Goal: Transaction & Acquisition: Purchase product/service

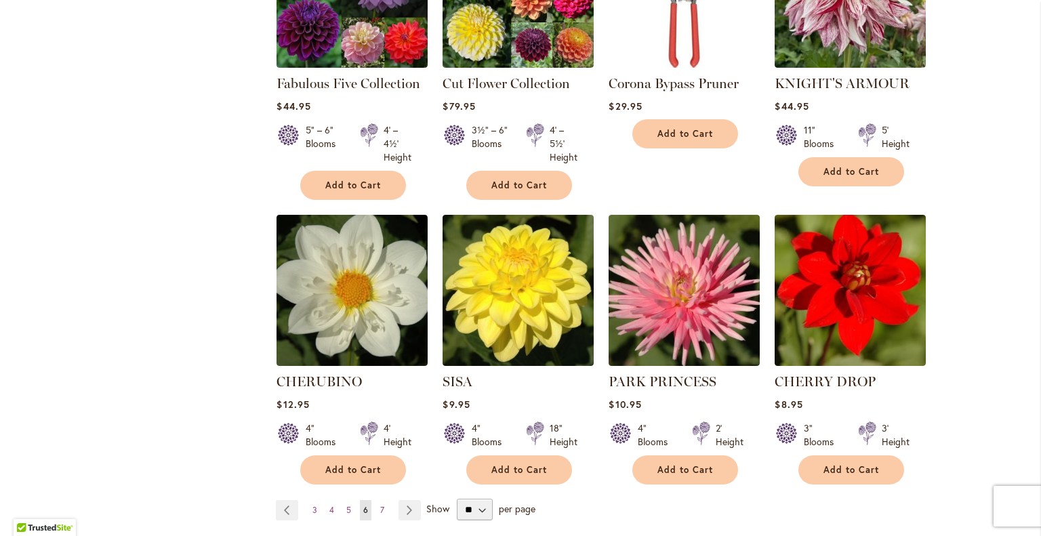
scroll to position [4685, 0]
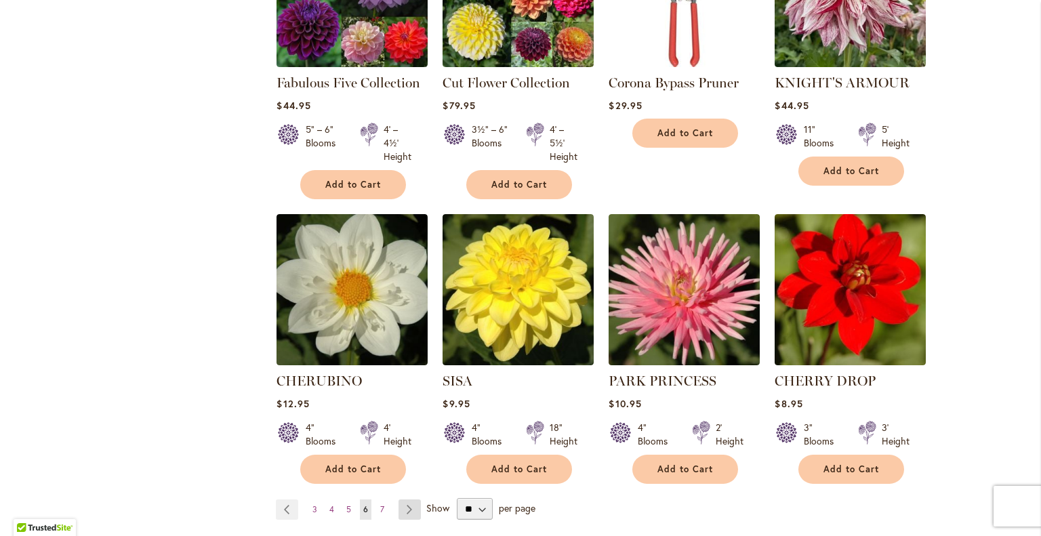
click at [398, 499] on link "Page Next" at bounding box center [409, 509] width 22 height 20
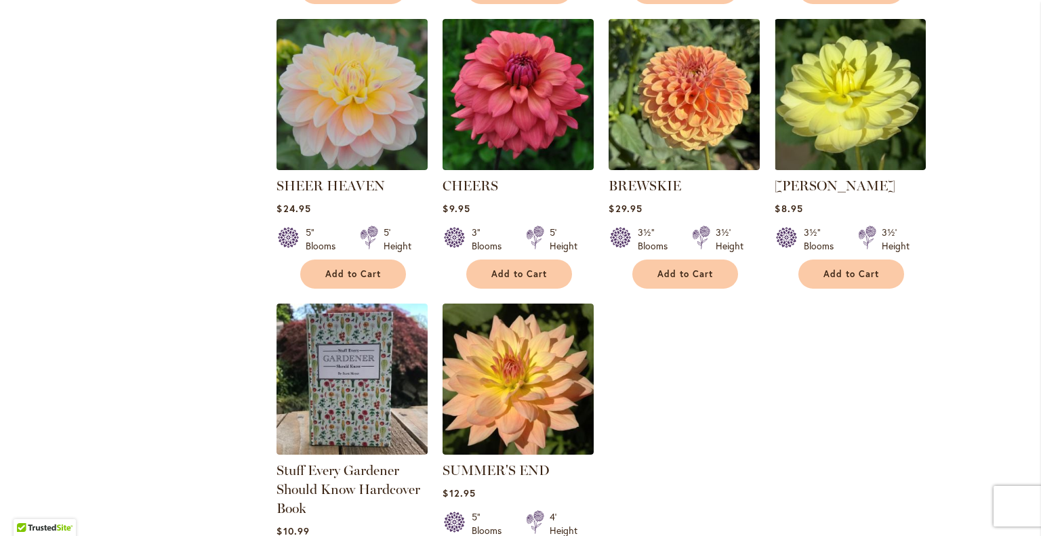
scroll to position [3689, 0]
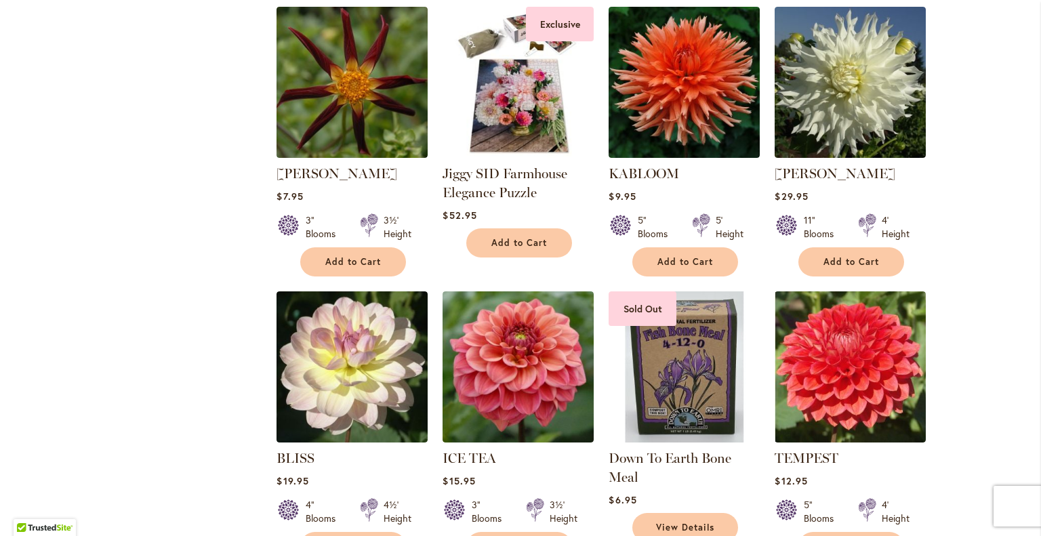
scroll to position [1620, 0]
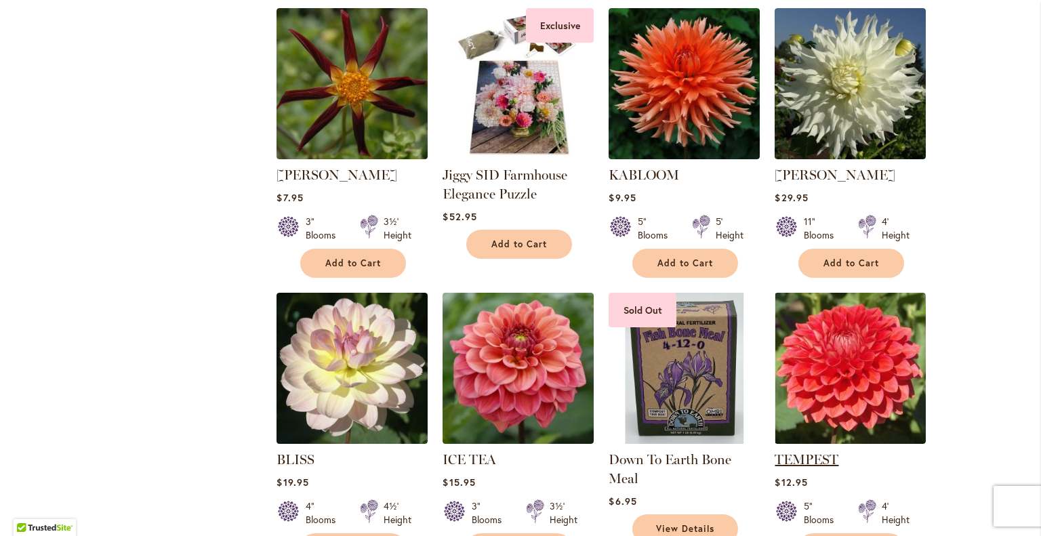
click at [810, 451] on link "TEMPEST" at bounding box center [806, 459] width 64 height 16
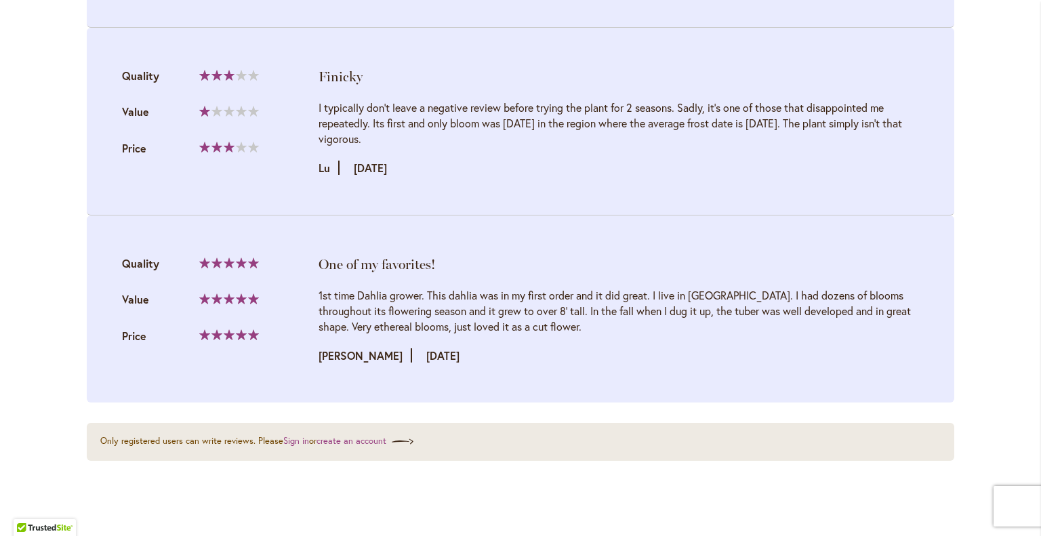
scroll to position [1684, 0]
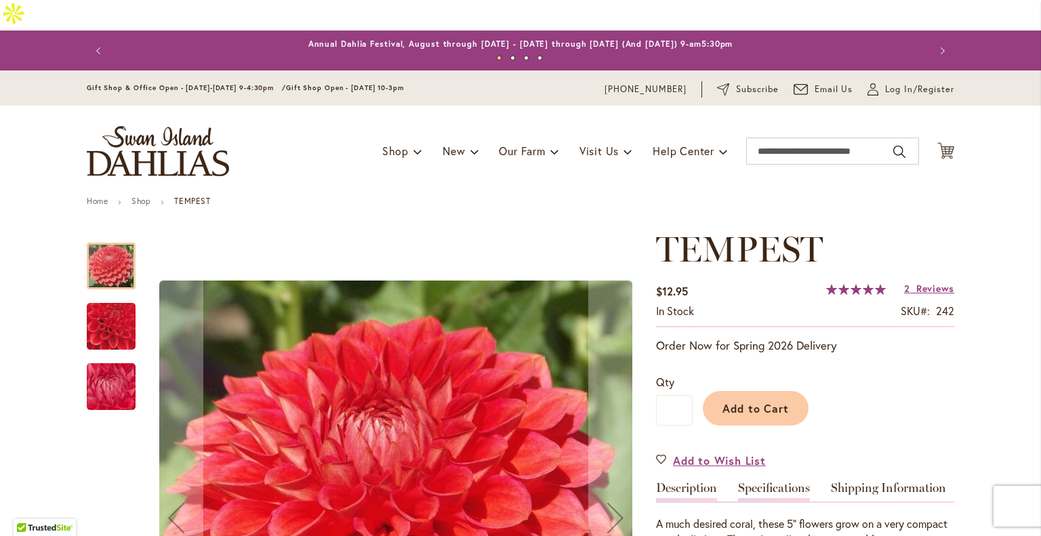
click at [772, 482] on link "Specifications" at bounding box center [774, 492] width 72 height 20
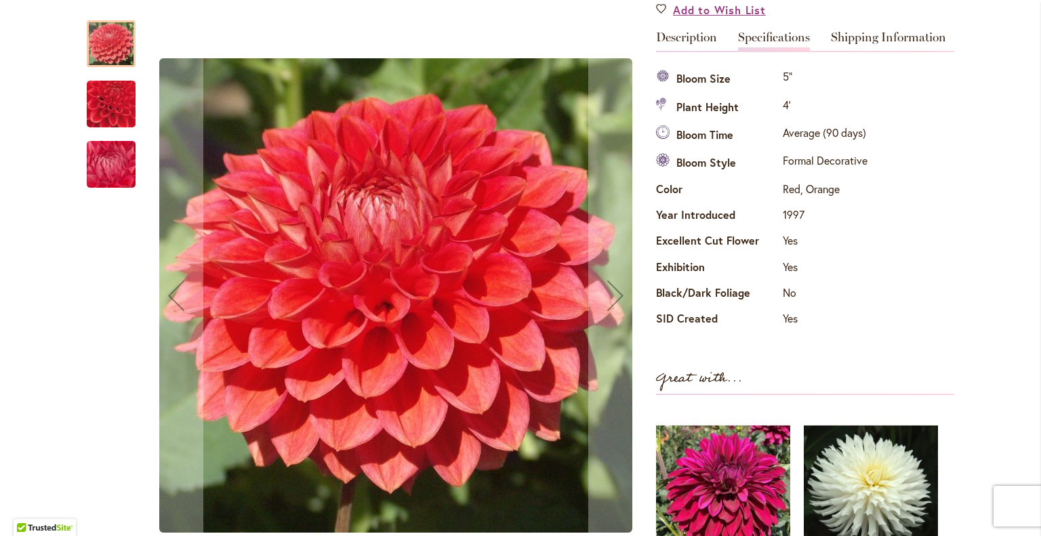
click at [108, 110] on img "TEMPEST" at bounding box center [111, 104] width 94 height 93
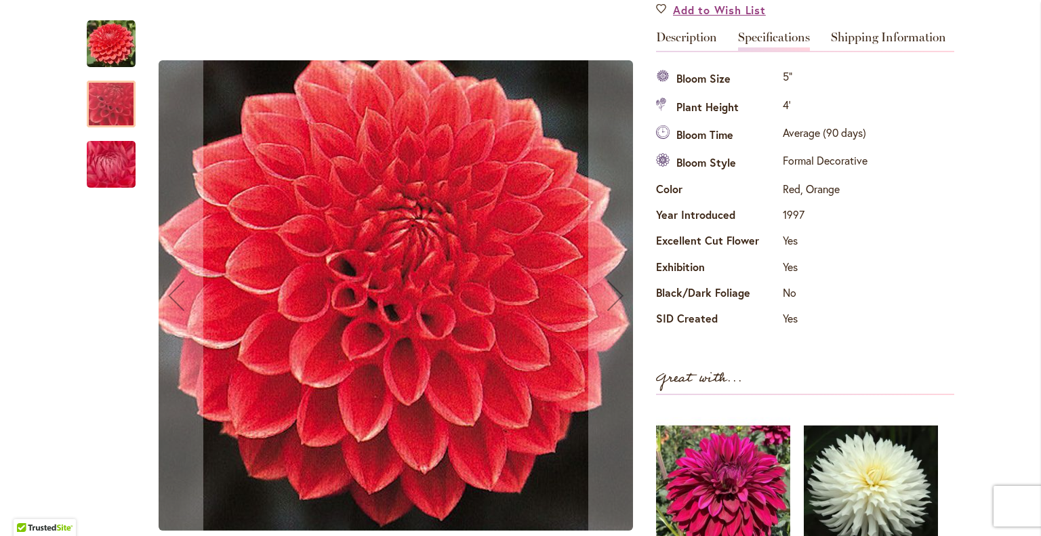
click at [93, 165] on img "TEMPEST" at bounding box center [111, 164] width 98 height 73
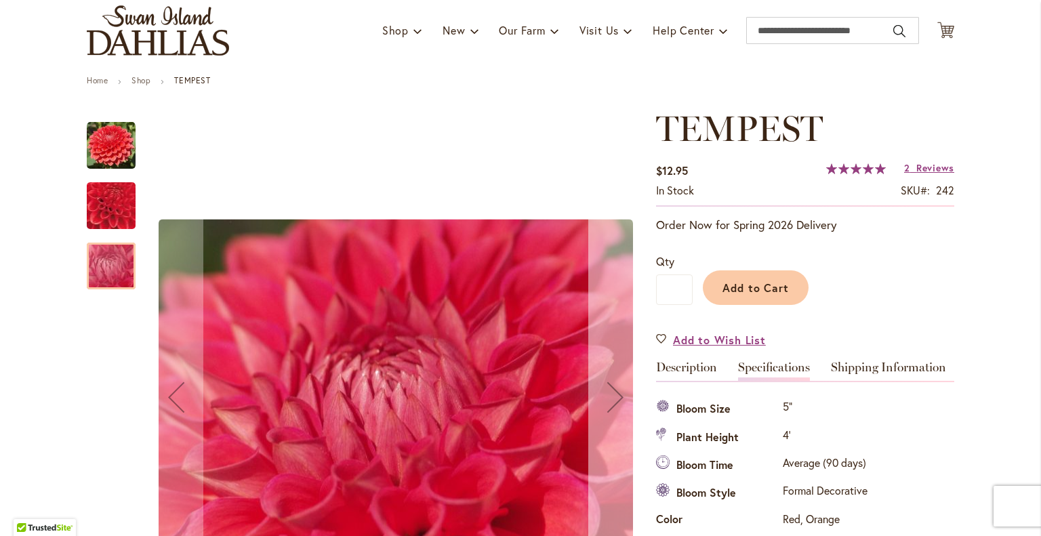
scroll to position [0, 0]
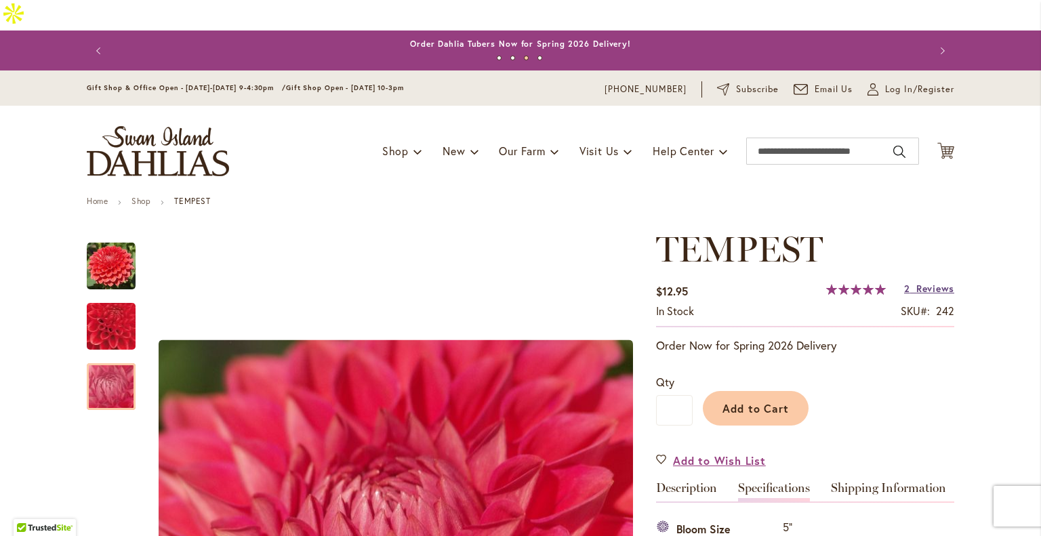
click at [923, 282] on span "Reviews" at bounding box center [935, 288] width 38 height 13
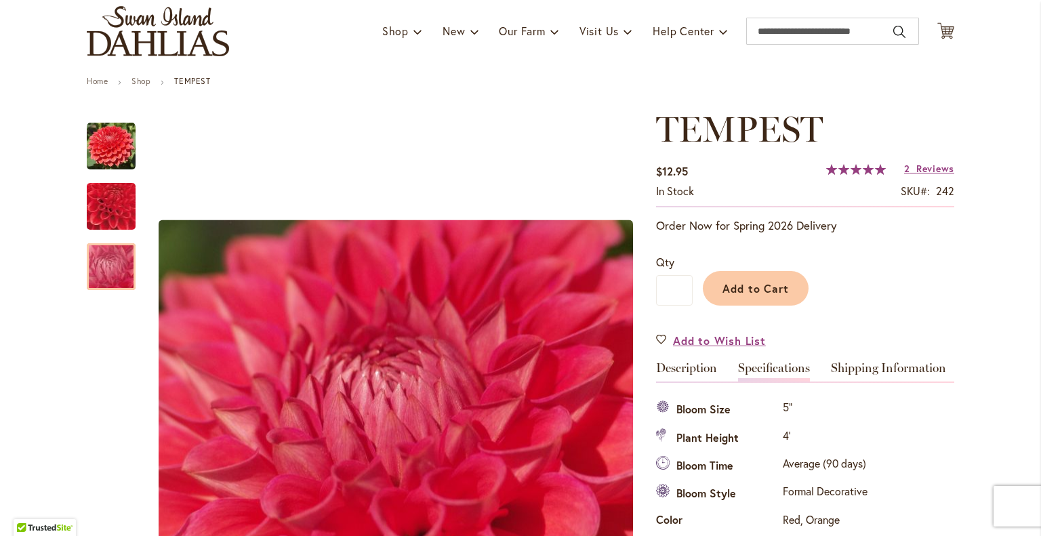
scroll to position [119, 0]
click at [736, 272] on button "Add to Cart" at bounding box center [756, 289] width 106 height 35
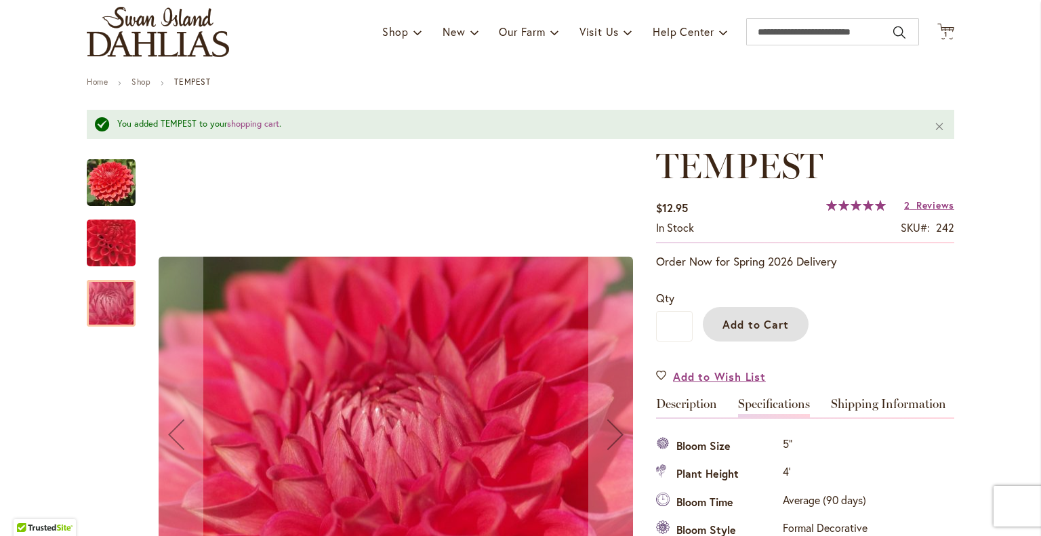
click at [100, 158] on img "TEMPEST" at bounding box center [111, 182] width 49 height 49
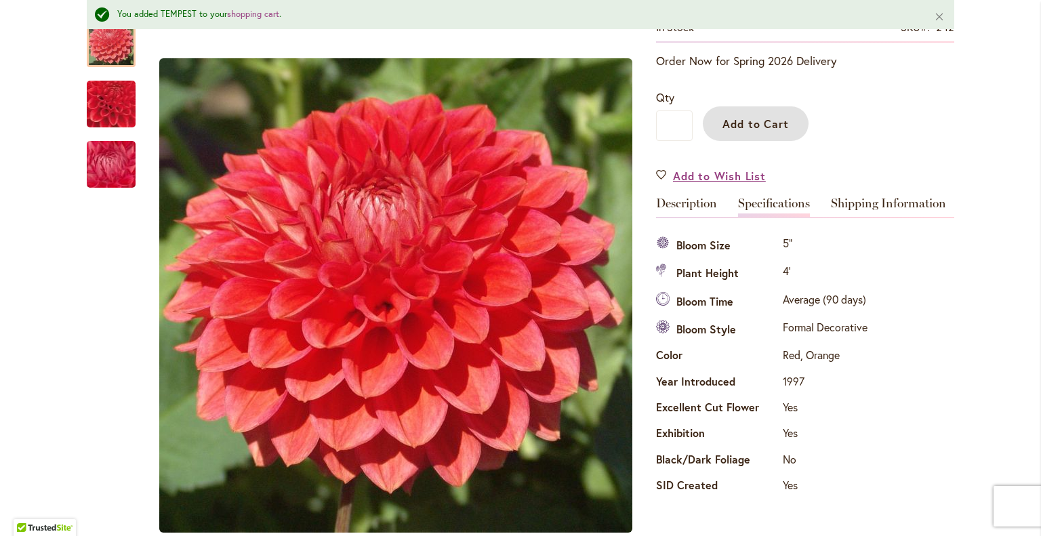
scroll to position [320, 0]
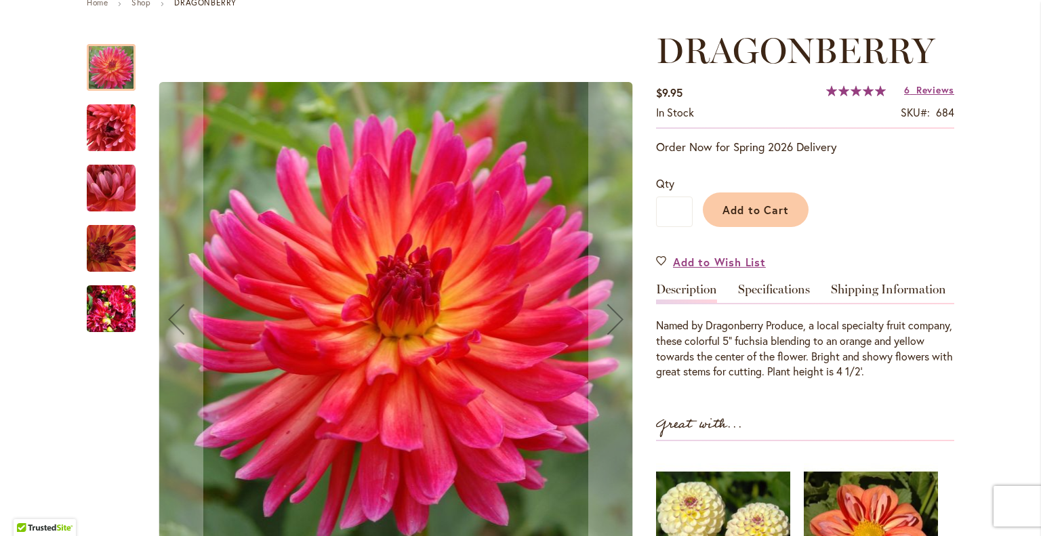
scroll to position [199, 0]
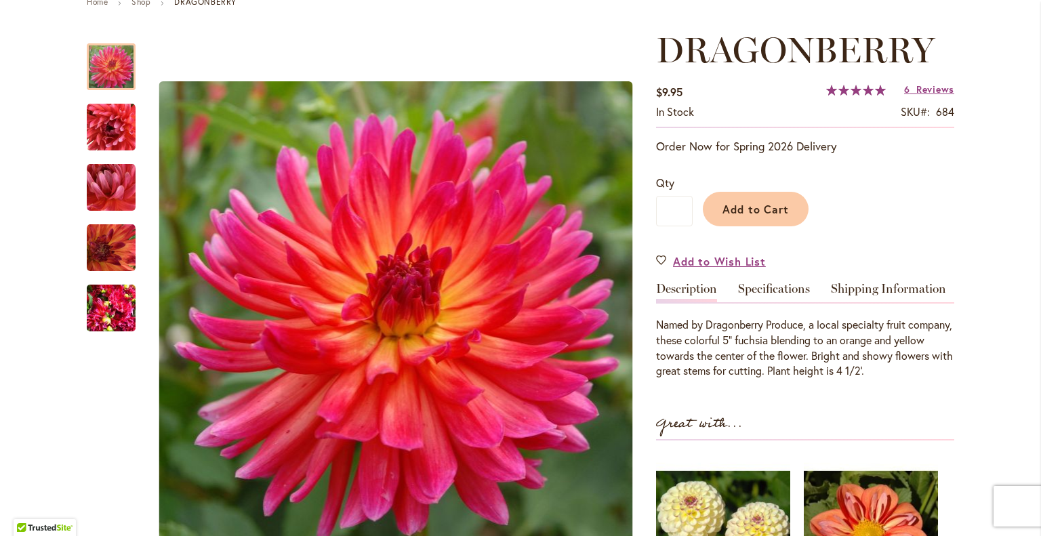
click at [776, 239] on div "DRAGONBERRY $9.95 In stock SKU 684 Rating: 100 % of 100 6 Reviews Add Your Revi…" at bounding box center [805, 403] width 298 height 747
click at [776, 282] on link "Specifications" at bounding box center [774, 292] width 72 height 20
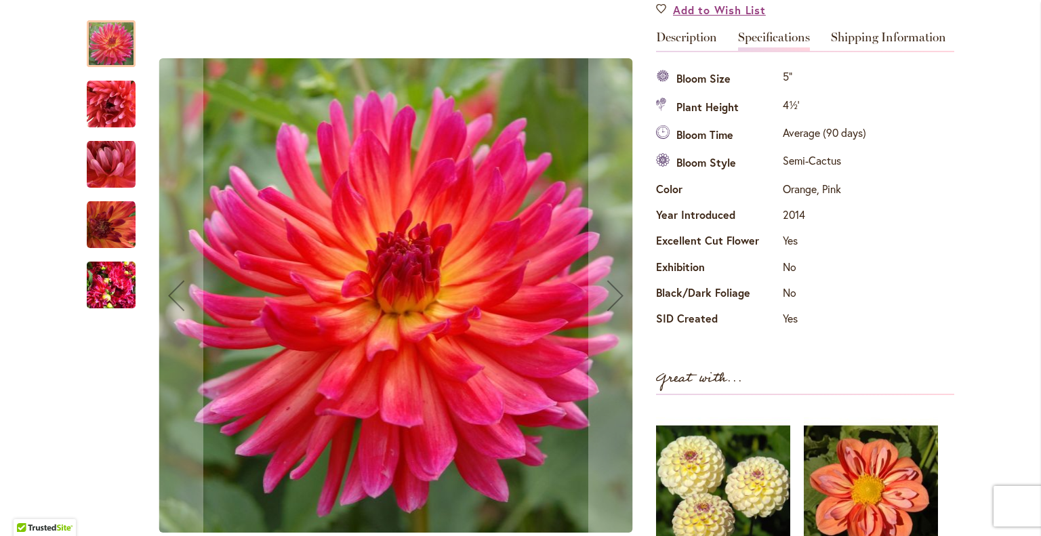
click at [101, 287] on img "DRAGONBERRY" at bounding box center [111, 285] width 49 height 65
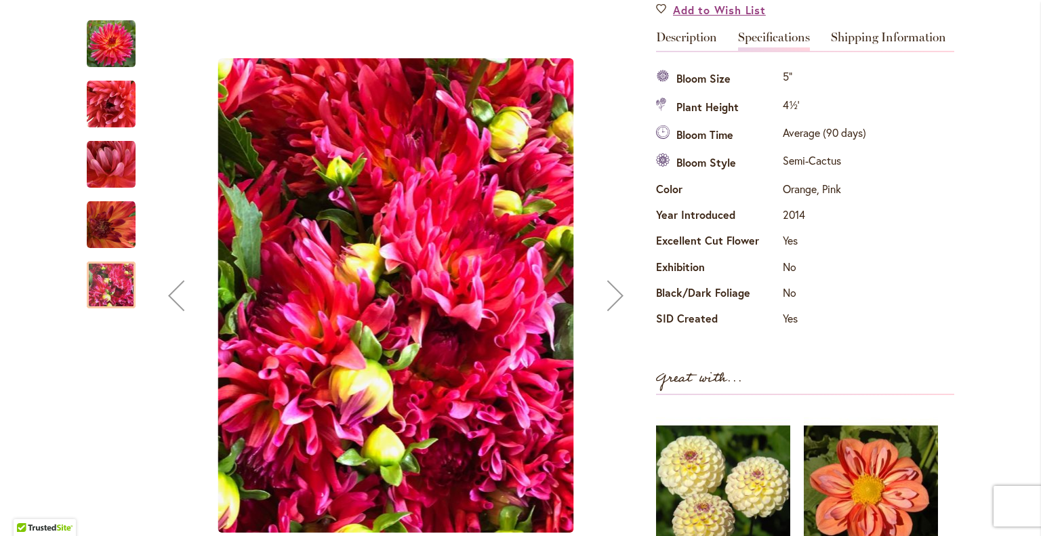
click at [96, 112] on img "DRAGONBERRY" at bounding box center [111, 104] width 49 height 49
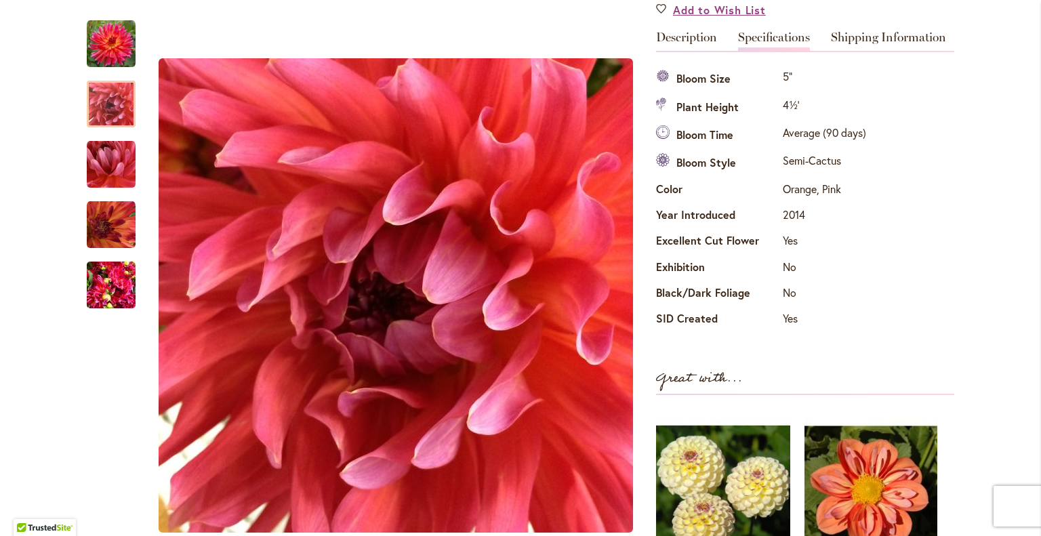
click at [887, 454] on img at bounding box center [870, 492] width 133 height 166
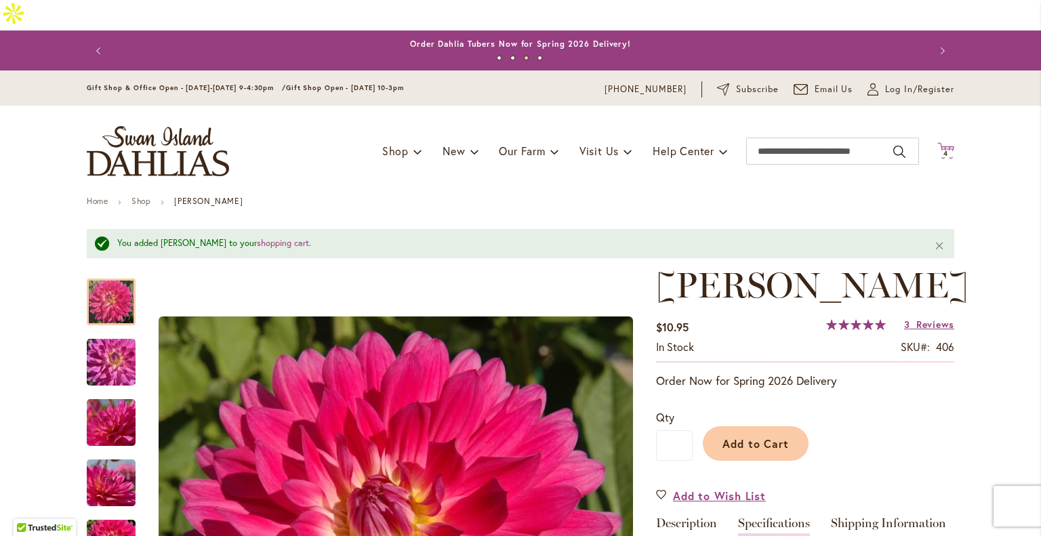
click at [943, 149] on span "4" at bounding box center [945, 153] width 5 height 9
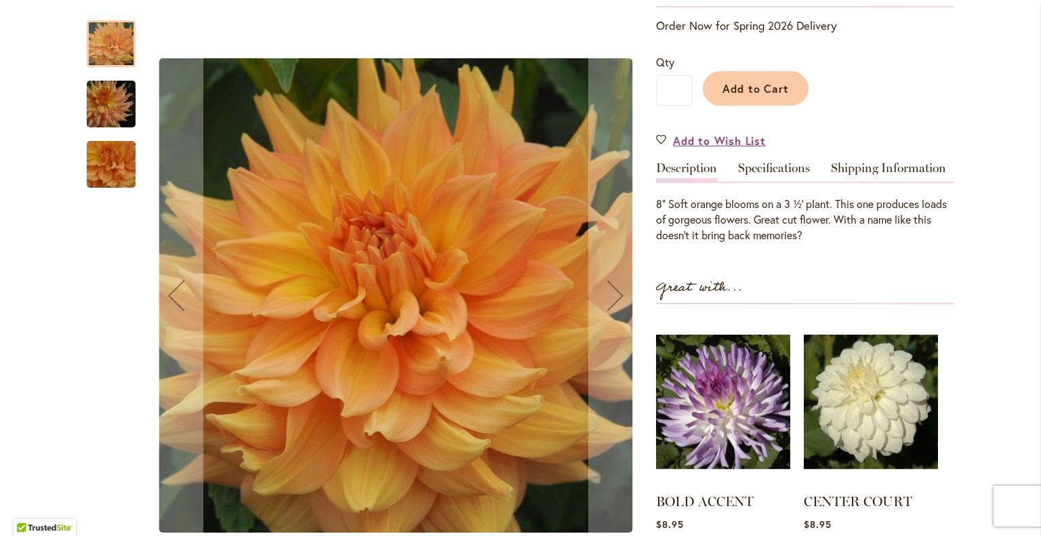
scroll to position [319, 0]
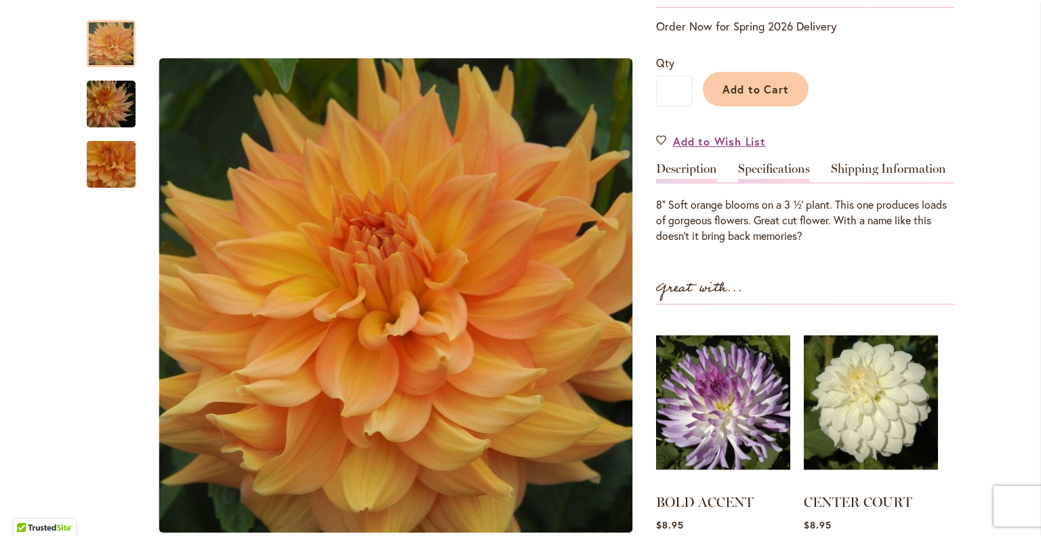
click at [770, 163] on link "Specifications" at bounding box center [774, 173] width 72 height 20
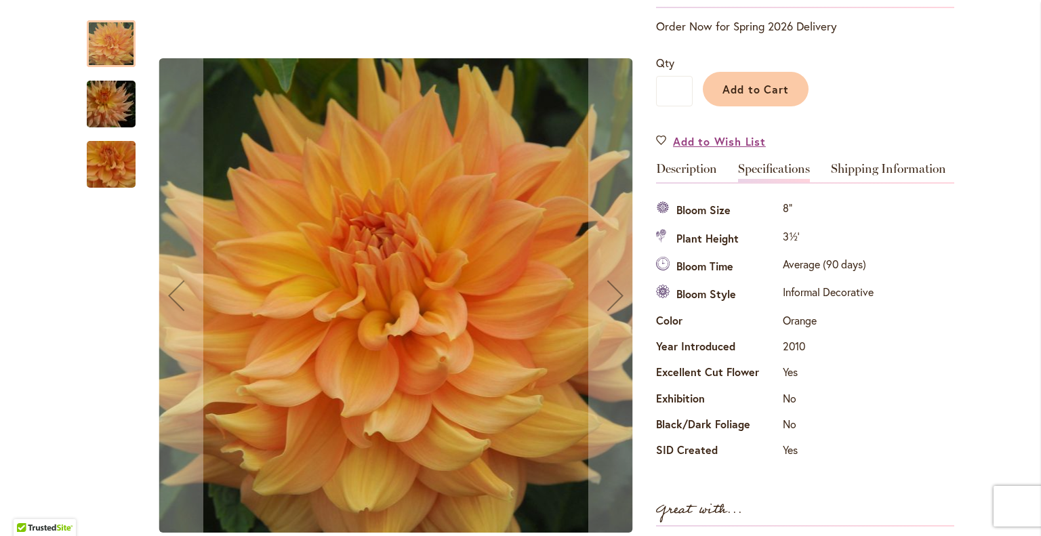
click at [106, 172] on img "Honeymoon" at bounding box center [111, 164] width 98 height 90
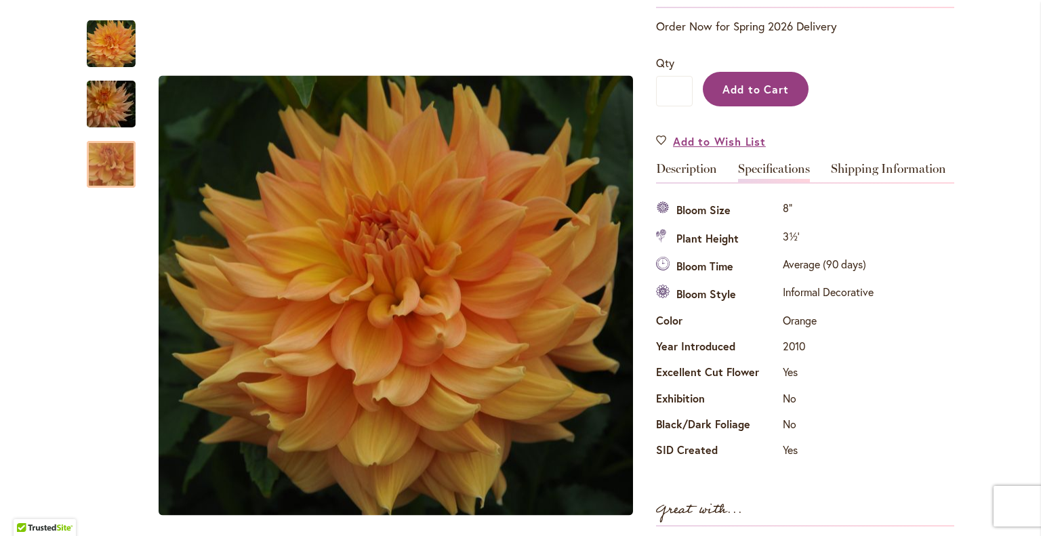
click at [737, 82] on span "Add to Cart" at bounding box center [755, 89] width 67 height 14
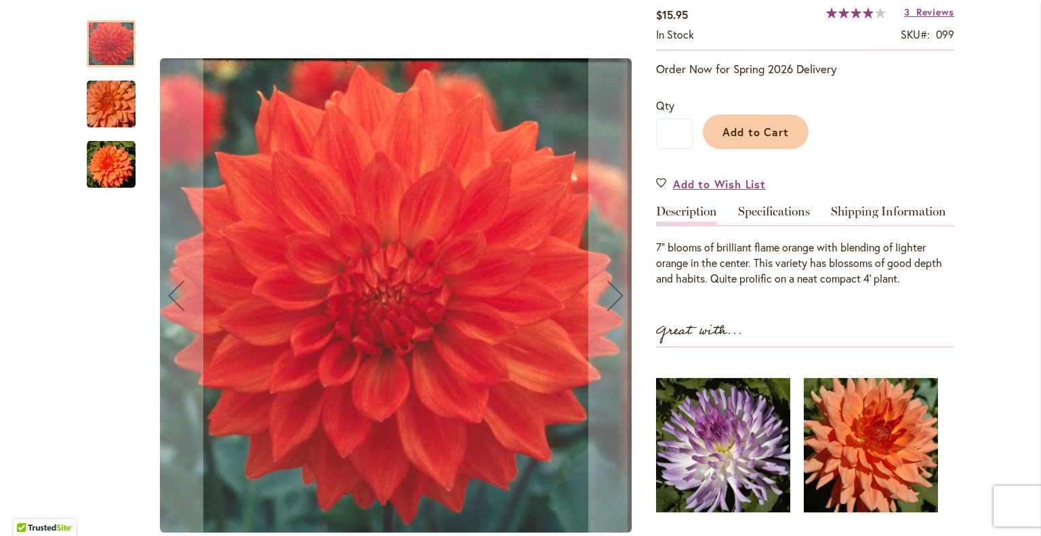
scroll to position [316, 0]
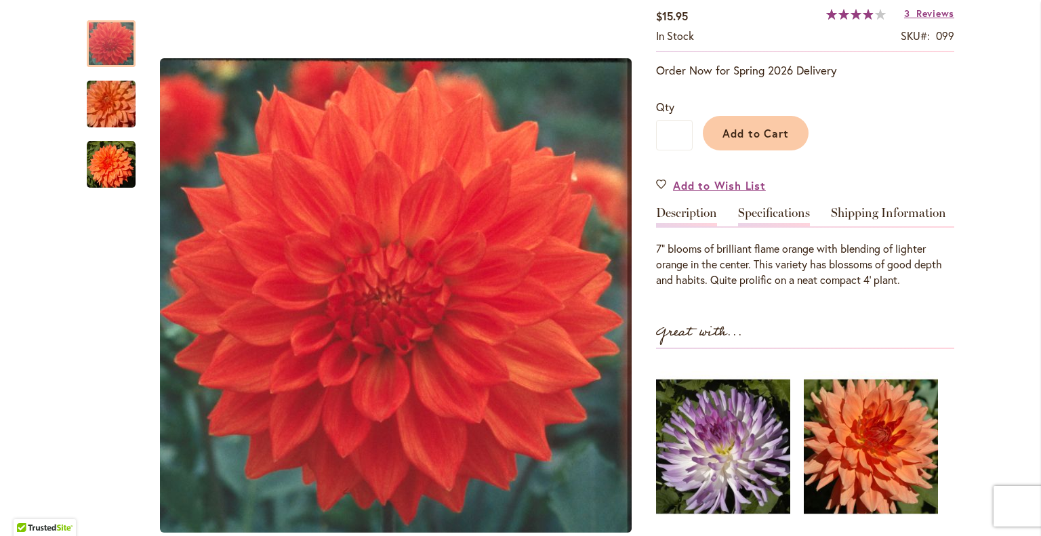
click at [759, 207] on link "Specifications" at bounding box center [774, 217] width 72 height 20
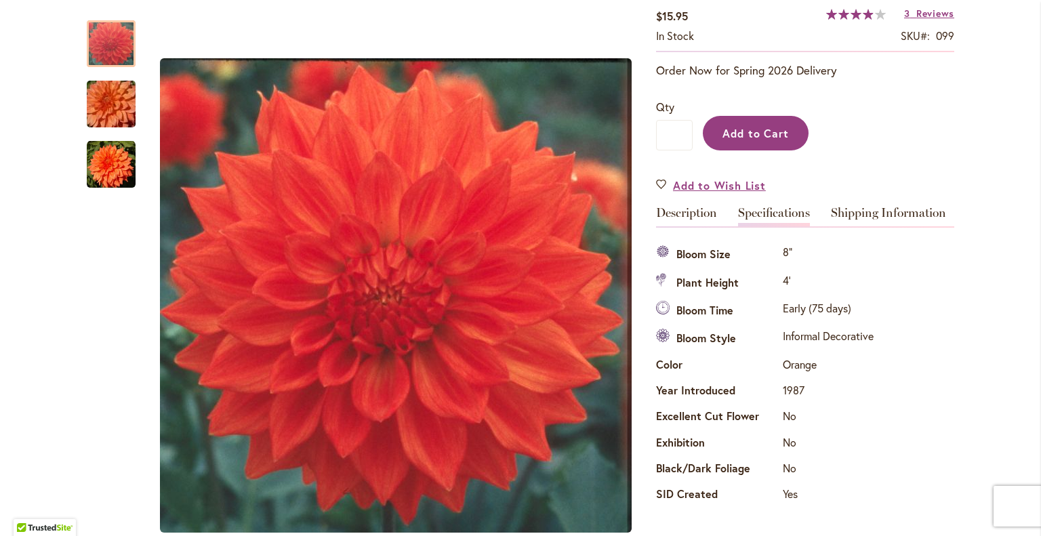
click at [762, 126] on span "Add to Cart" at bounding box center [755, 133] width 67 height 14
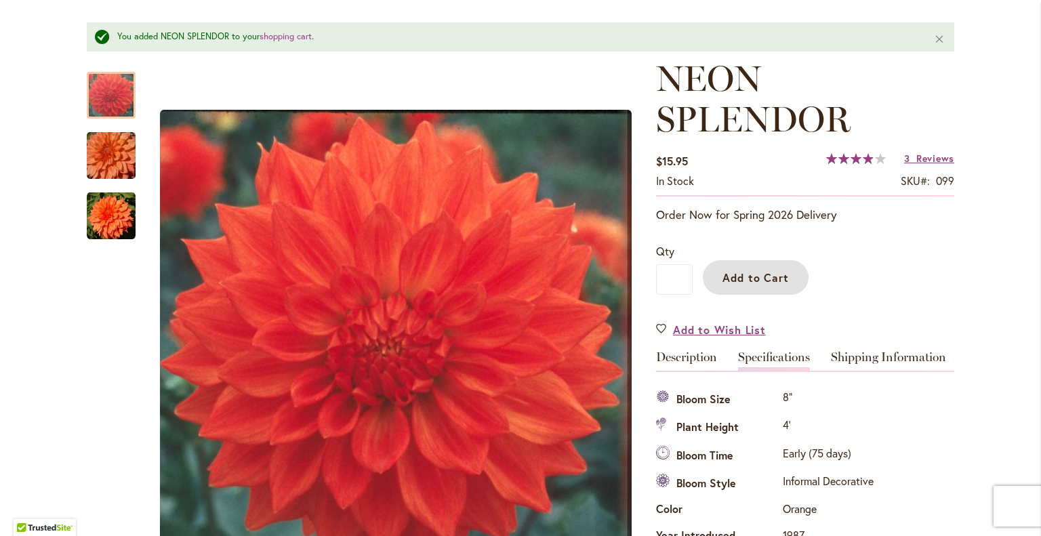
scroll to position [0, 0]
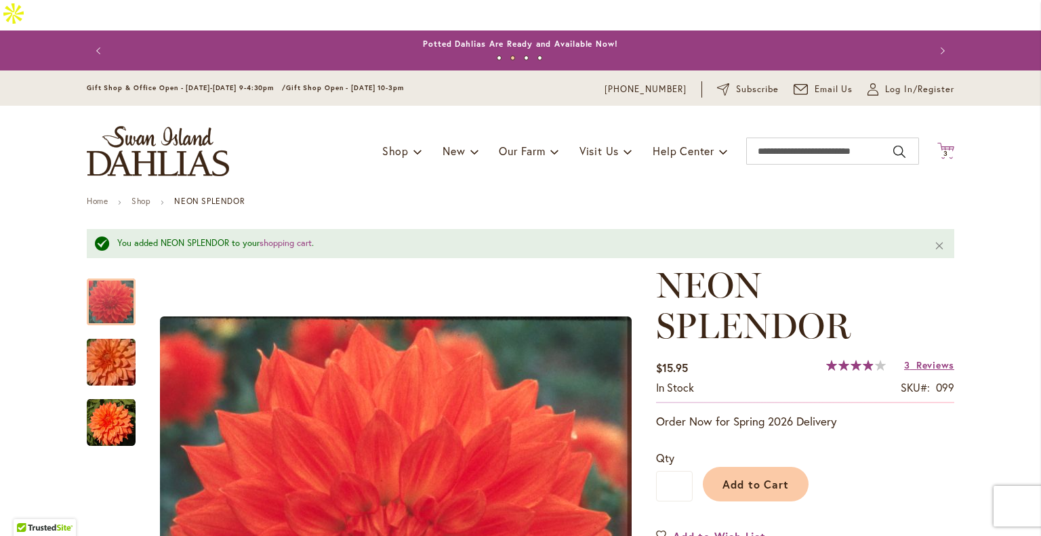
click at [940, 142] on icon "Cart .cls-1 { fill: #231f20; }" at bounding box center [945, 150] width 17 height 17
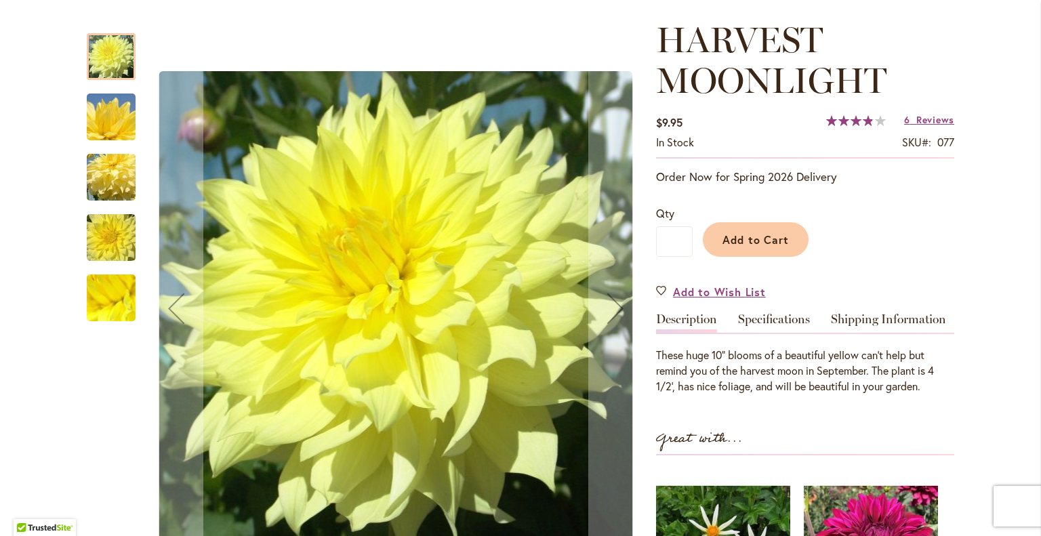
scroll to position [209, 0]
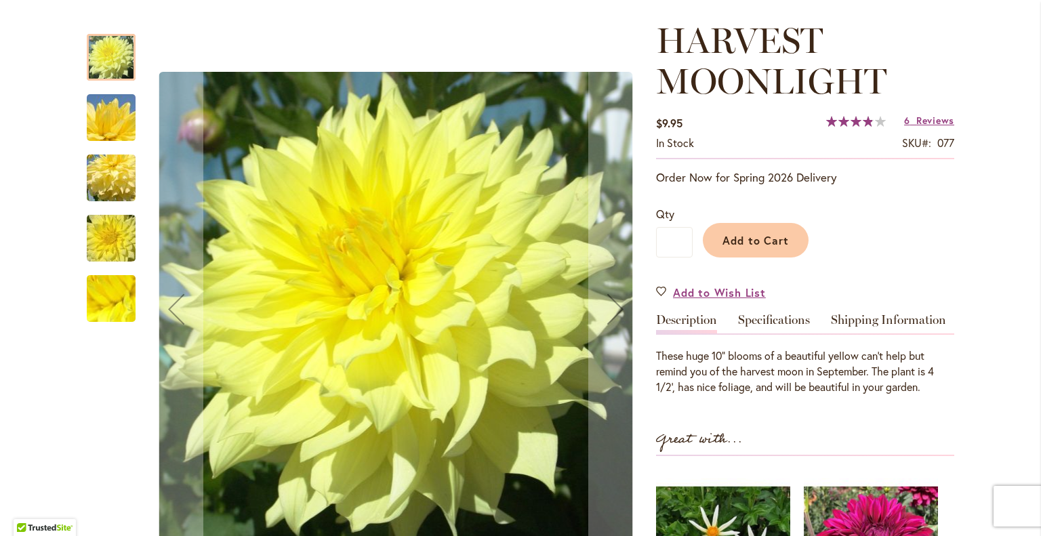
click at [106, 296] on img "Harvest Moonlight" at bounding box center [111, 298] width 98 height 73
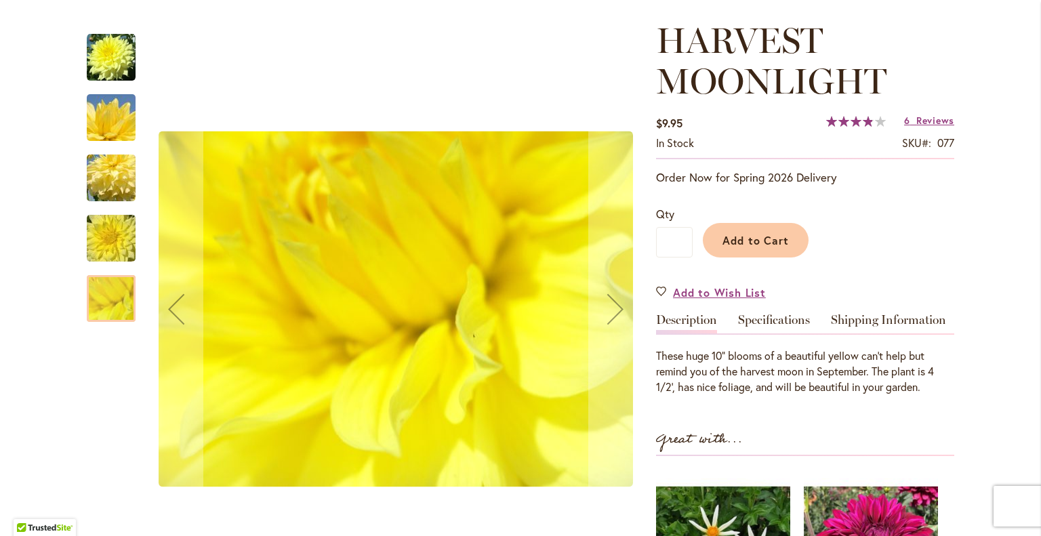
click at [102, 212] on img "Harvest Moonlight" at bounding box center [111, 238] width 98 height 65
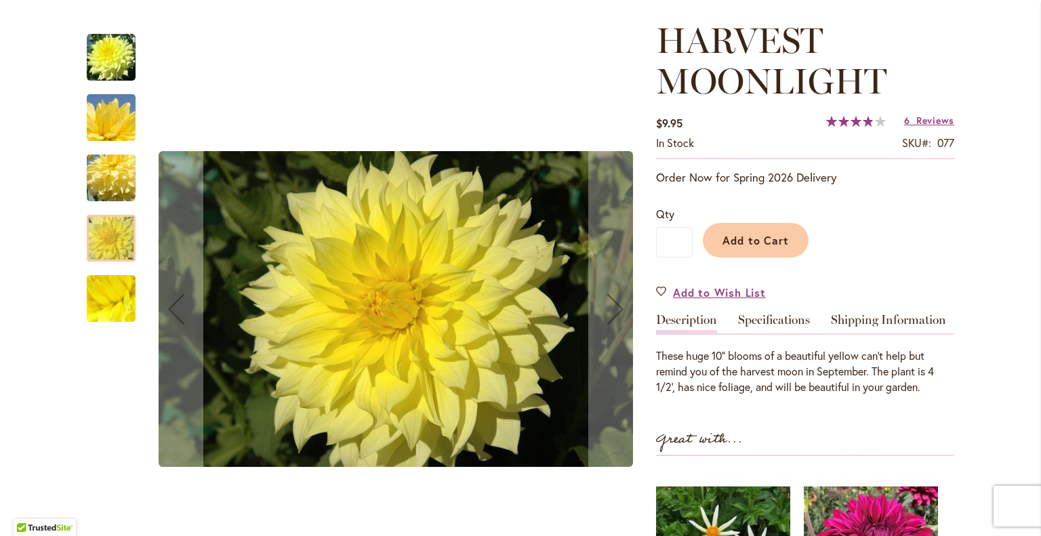
click at [106, 146] on img "Harvest Moonlight" at bounding box center [111, 178] width 98 height 65
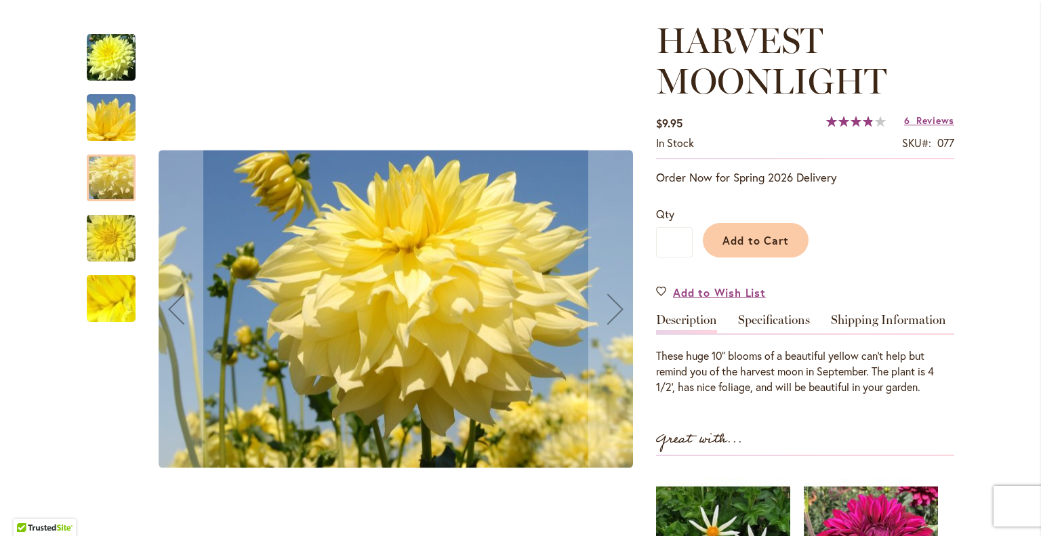
click at [110, 100] on img "Harvest Moonlight" at bounding box center [111, 117] width 98 height 65
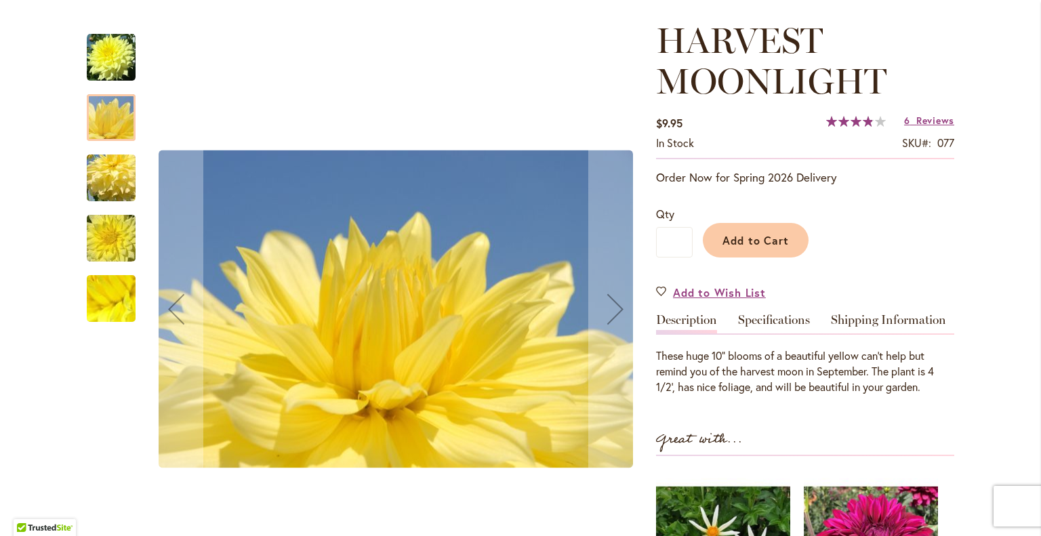
click at [114, 45] on img "Harvest Moonlight" at bounding box center [111, 57] width 49 height 49
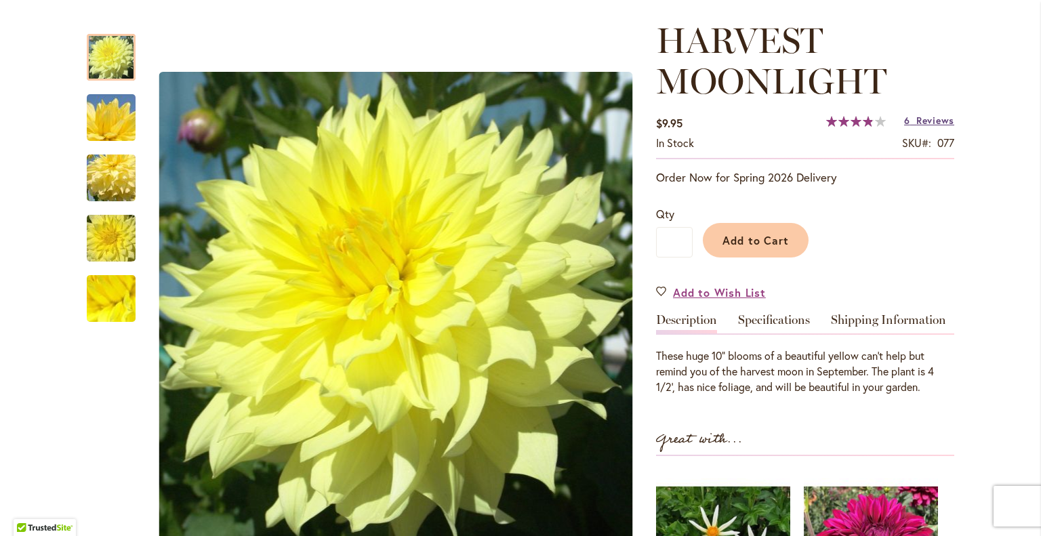
click at [917, 114] on span "Reviews" at bounding box center [935, 120] width 38 height 13
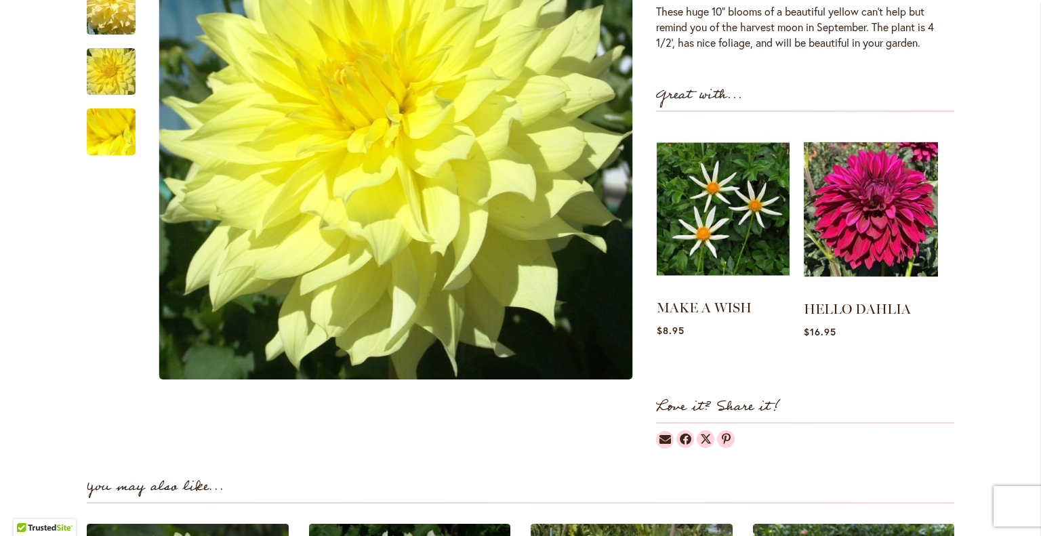
scroll to position [539, 0]
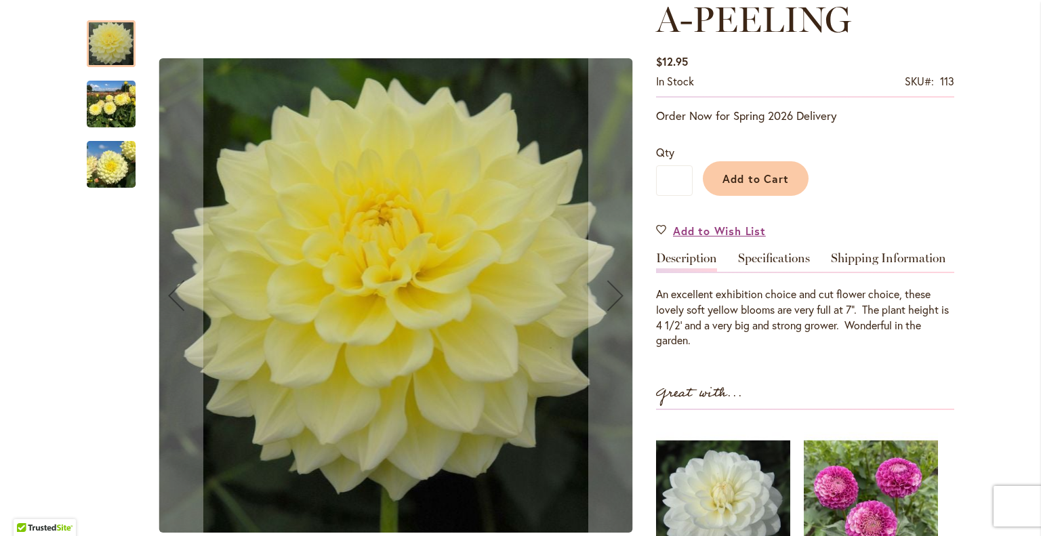
scroll to position [230, 0]
click at [767, 251] on link "Specifications" at bounding box center [774, 261] width 72 height 20
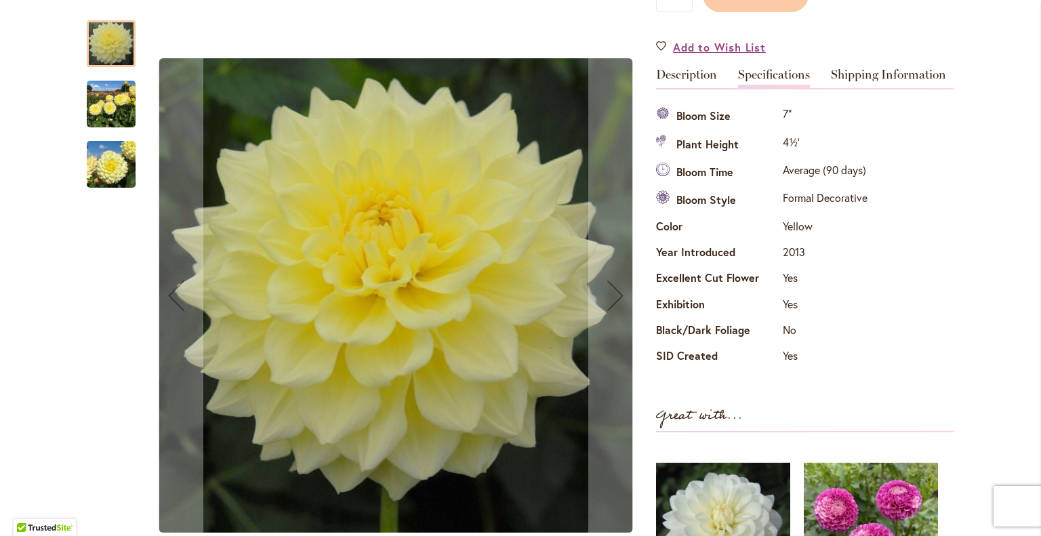
scroll to position [414, 0]
click at [129, 89] on img "A-Peeling" at bounding box center [111, 104] width 49 height 65
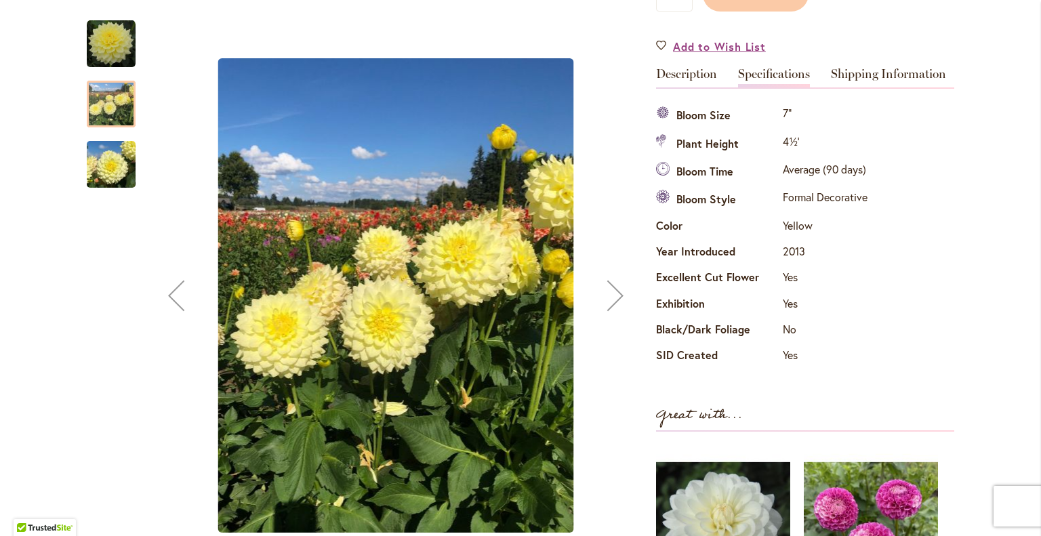
click at [103, 178] on img "A-Peeling" at bounding box center [111, 164] width 49 height 65
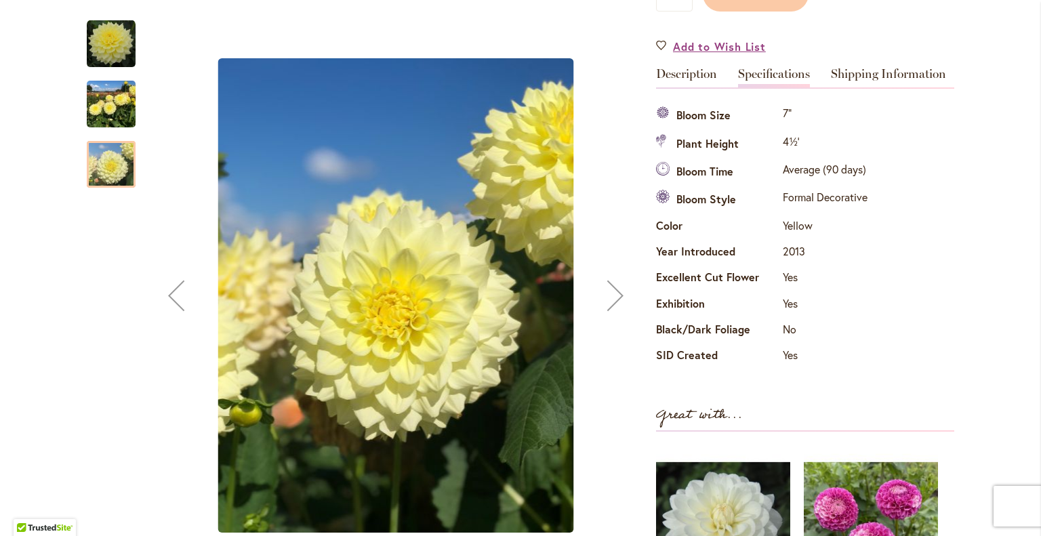
click at [102, 83] on img "A-Peeling" at bounding box center [111, 104] width 49 height 65
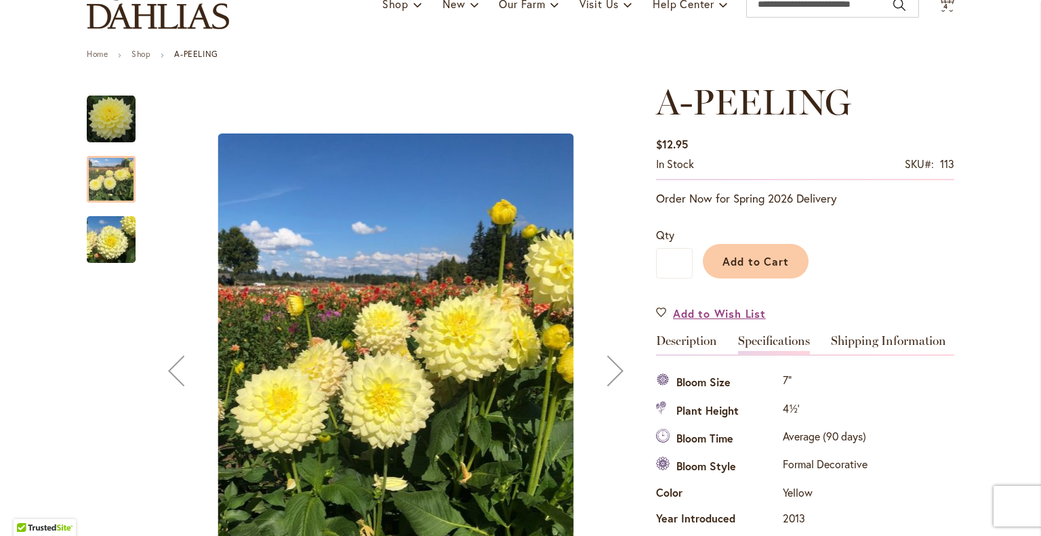
scroll to position [131, 0]
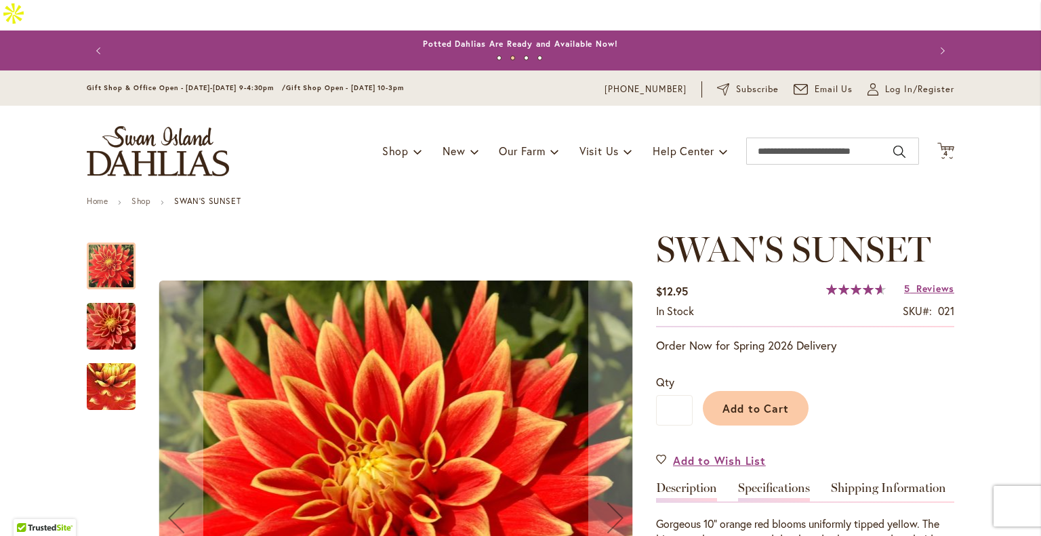
click at [776, 482] on link "Specifications" at bounding box center [774, 492] width 72 height 20
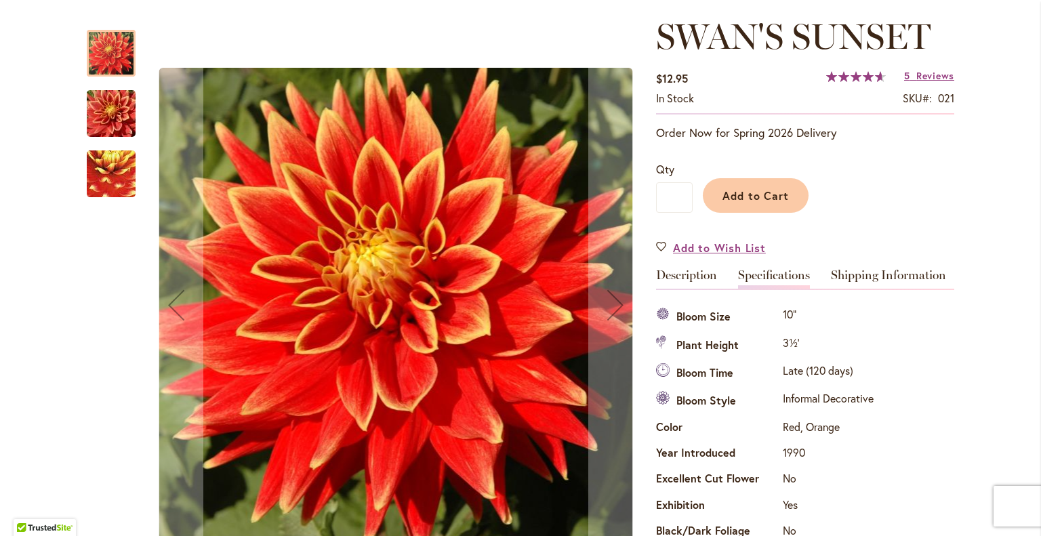
scroll to position [197, 0]
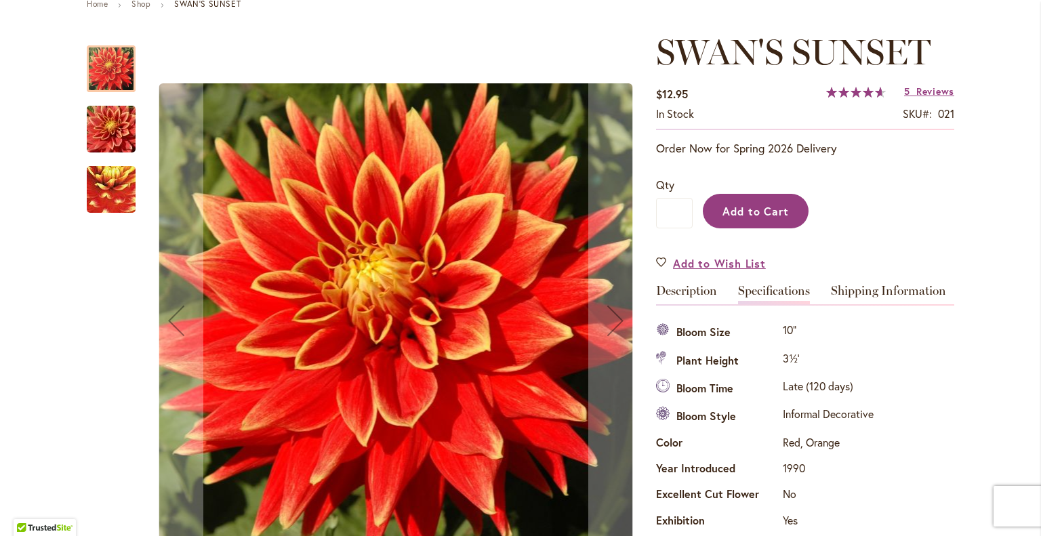
click at [748, 204] on span "Add to Cart" at bounding box center [755, 211] width 67 height 14
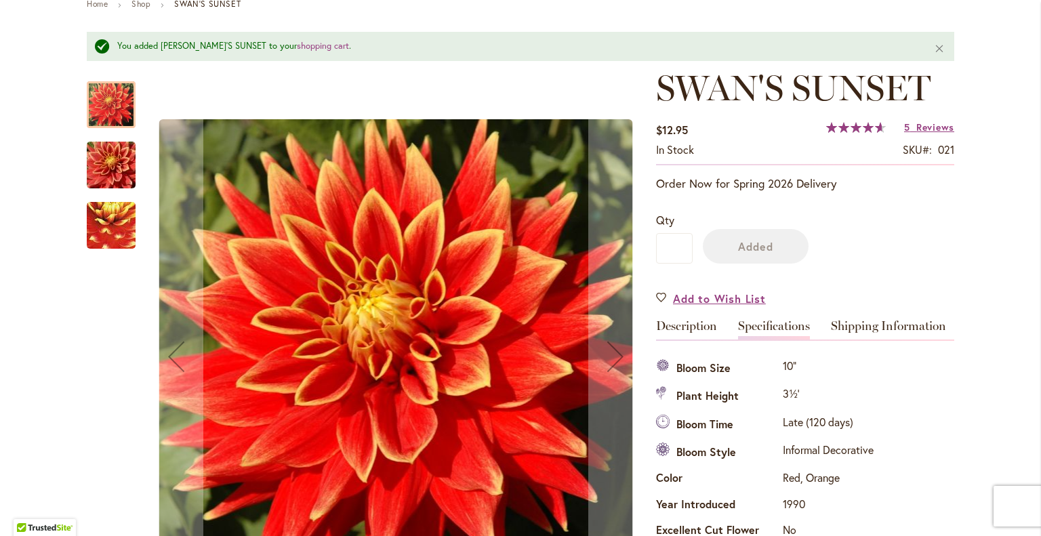
scroll to position [232, 0]
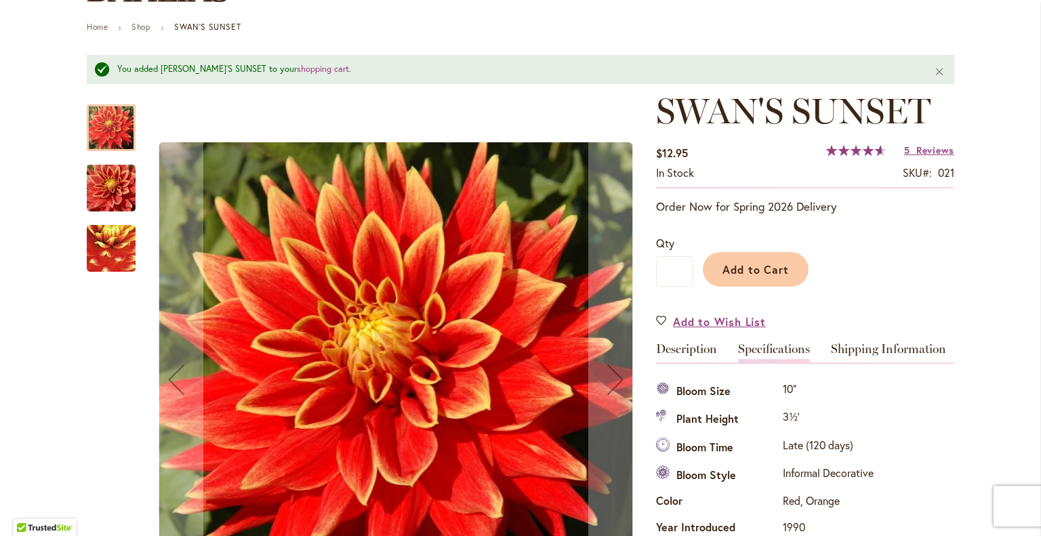
click at [753, 343] on link "Specifications" at bounding box center [774, 353] width 72 height 20
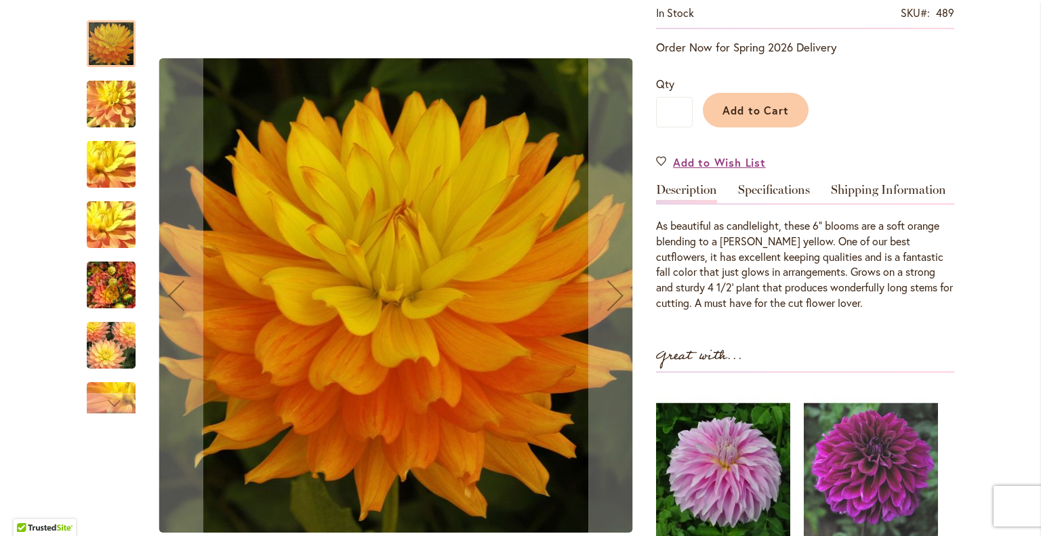
scroll to position [312, 0]
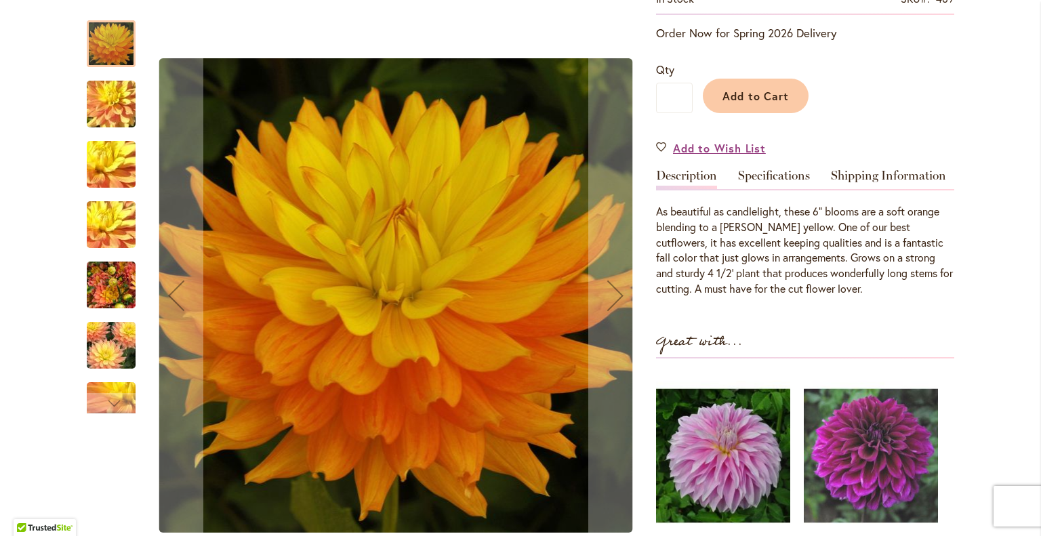
click at [98, 352] on img "CANDLELIGHT" at bounding box center [111, 345] width 98 height 65
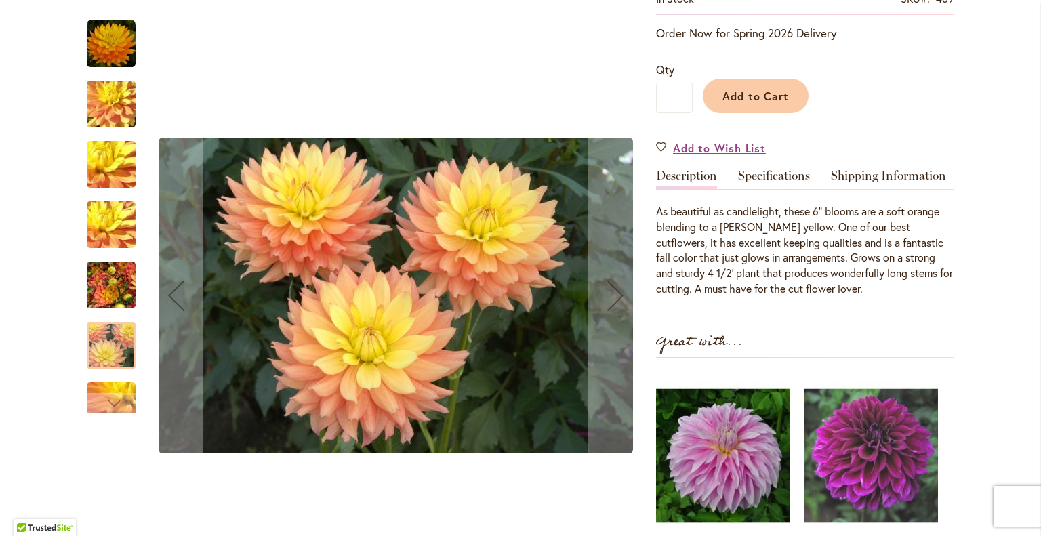
click at [108, 282] on img "CANDLELIGHT" at bounding box center [111, 285] width 49 height 65
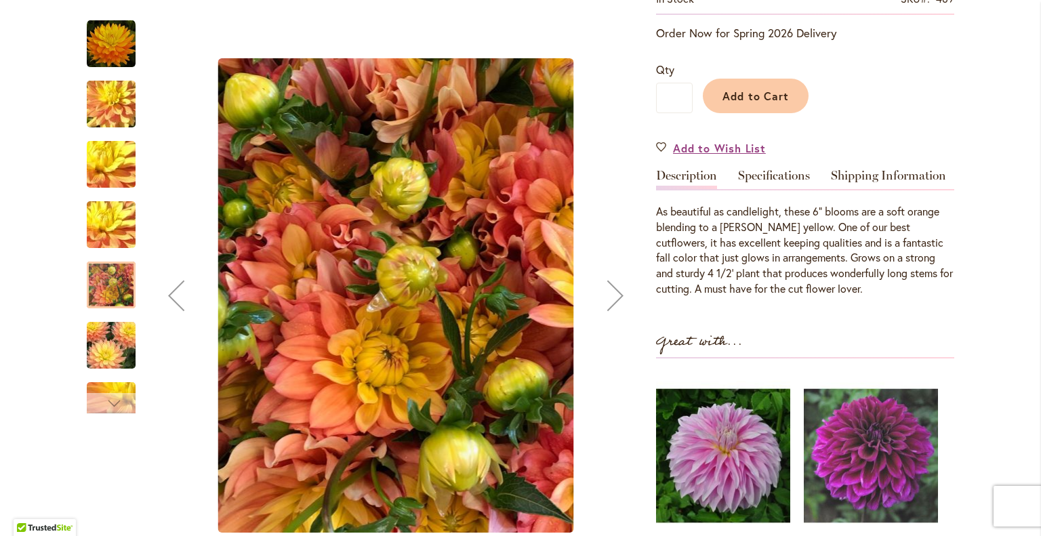
click at [109, 406] on div "Next" at bounding box center [111, 403] width 20 height 20
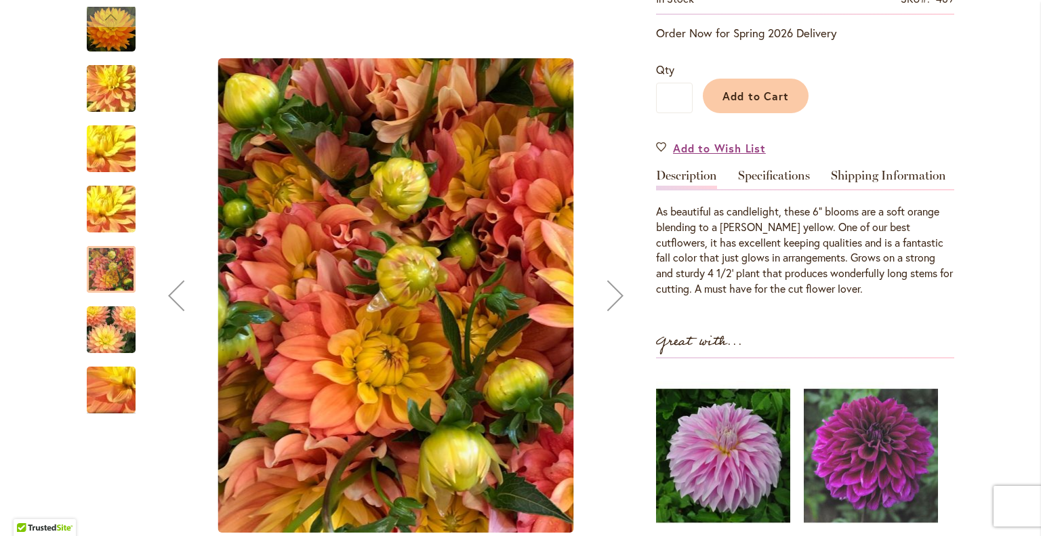
click at [99, 379] on img "CANDLELIGHT" at bounding box center [111, 390] width 98 height 73
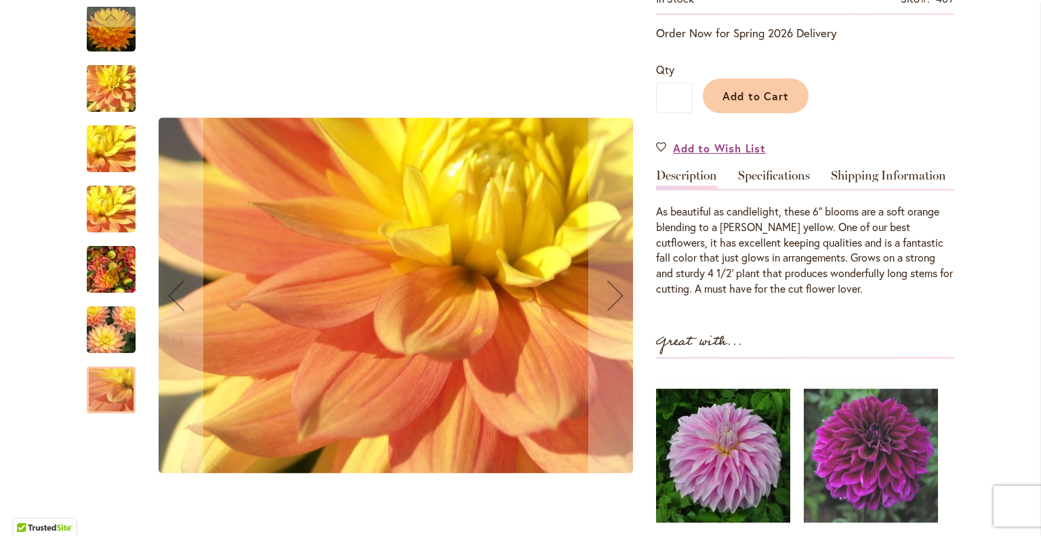
click at [114, 170] on img "CANDLELIGHT" at bounding box center [111, 148] width 98 height 73
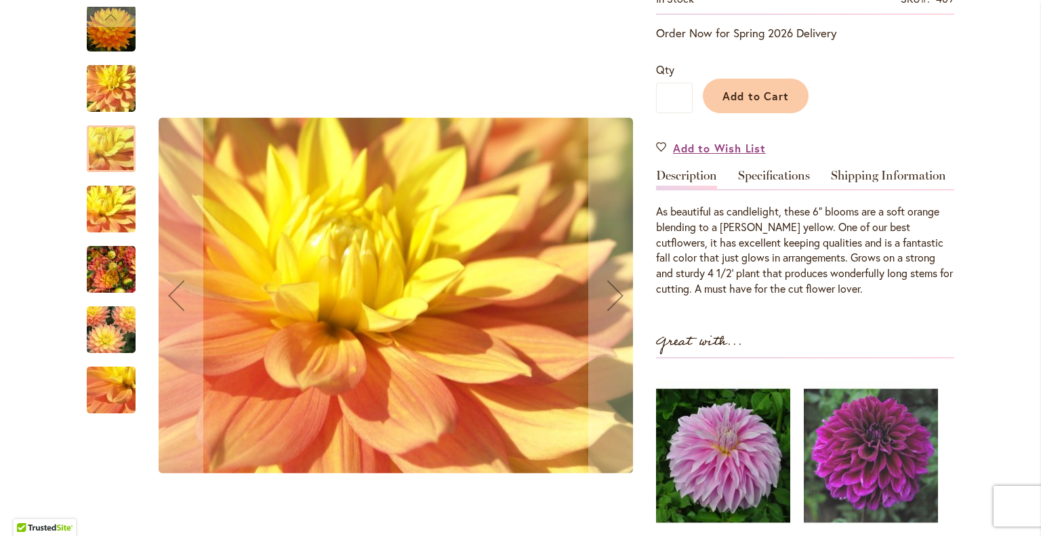
click at [109, 93] on img "CANDLELIGHT" at bounding box center [111, 88] width 98 height 73
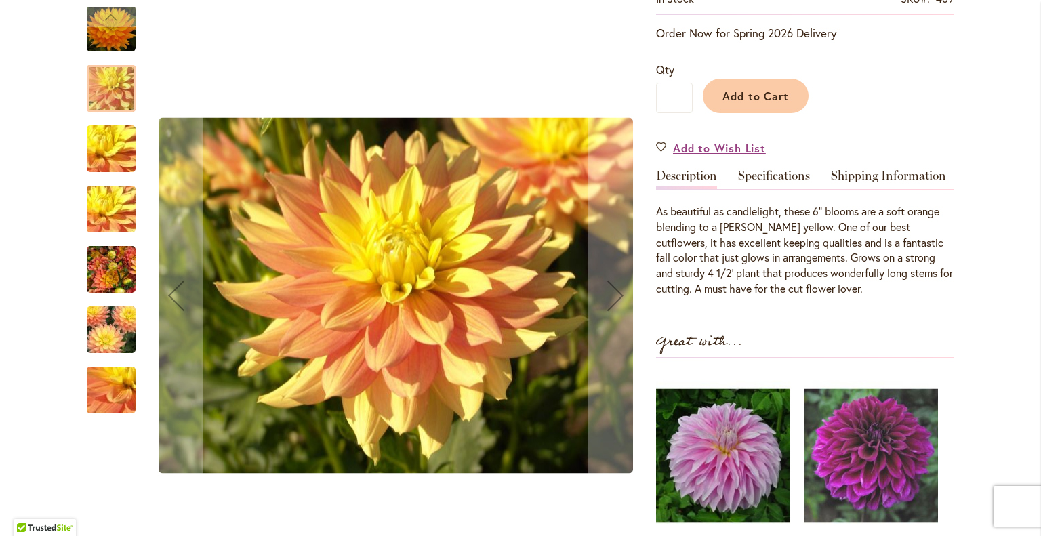
click at [109, 93] on img "CANDLELIGHT" at bounding box center [111, 88] width 98 height 73
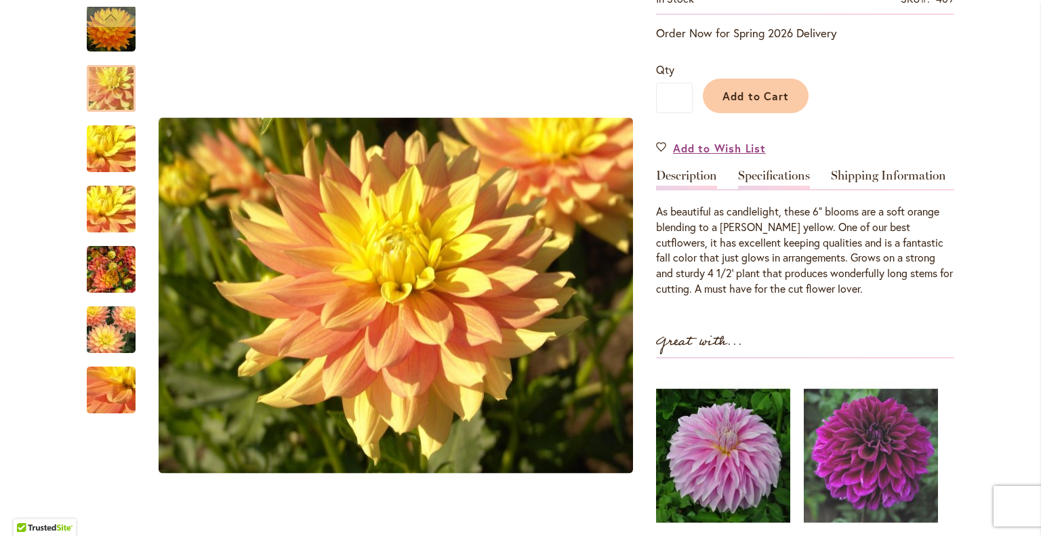
click at [767, 169] on link "Specifications" at bounding box center [774, 179] width 72 height 20
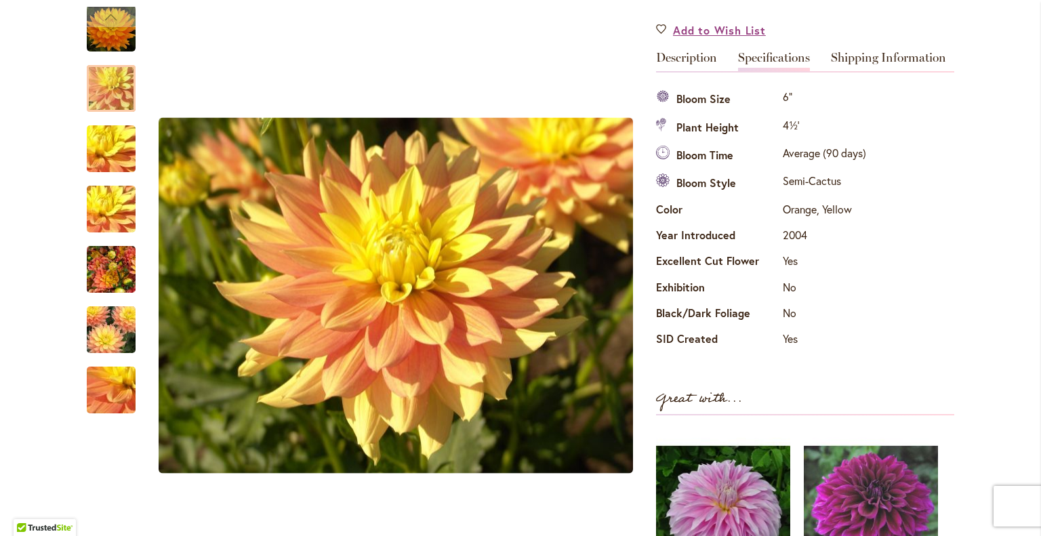
scroll to position [430, 0]
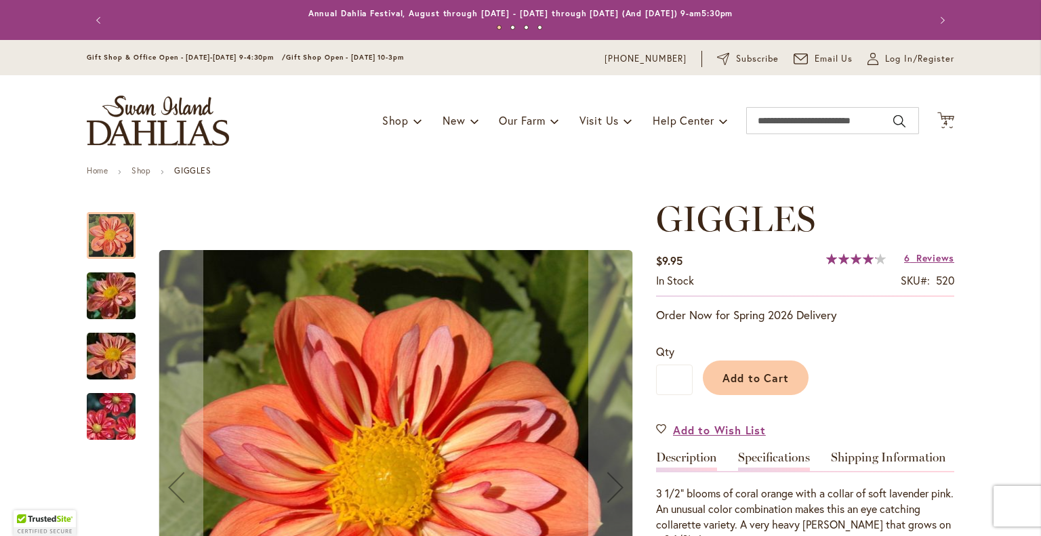
click at [789, 455] on link "Specifications" at bounding box center [774, 461] width 72 height 20
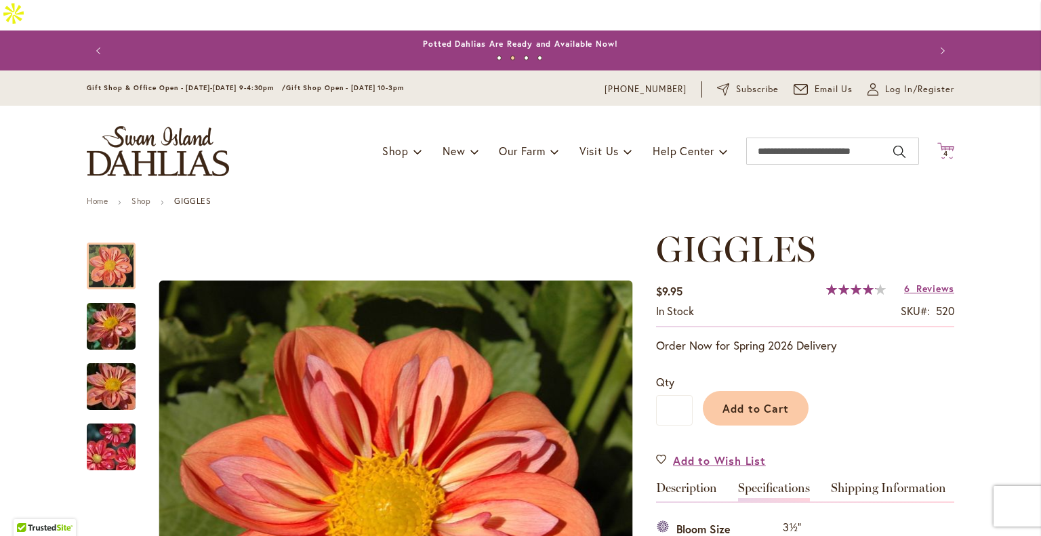
click at [938, 142] on icon at bounding box center [945, 150] width 17 height 16
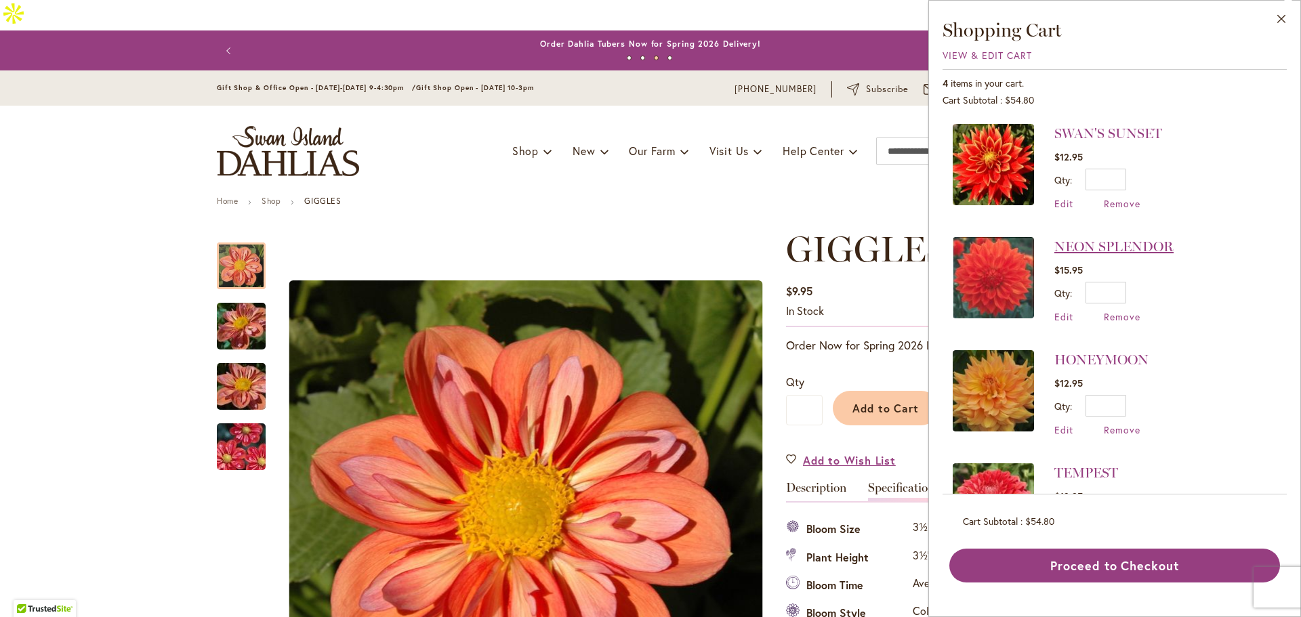
drag, startPoint x: 1098, startPoint y: 237, endPoint x: 1135, endPoint y: 251, distance: 39.9
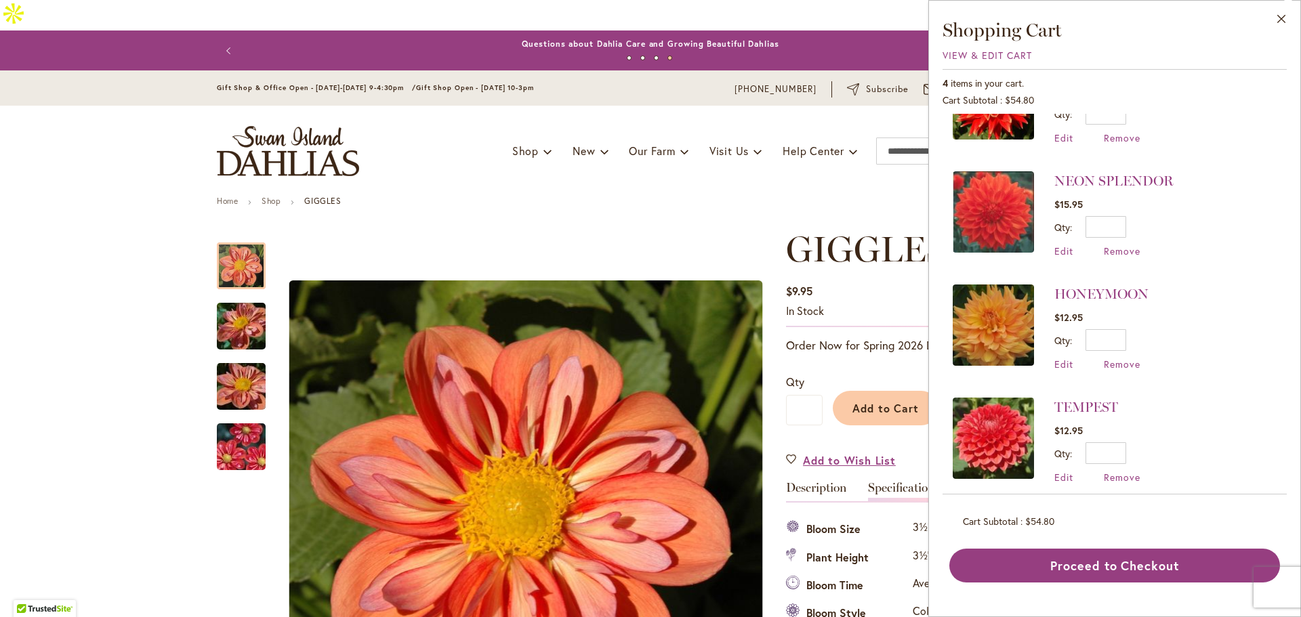
scroll to position [77, 0]
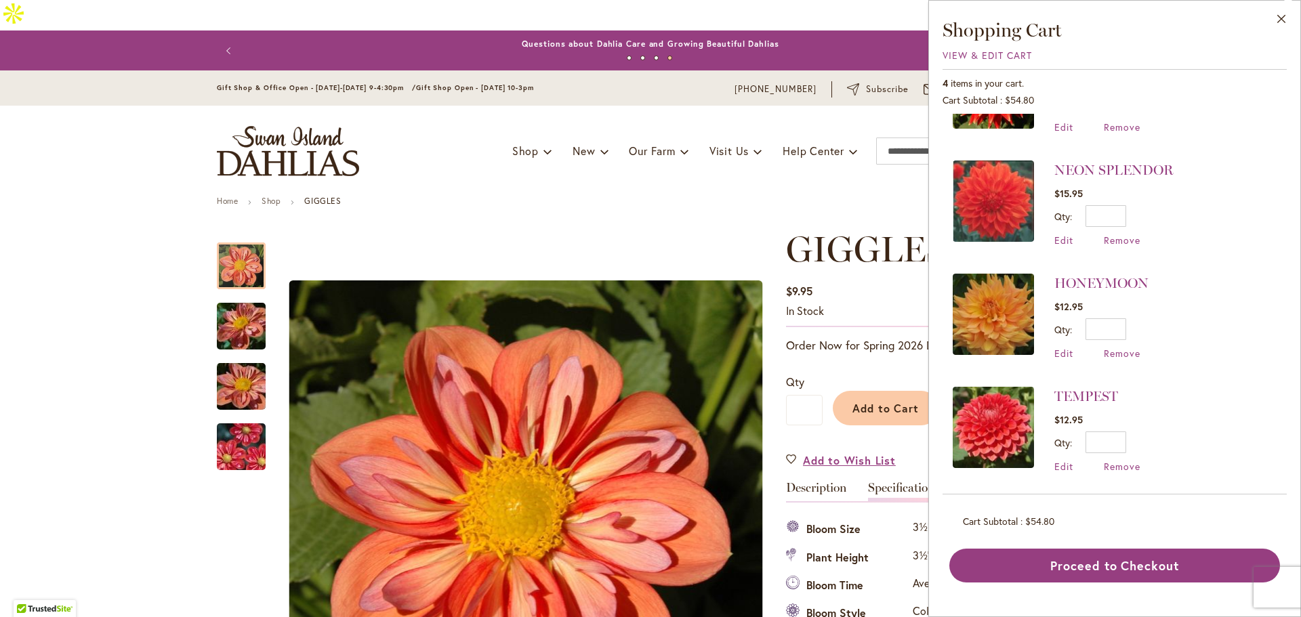
drag, startPoint x: 1093, startPoint y: 390, endPoint x: 1141, endPoint y: 398, distance: 49.3
click at [1040, 398] on li "TEMPEST $12.95 Qty * Update Edit Remove" at bounding box center [1114, 429] width 324 height 113
click at [1040, 163] on link "NEON SPLENDOR" at bounding box center [1113, 170] width 119 height 16
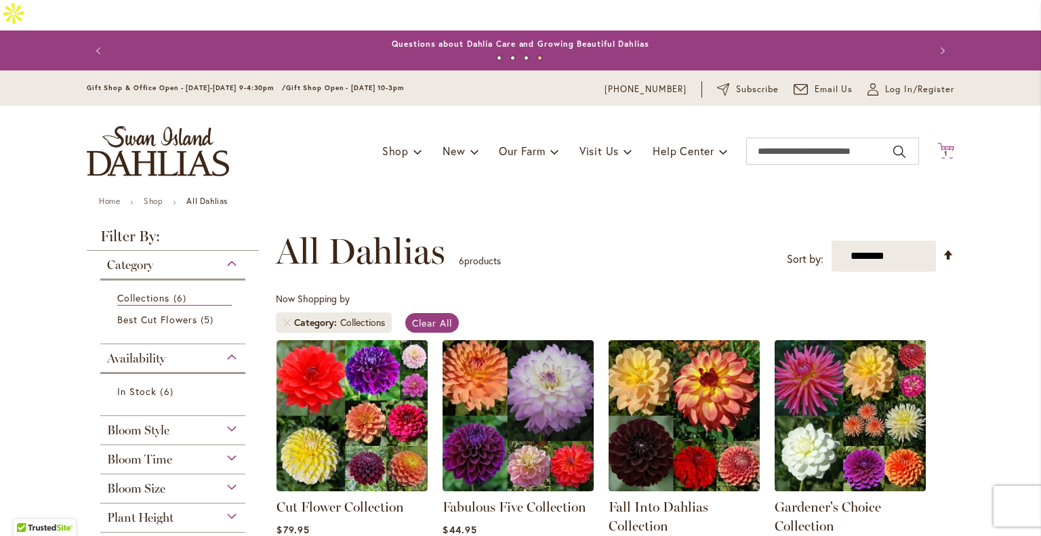
click at [944, 149] on span "1" at bounding box center [945, 153] width 3 height 9
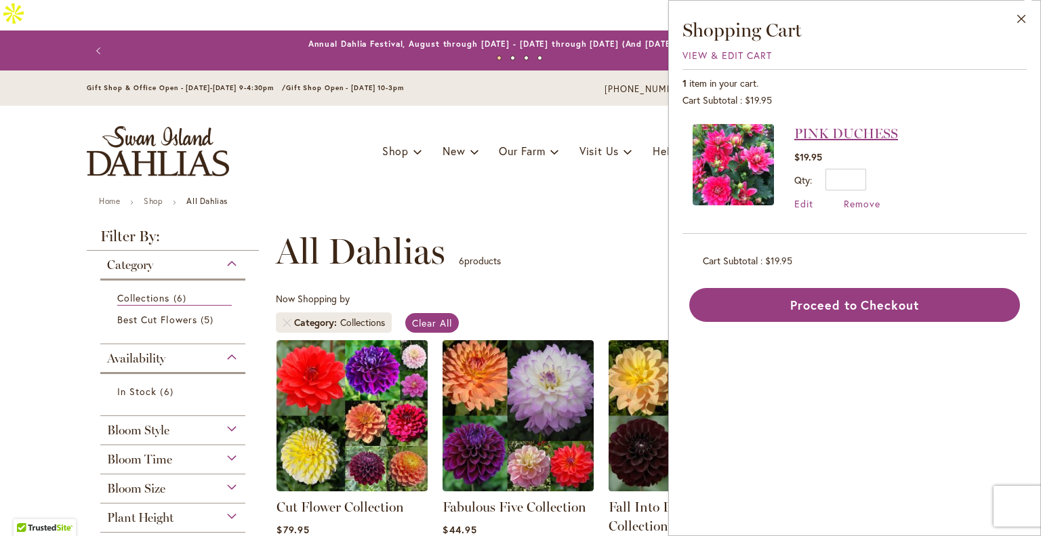
click at [850, 133] on link "PINK DUCHESS" at bounding box center [846, 133] width 104 height 16
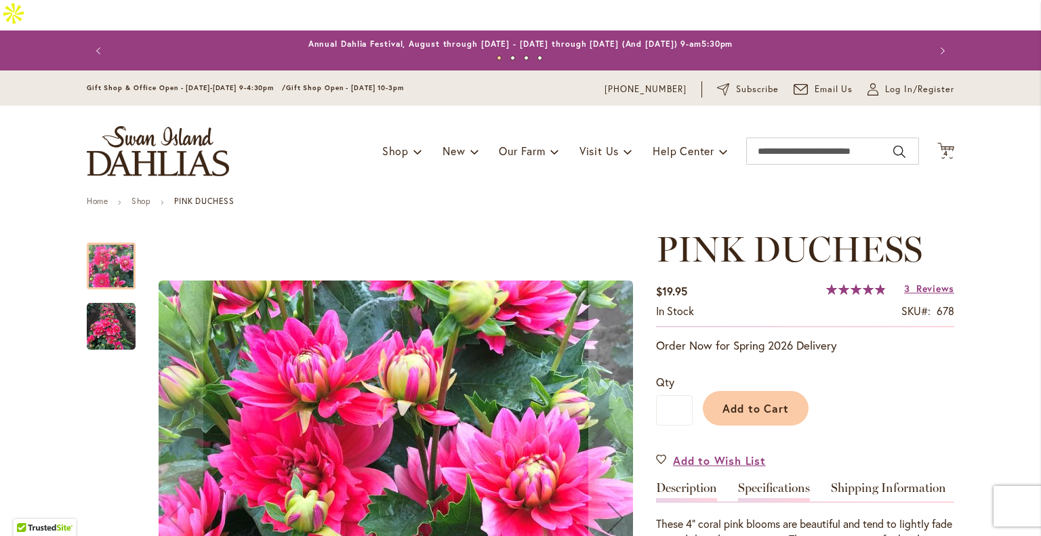
click at [779, 482] on link "Specifications" at bounding box center [774, 492] width 72 height 20
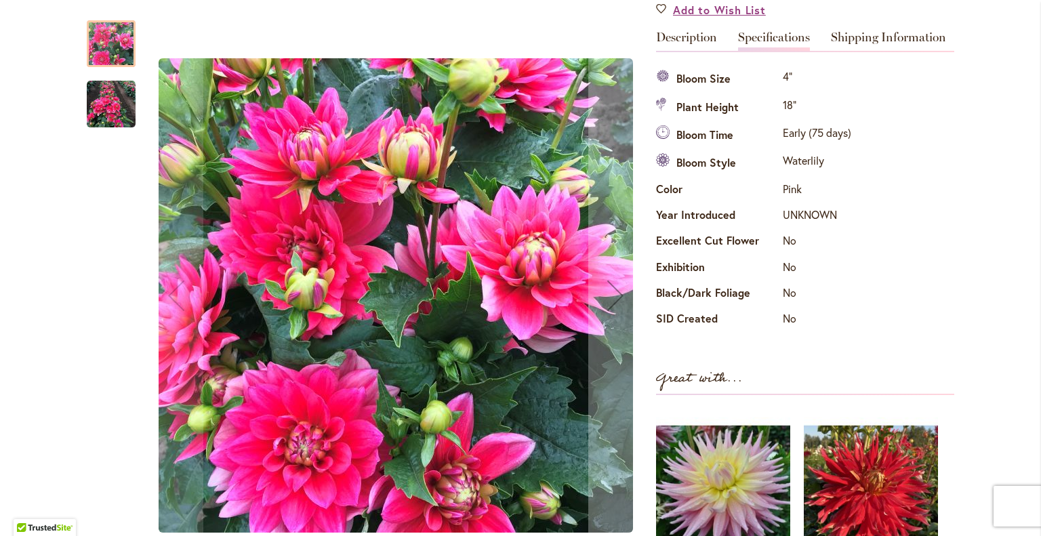
click at [108, 117] on img "PINK DUCHESS" at bounding box center [111, 104] width 49 height 49
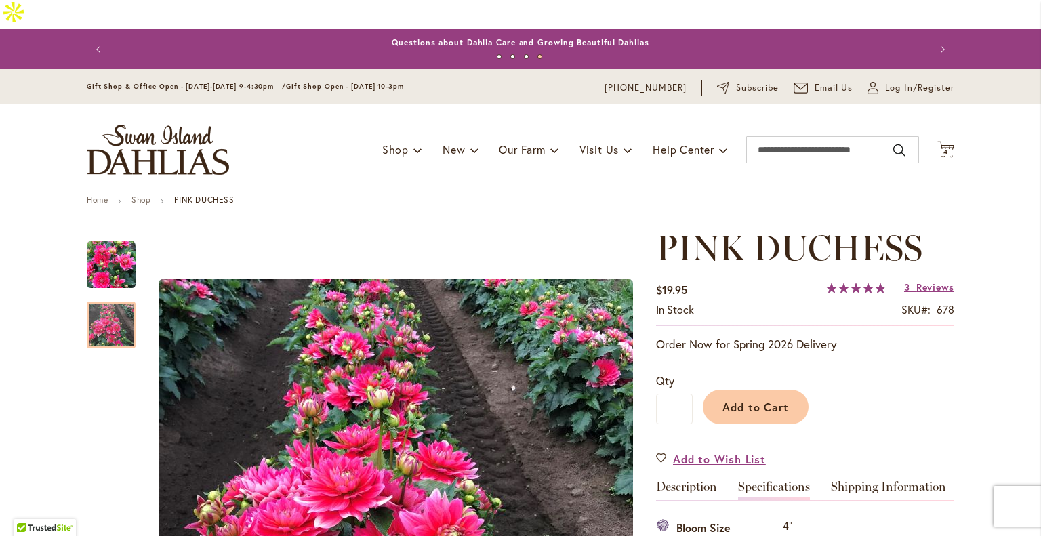
scroll to position [0, 0]
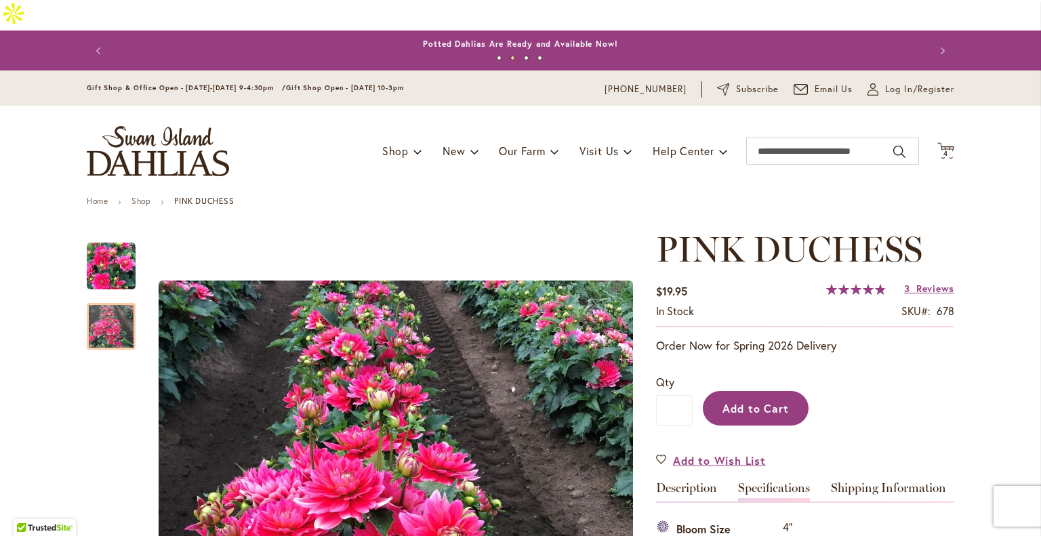
click at [752, 401] on span "Add to Cart" at bounding box center [755, 408] width 67 height 14
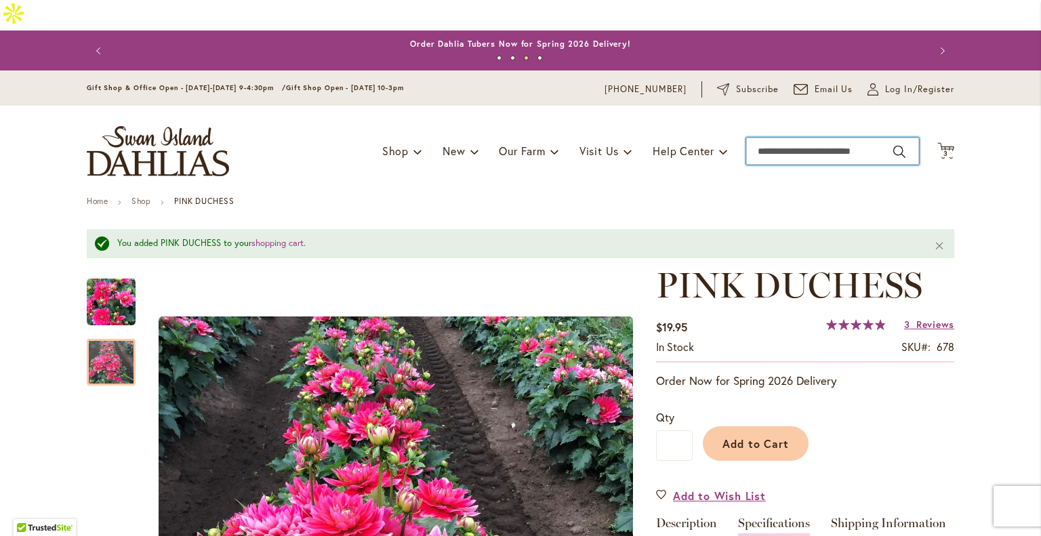
click at [799, 138] on input "Search" at bounding box center [832, 151] width 173 height 27
type input "**********"
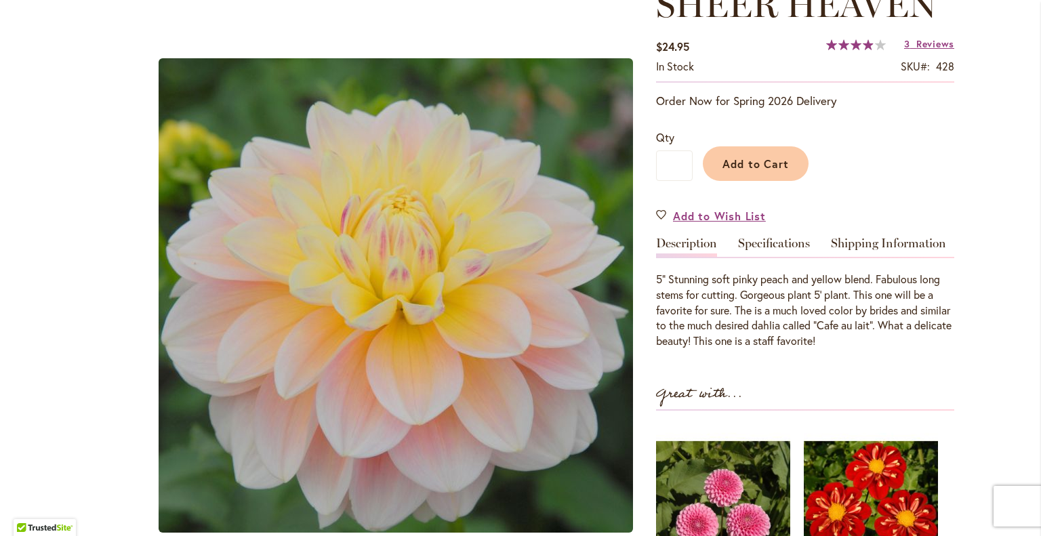
scroll to position [246, 0]
click at [773, 236] on link "Specifications" at bounding box center [774, 246] width 72 height 20
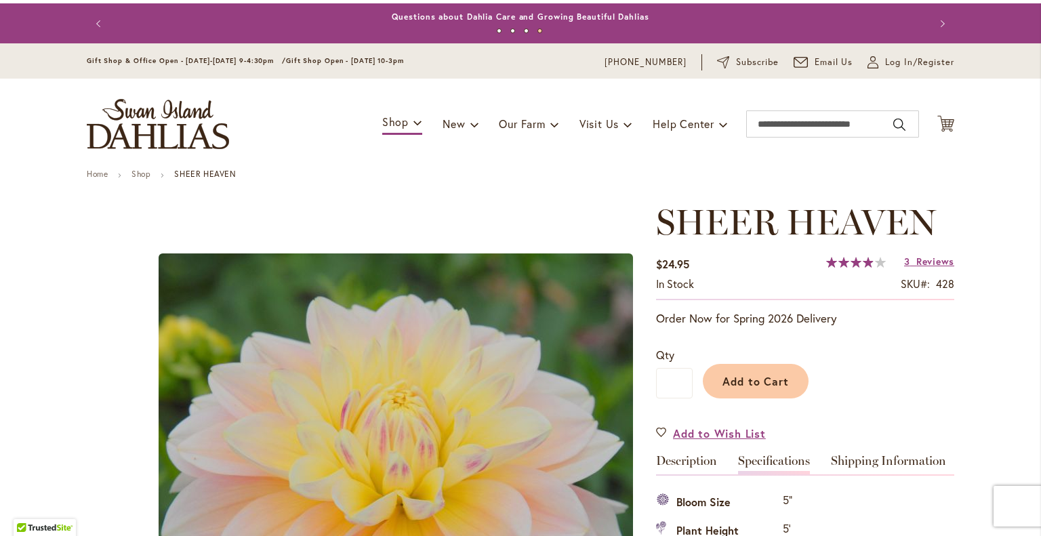
scroll to position [28, 0]
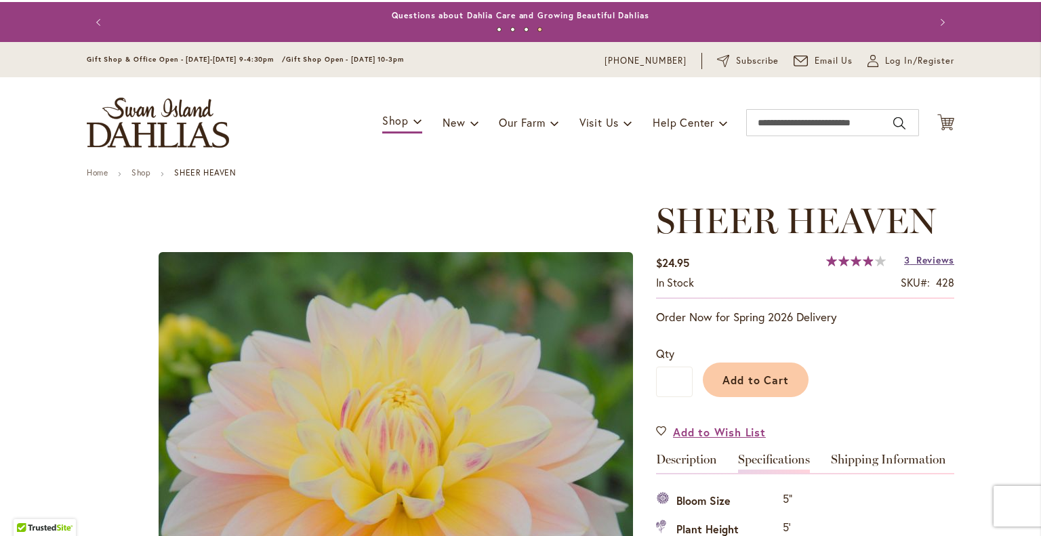
click at [907, 253] on link "3 Reviews" at bounding box center [929, 259] width 50 height 13
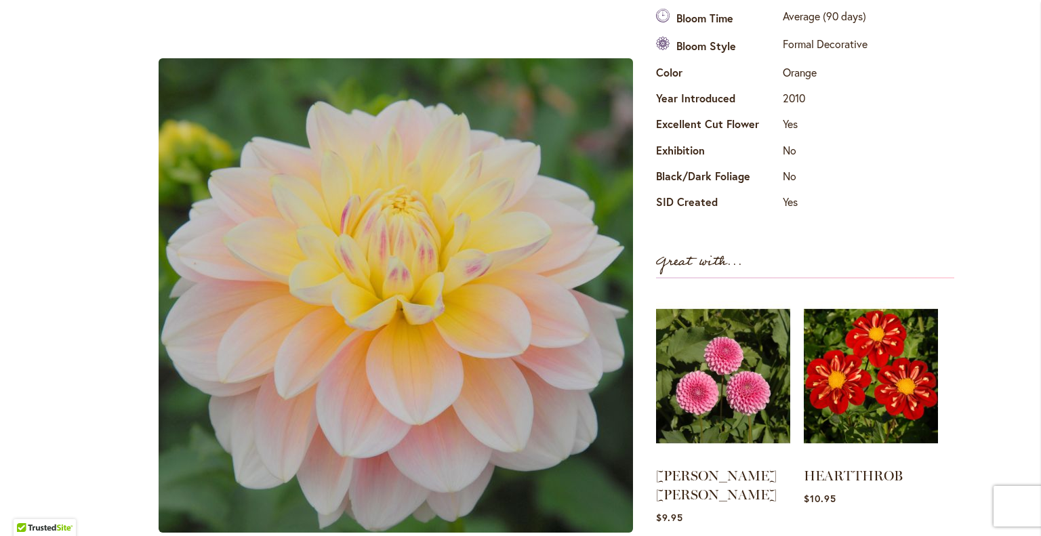
scroll to position [421, 0]
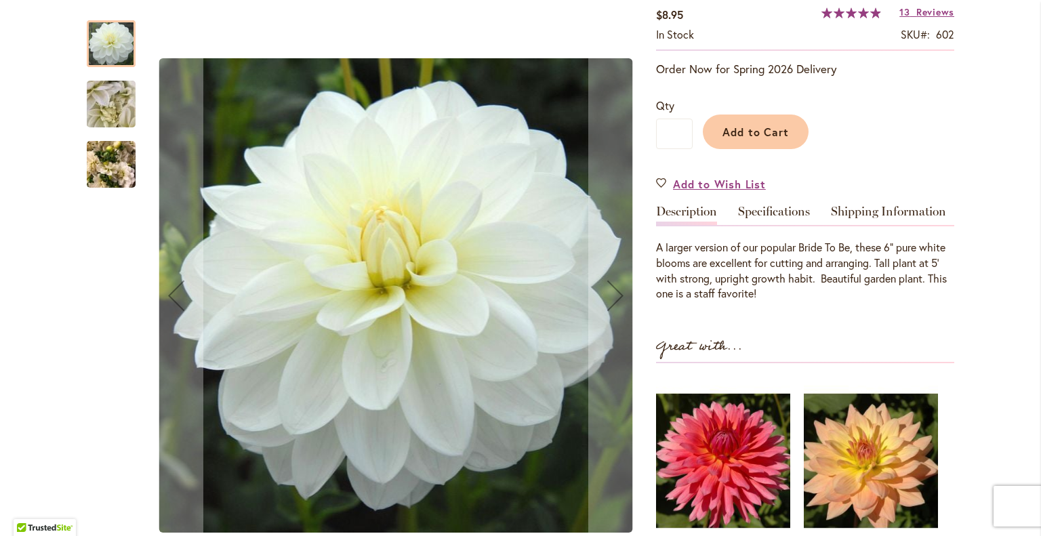
scroll to position [270, 0]
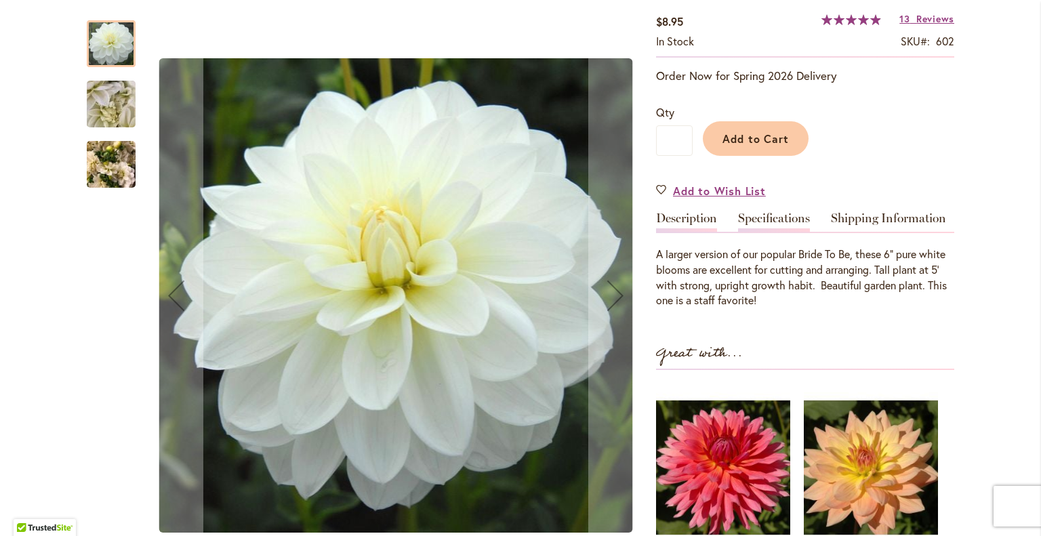
click at [770, 212] on link "Specifications" at bounding box center [774, 222] width 72 height 20
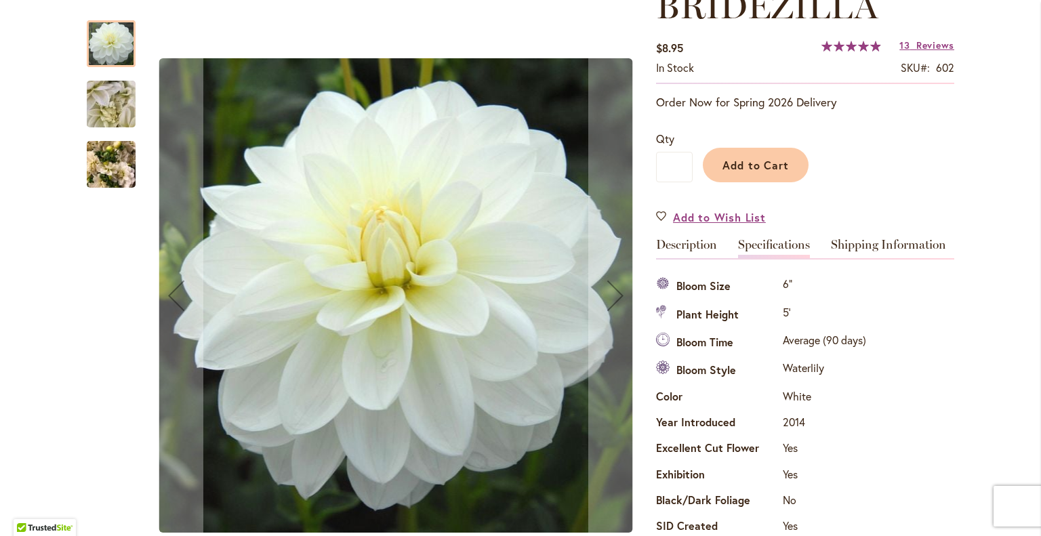
scroll to position [244, 0]
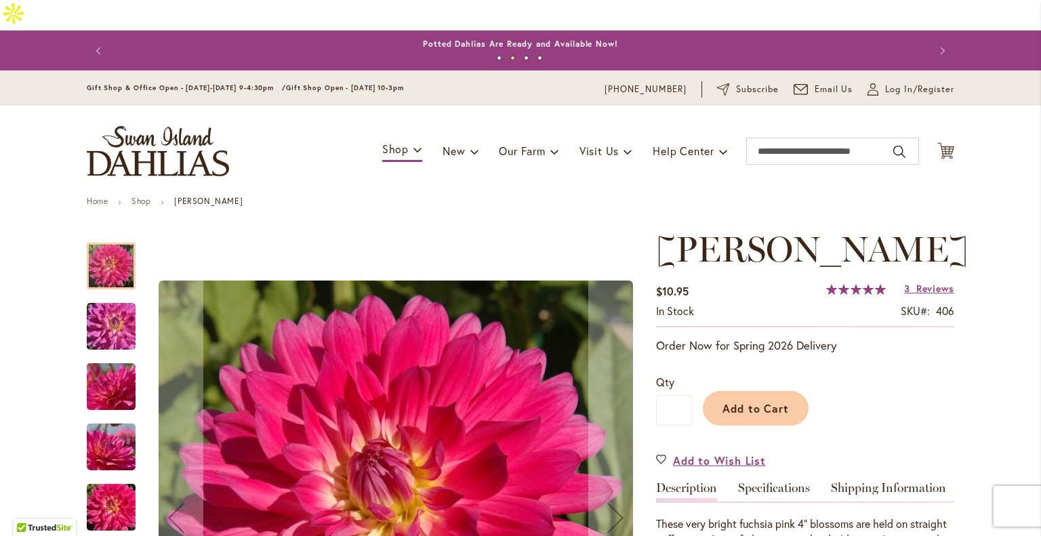
click at [907, 381] on div "Add to Cart" at bounding box center [822, 405] width 261 height 62
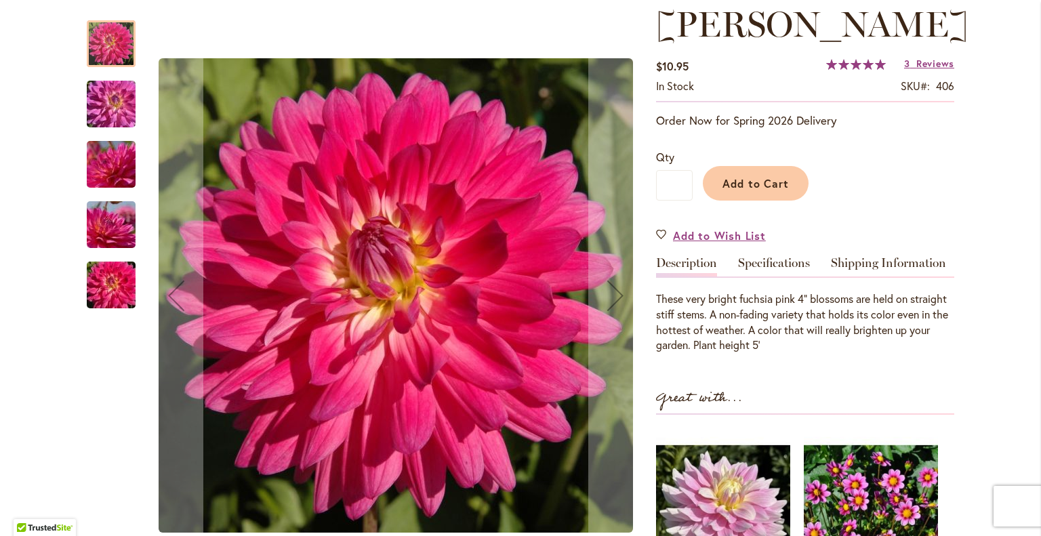
scroll to position [226, 0]
click at [776, 255] on link "Specifications" at bounding box center [774, 265] width 72 height 20
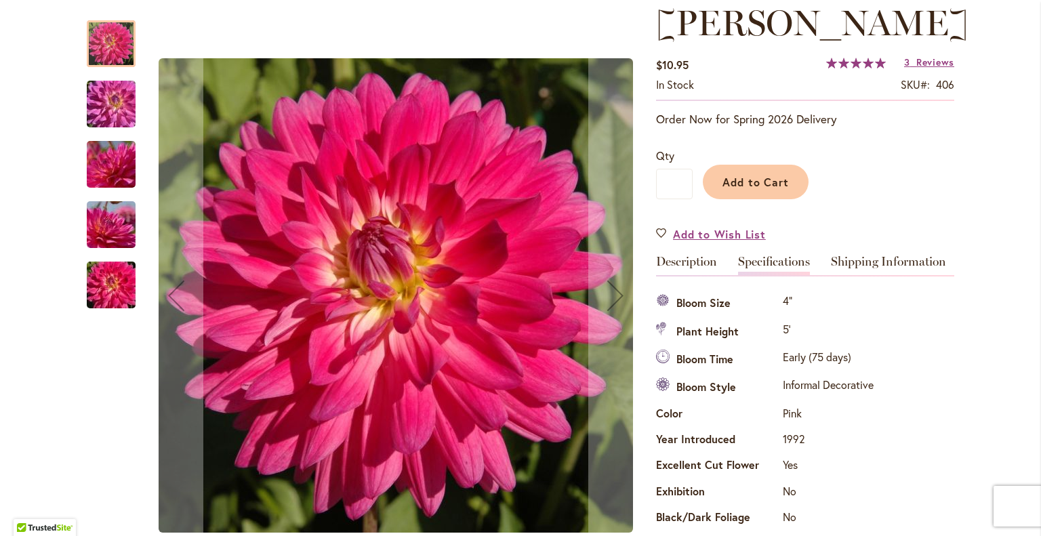
click at [107, 300] on img "MELISSA M" at bounding box center [111, 285] width 98 height 65
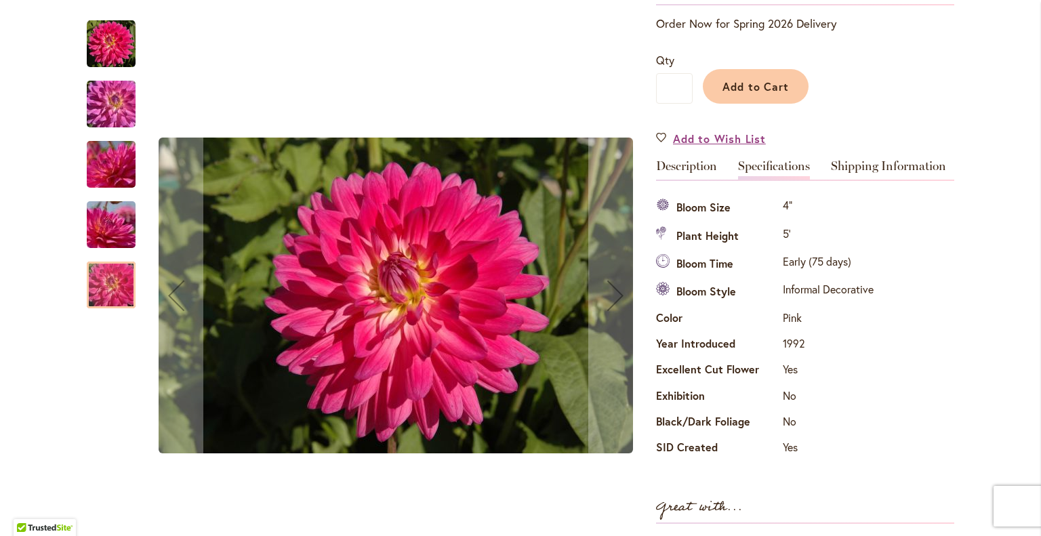
scroll to position [319, 0]
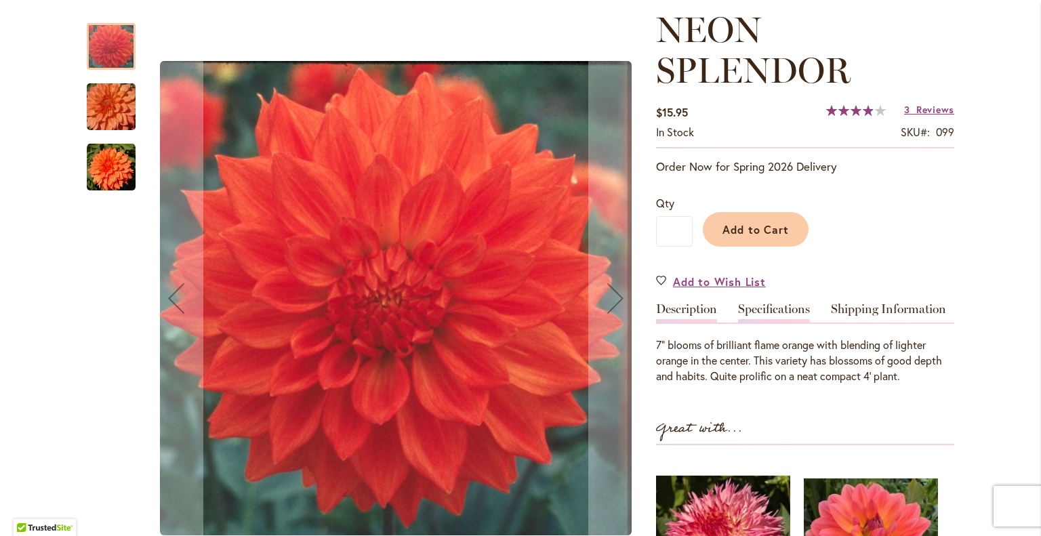
click at [768, 303] on link "Specifications" at bounding box center [774, 313] width 72 height 20
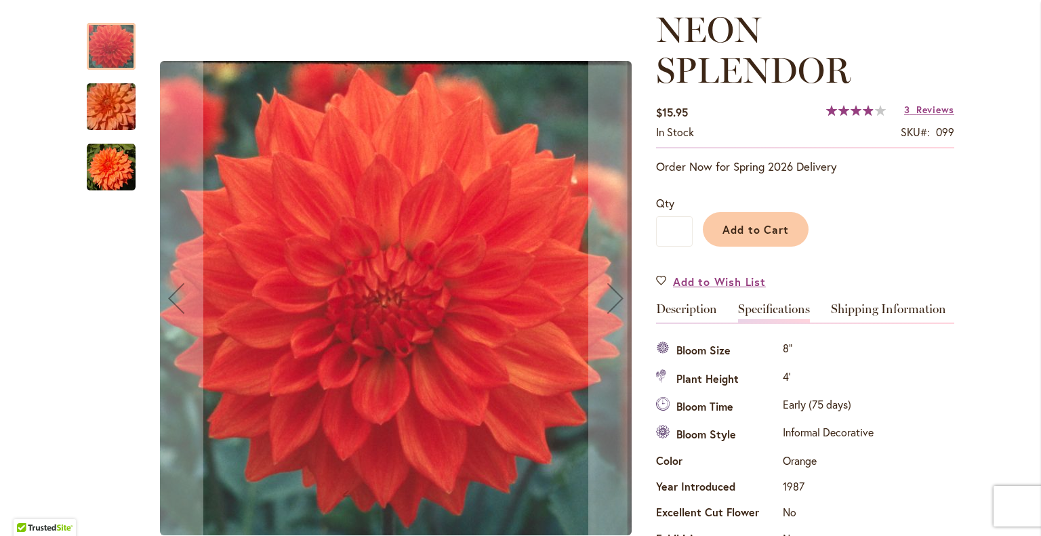
scroll to position [491, 0]
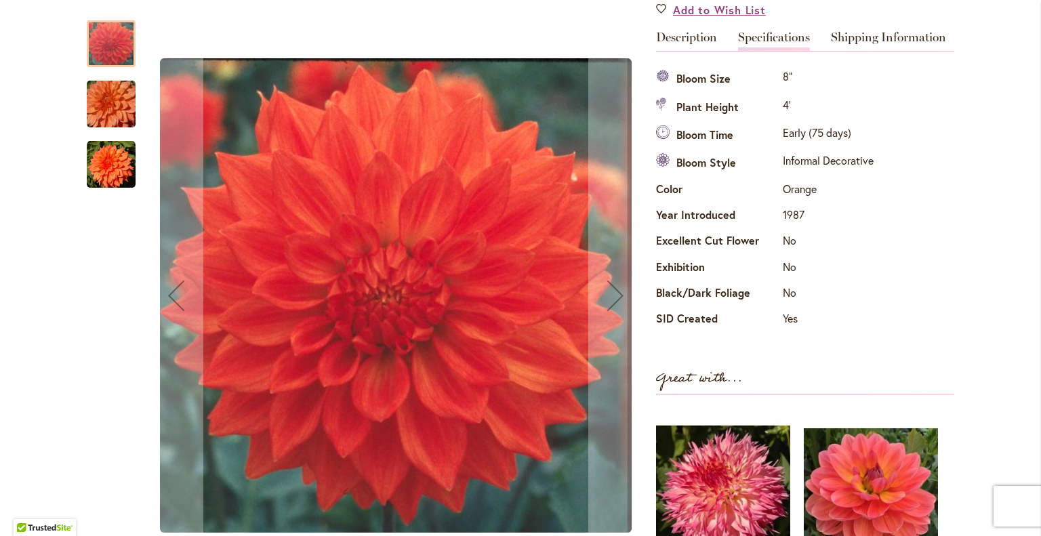
click at [107, 166] on img "Neon Splendor" at bounding box center [111, 164] width 49 height 49
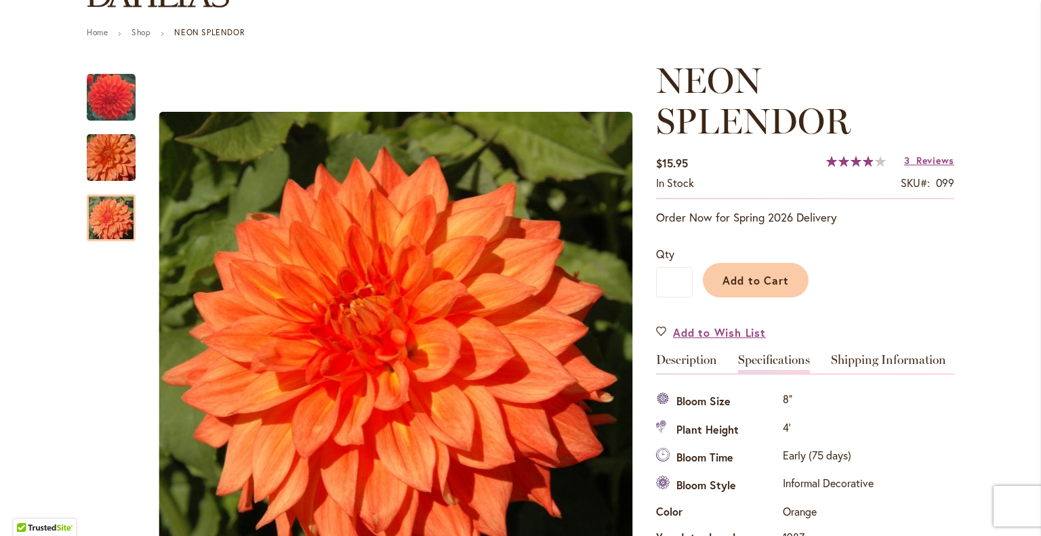
scroll to position [168, 0]
click at [839, 325] on div "Add to Wish List" at bounding box center [805, 333] width 298 height 16
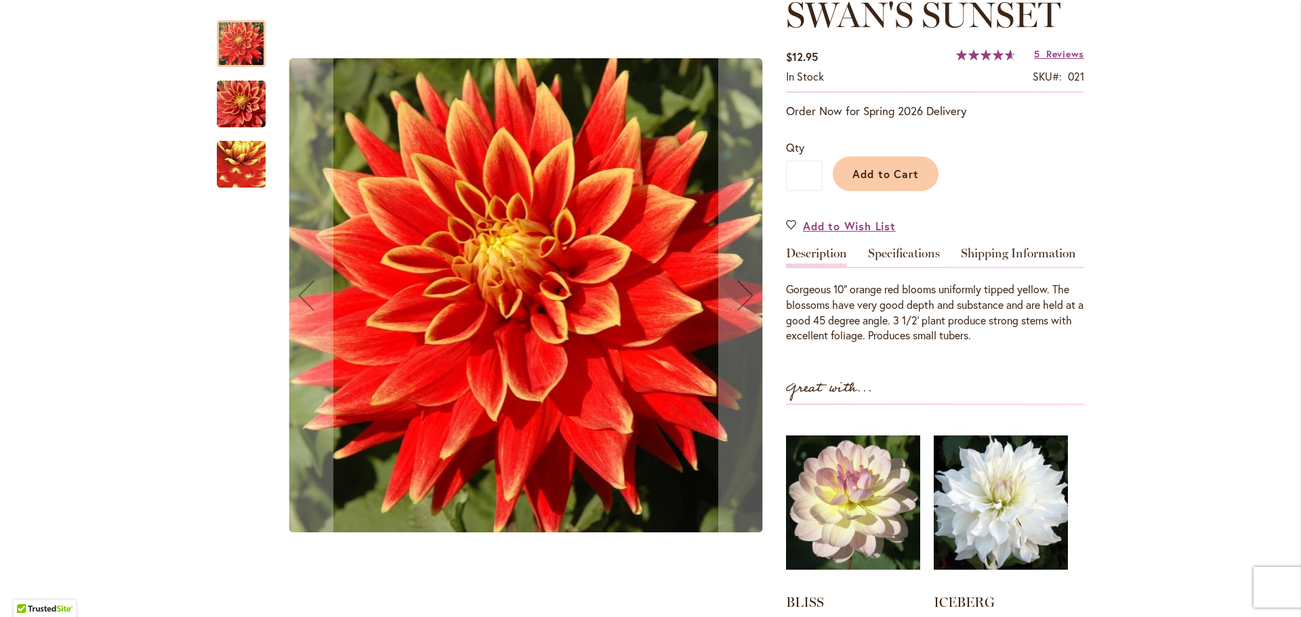
scroll to position [254, 0]
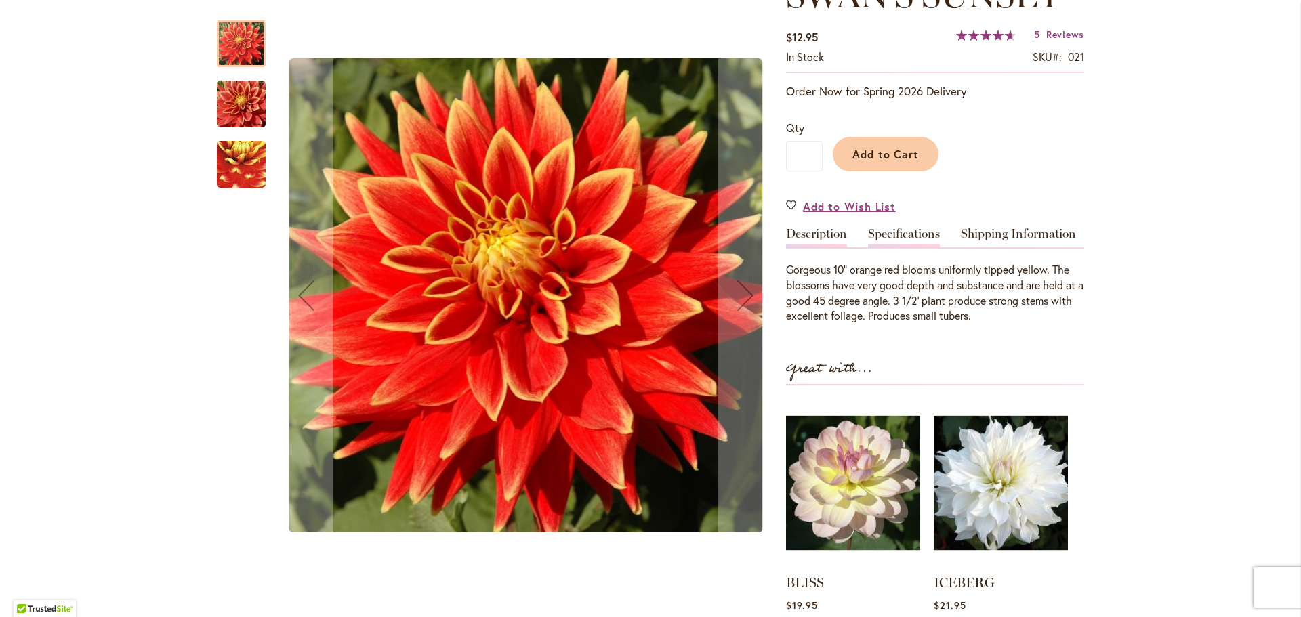
click at [888, 228] on link "Specifications" at bounding box center [904, 238] width 72 height 20
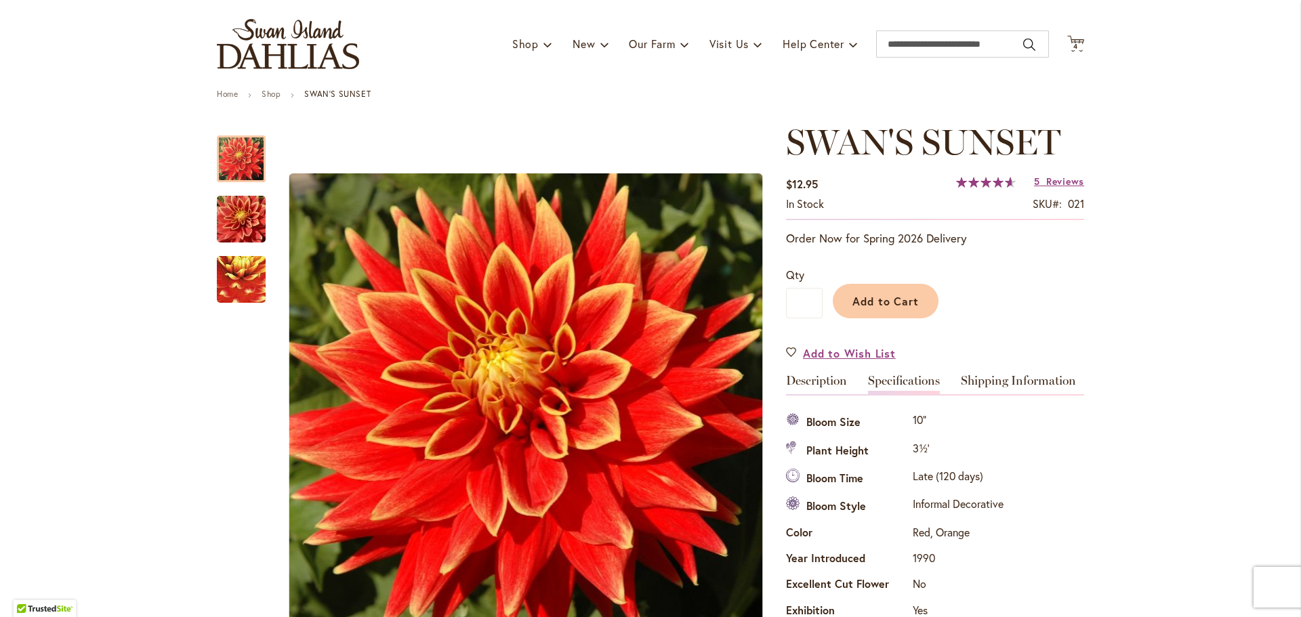
scroll to position [106, 0]
click at [876, 346] on span "Add to Wish List" at bounding box center [849, 354] width 93 height 16
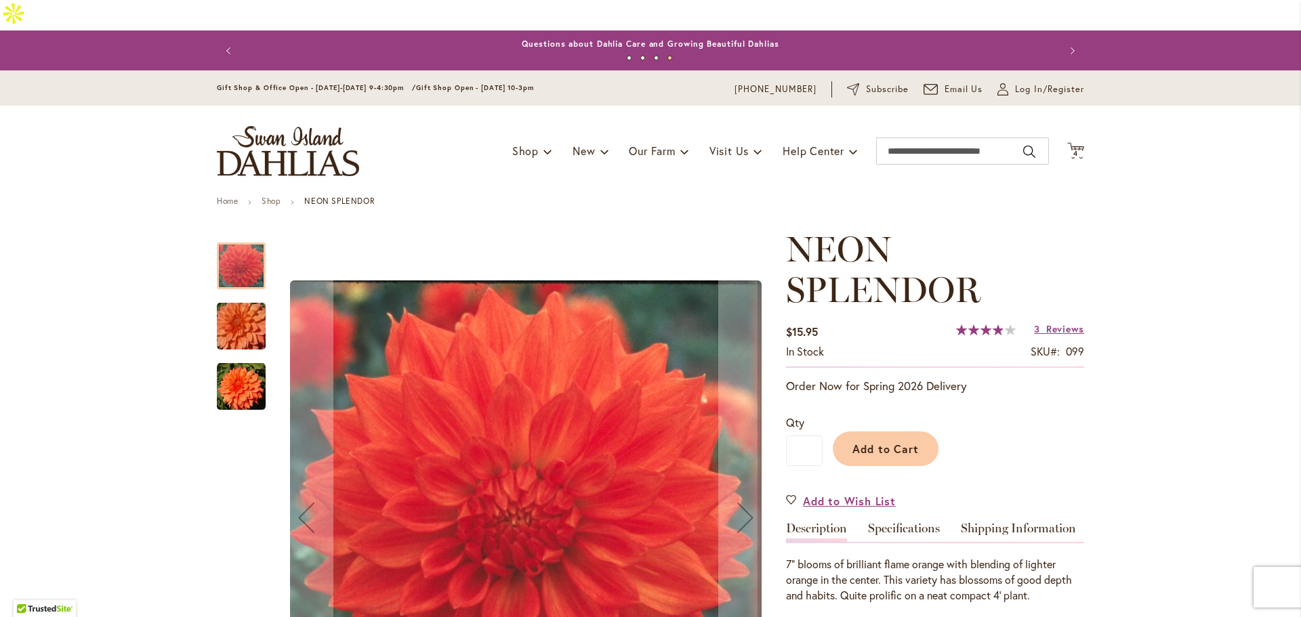
click at [910, 486] on div "NEON SPLENDOR $15.95 In stock SKU 099 Rating: 78 % of 100 3 Reviews Add Your Re…" at bounding box center [935, 615] width 298 height 772
click at [910, 522] on link "Specifications" at bounding box center [904, 532] width 72 height 20
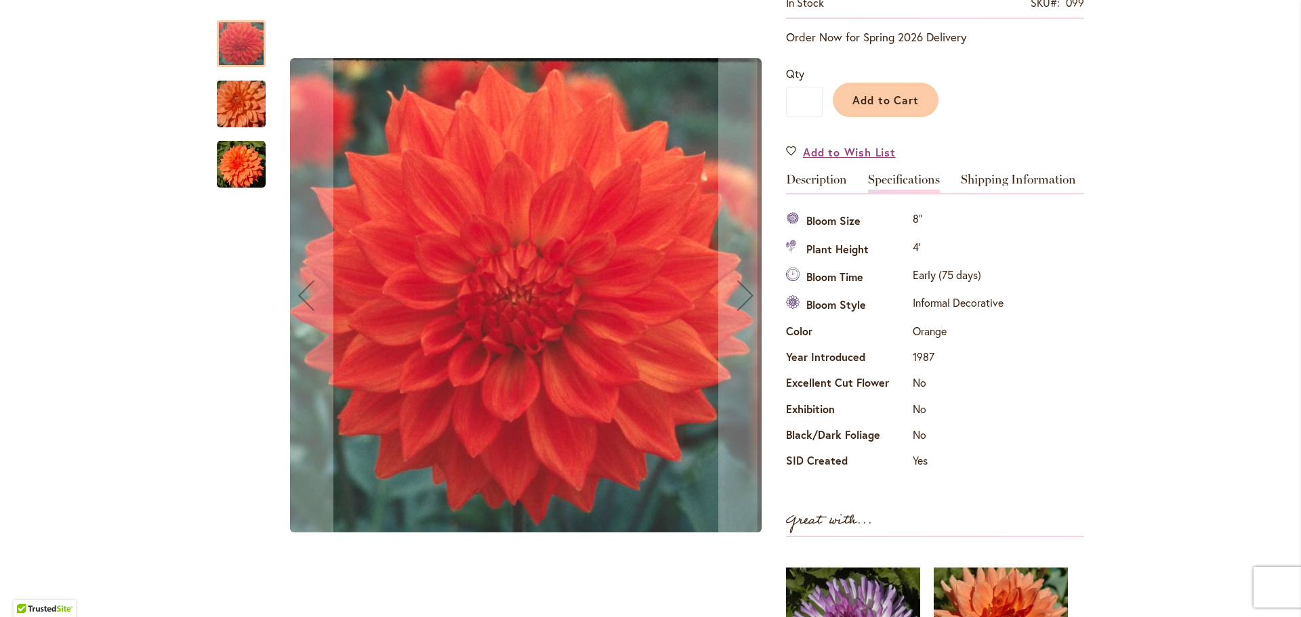
scroll to position [346, 0]
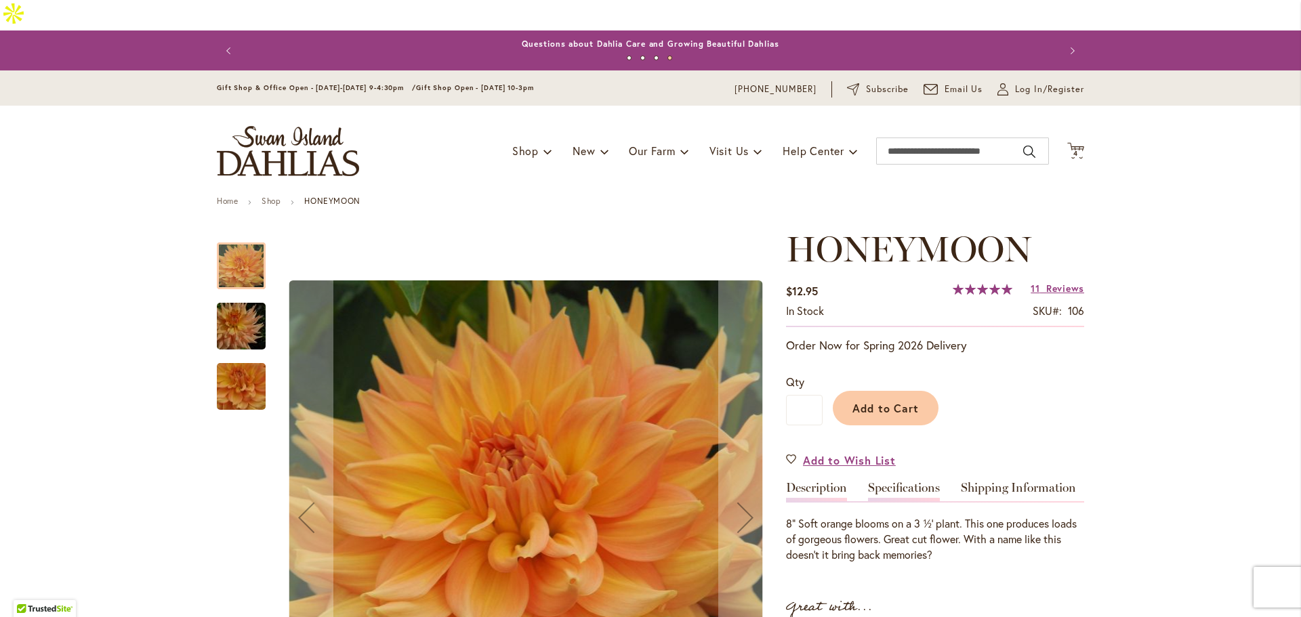
click at [913, 482] on link "Specifications" at bounding box center [904, 492] width 72 height 20
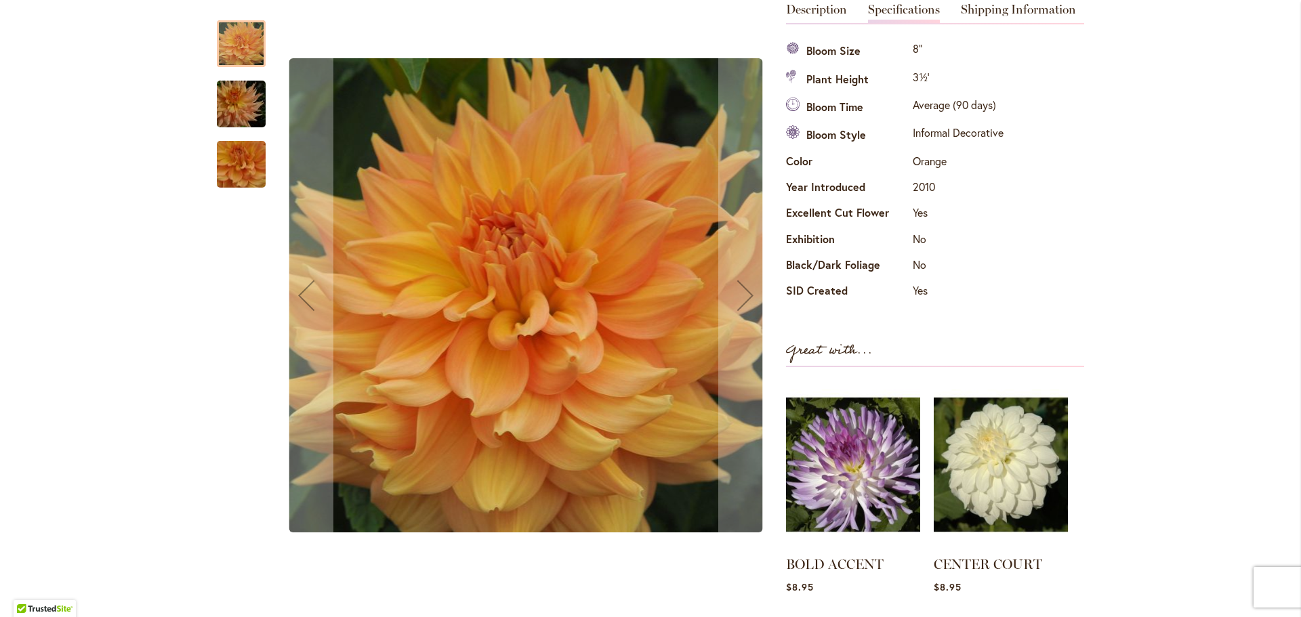
scroll to position [479, 0]
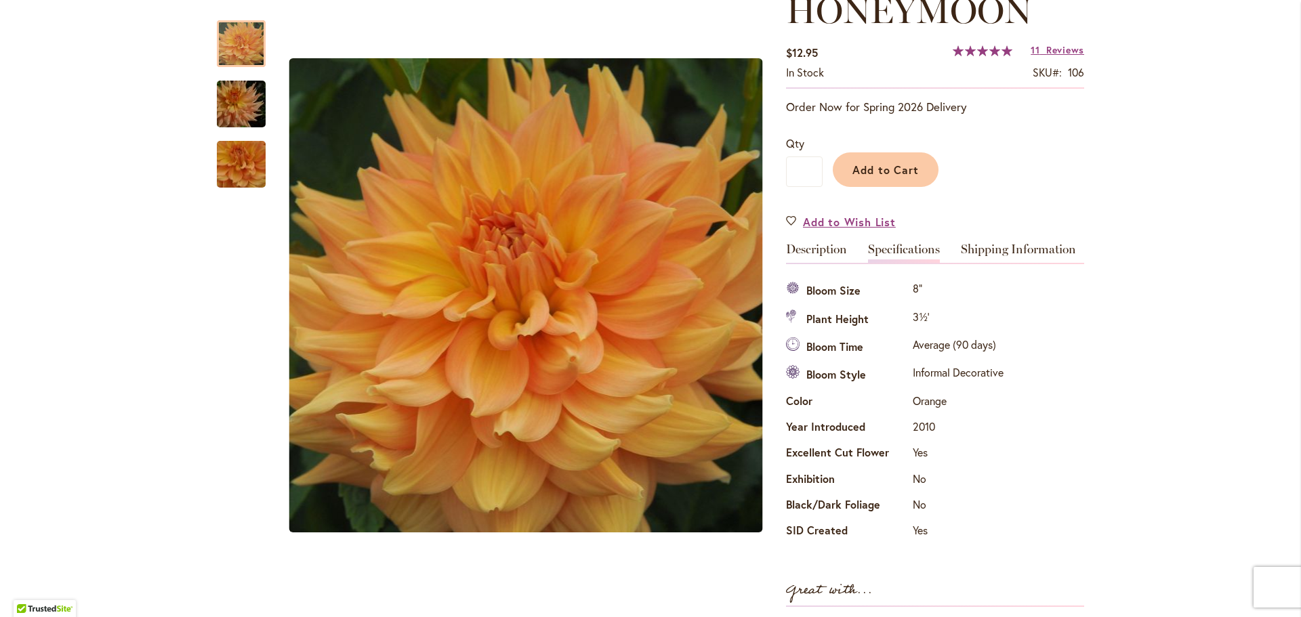
click at [994, 263] on div "Specifications Bloom Size 8" Plant Height 3½' Bloom Time Average (90 days) Bloo…" at bounding box center [935, 404] width 298 height 282
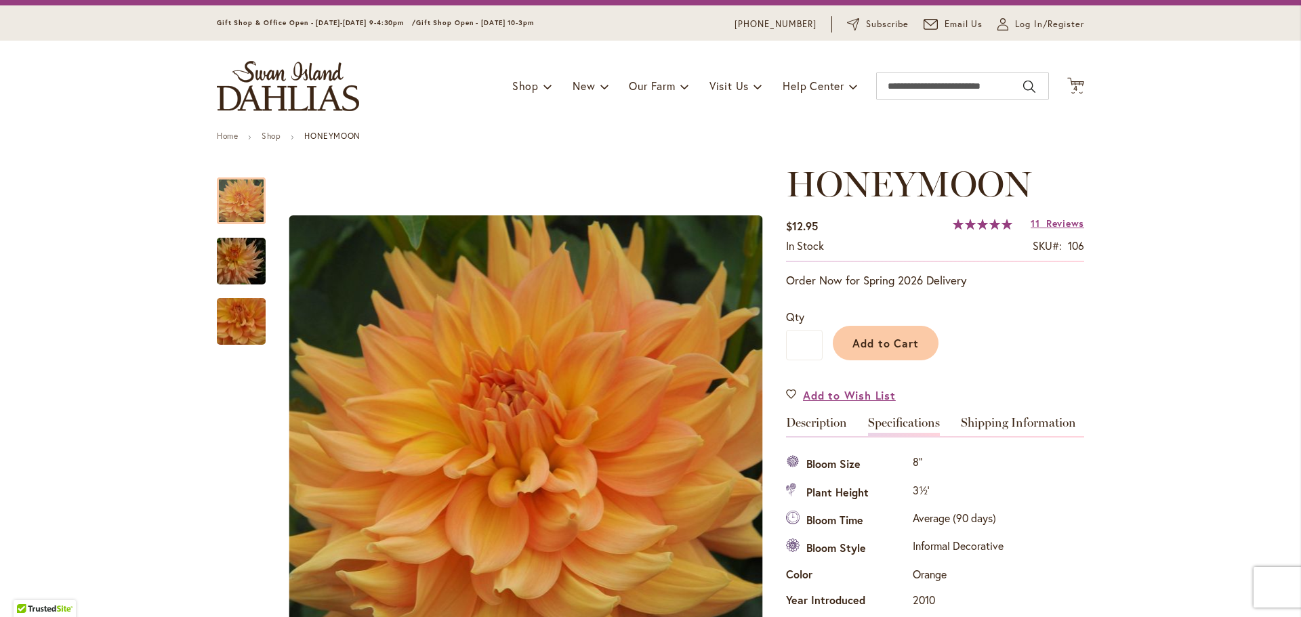
scroll to position [56, 0]
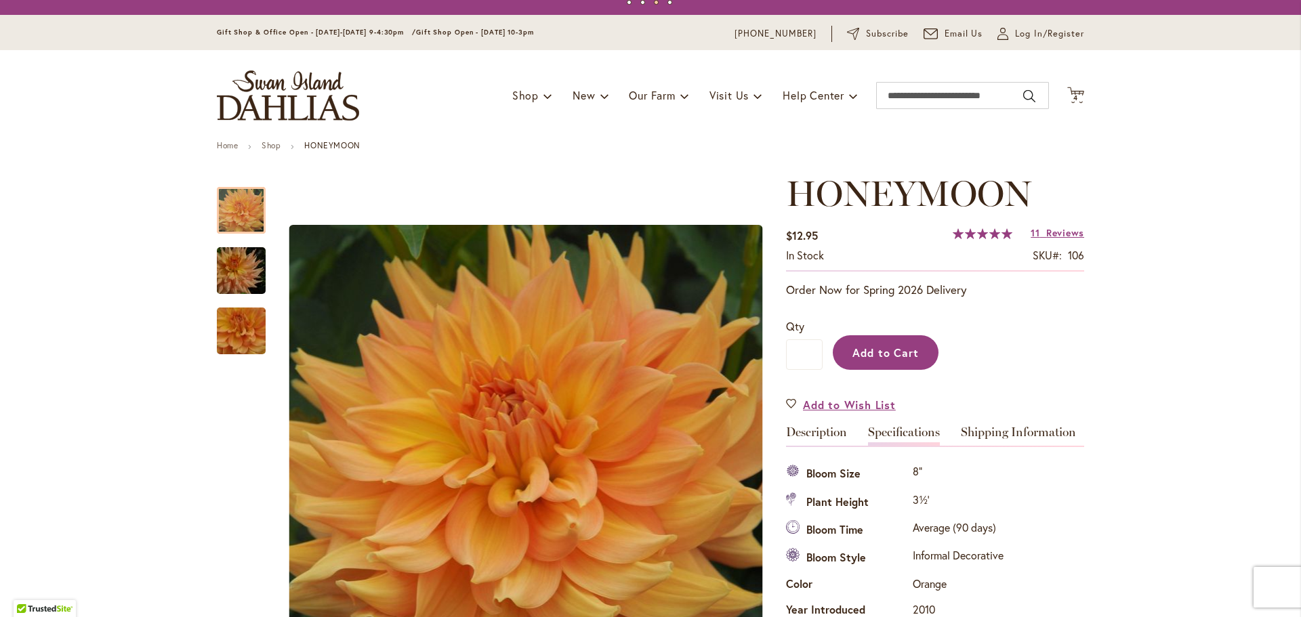
click at [873, 345] on span "Add to Cart" at bounding box center [885, 352] width 67 height 14
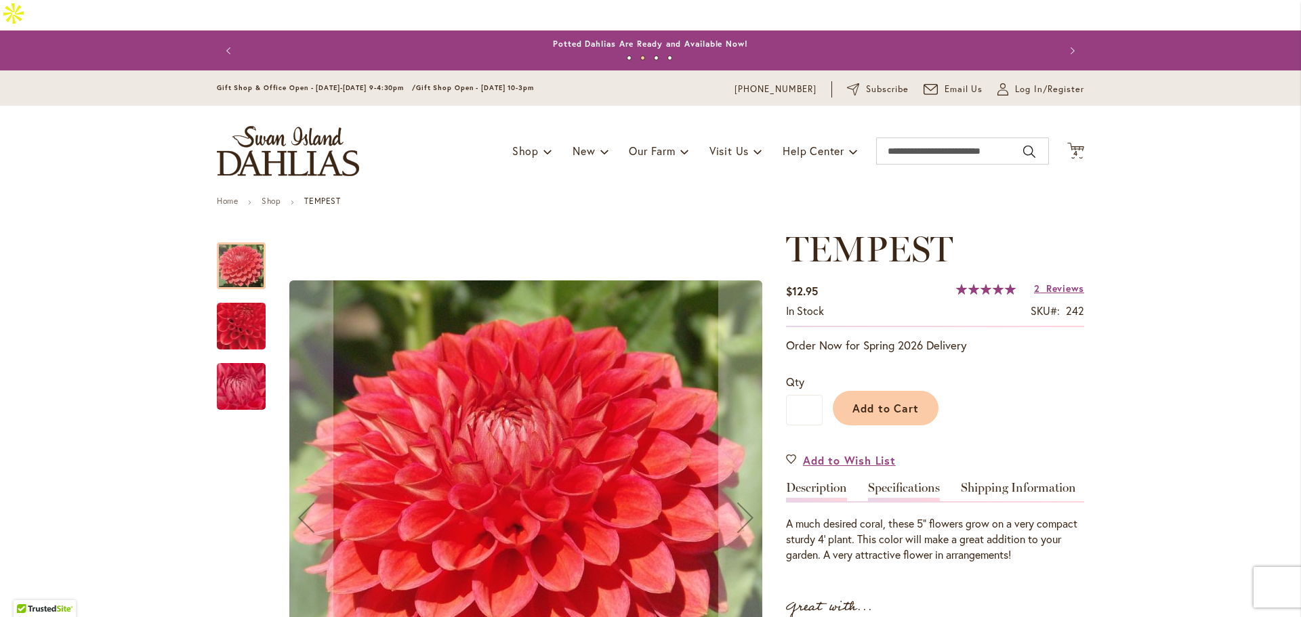
click at [902, 482] on link "Specifications" at bounding box center [904, 492] width 72 height 20
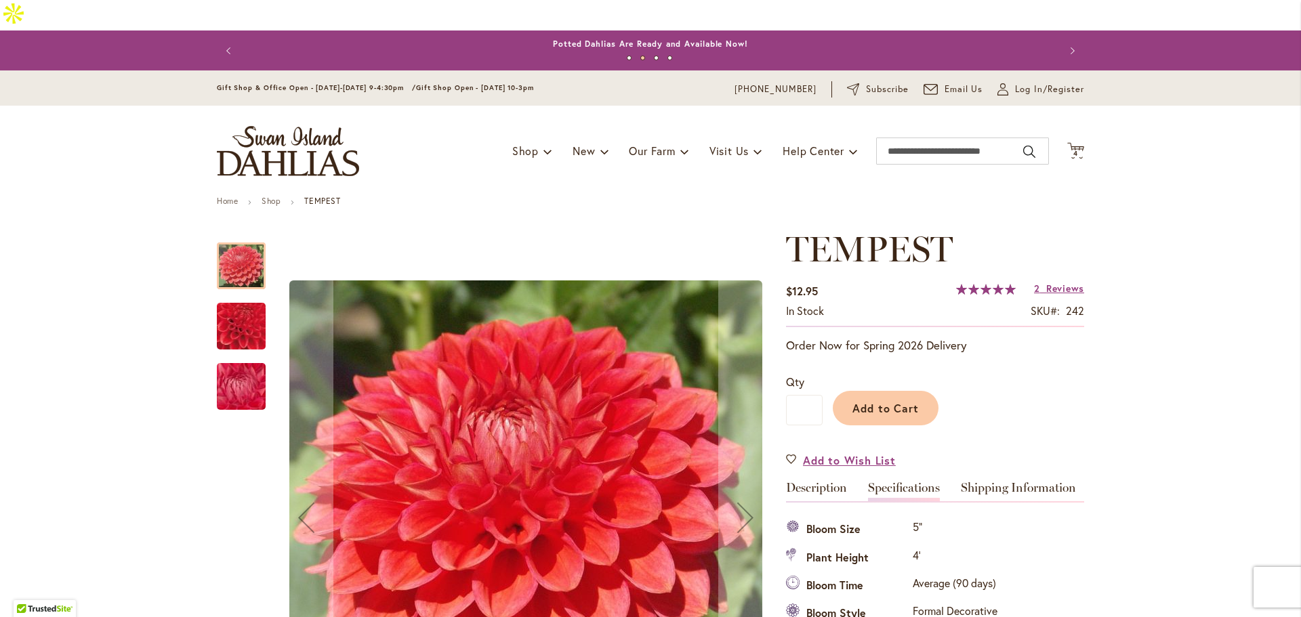
scroll to position [451, 0]
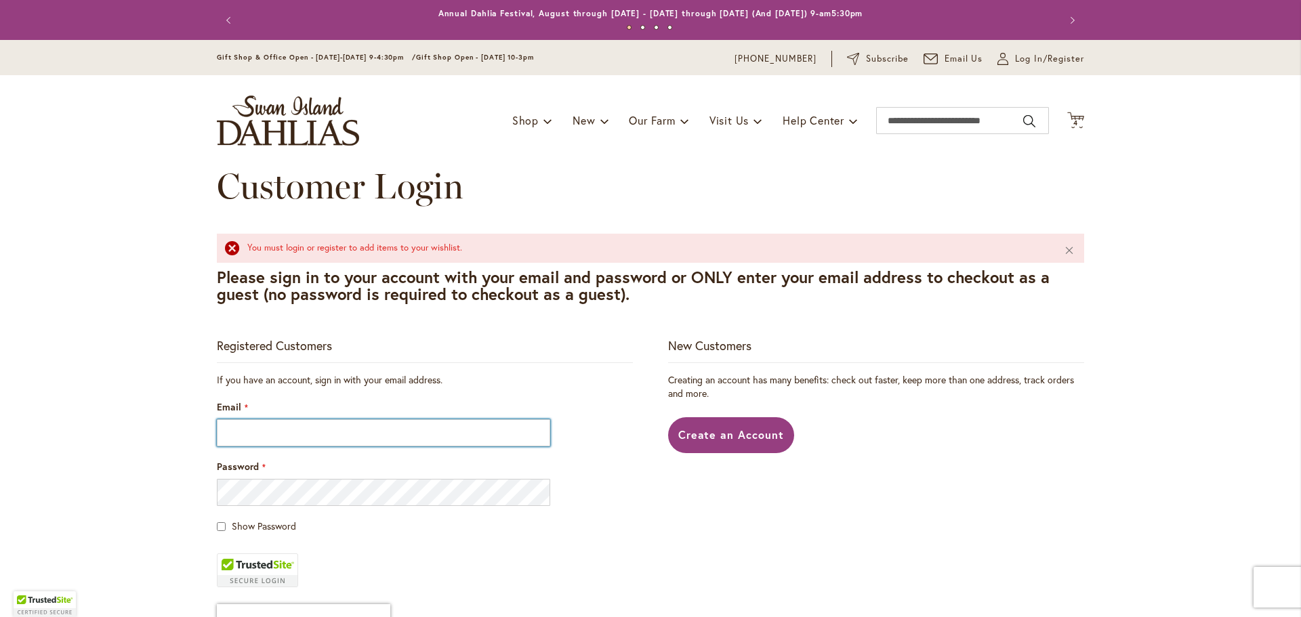
click at [294, 420] on input "Email" at bounding box center [383, 432] width 333 height 27
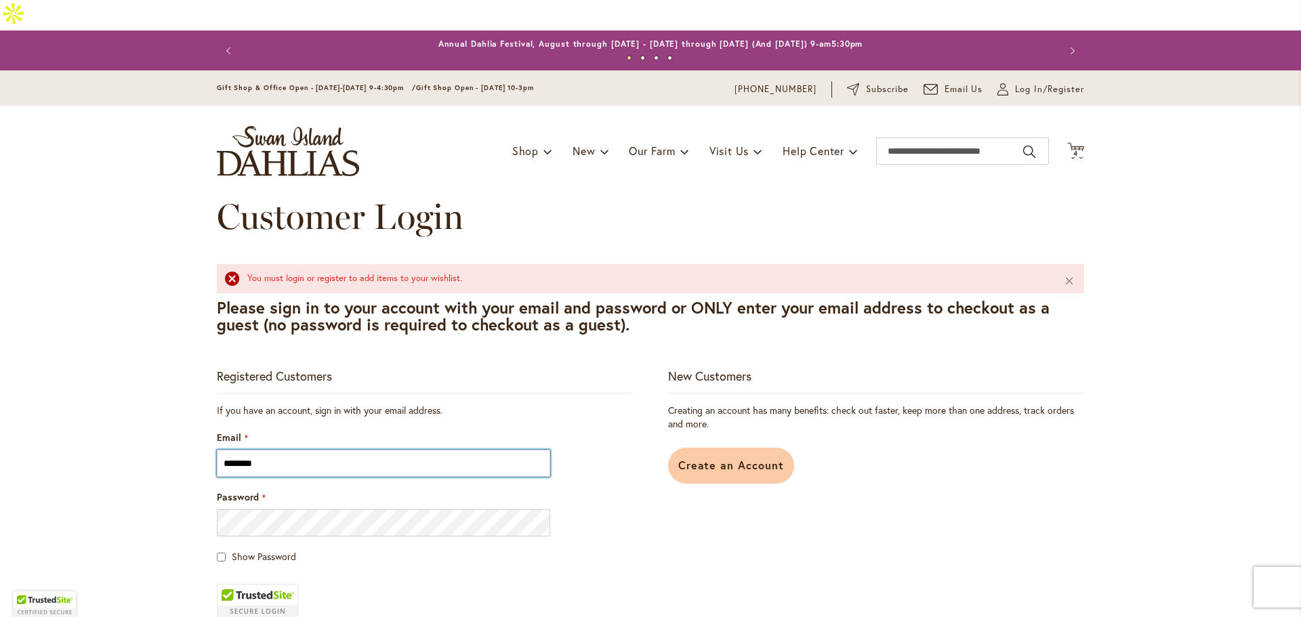
type input "********"
click at [695, 458] on span "Create an Account" at bounding box center [731, 465] width 106 height 14
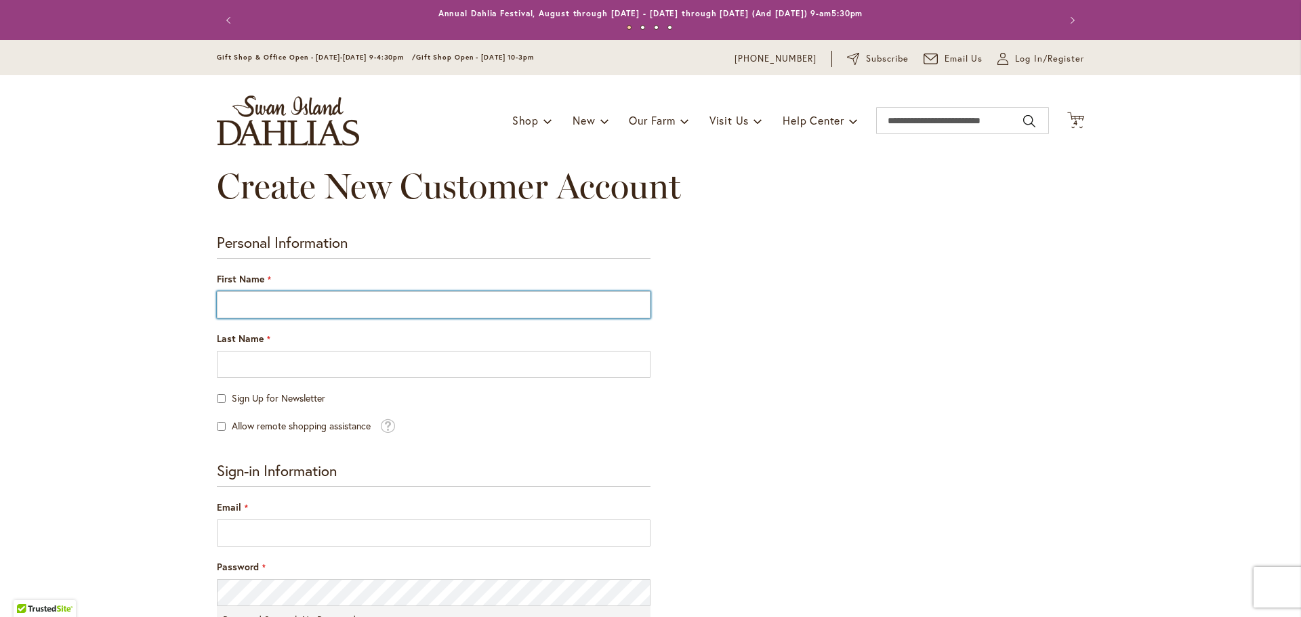
click at [301, 303] on input "First Name" at bounding box center [434, 304] width 434 height 27
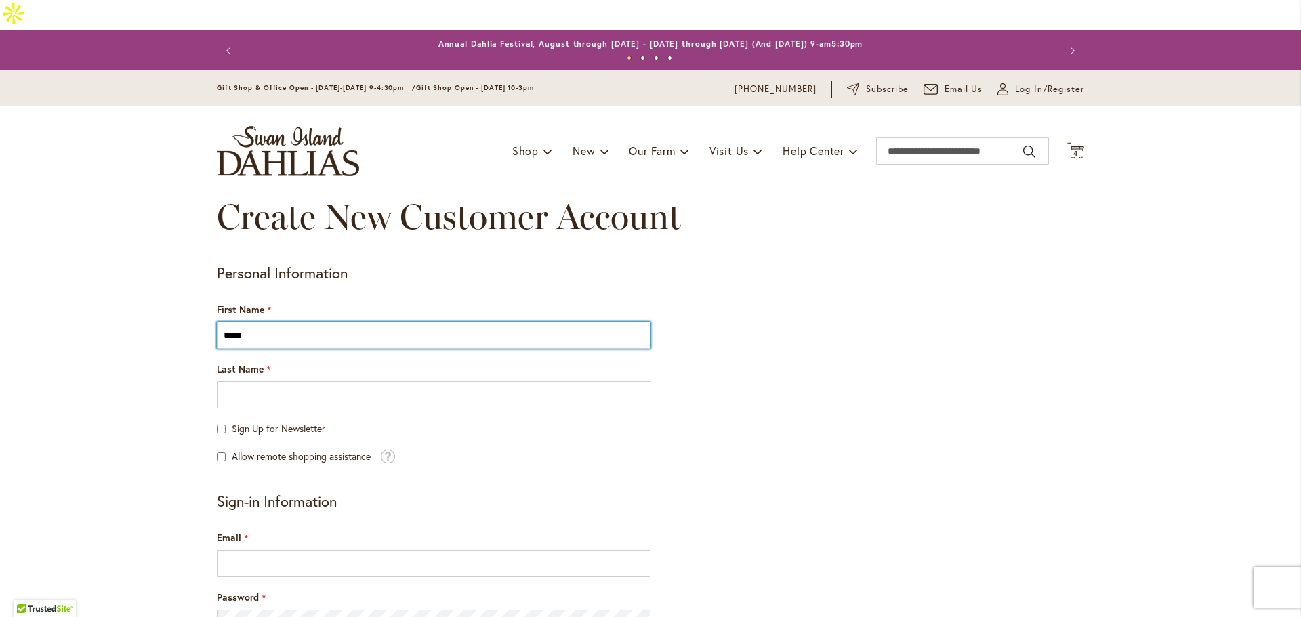
type input "*****"
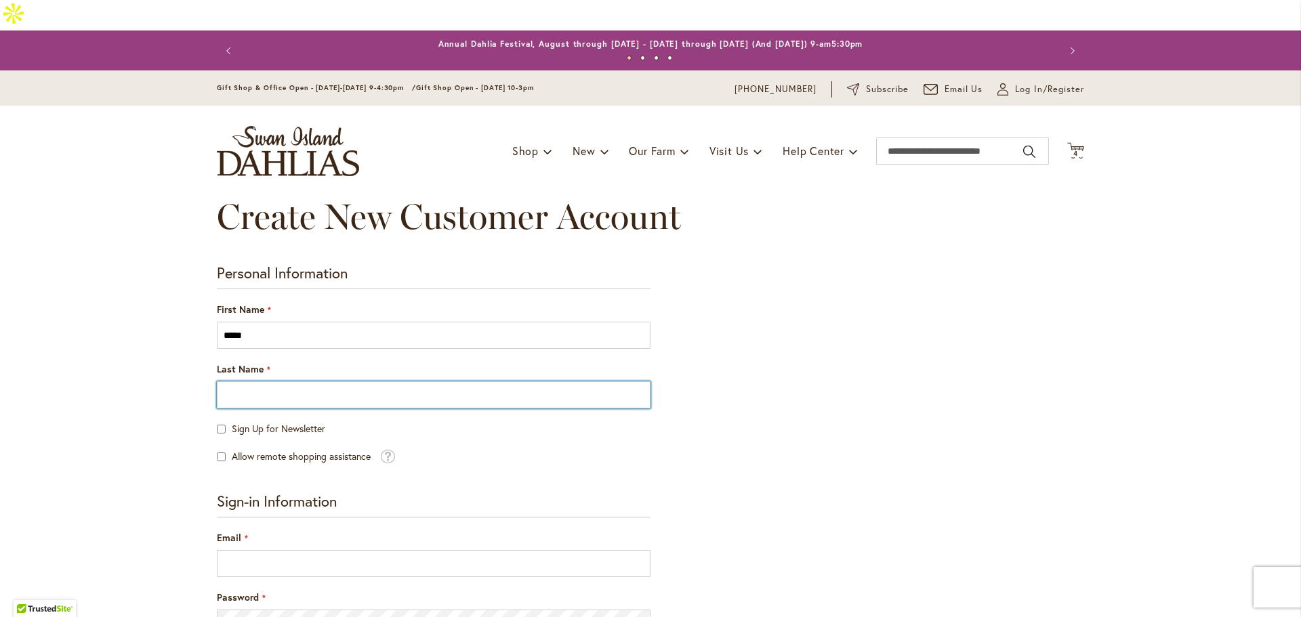
click at [291, 381] on input "Last Name" at bounding box center [434, 394] width 434 height 27
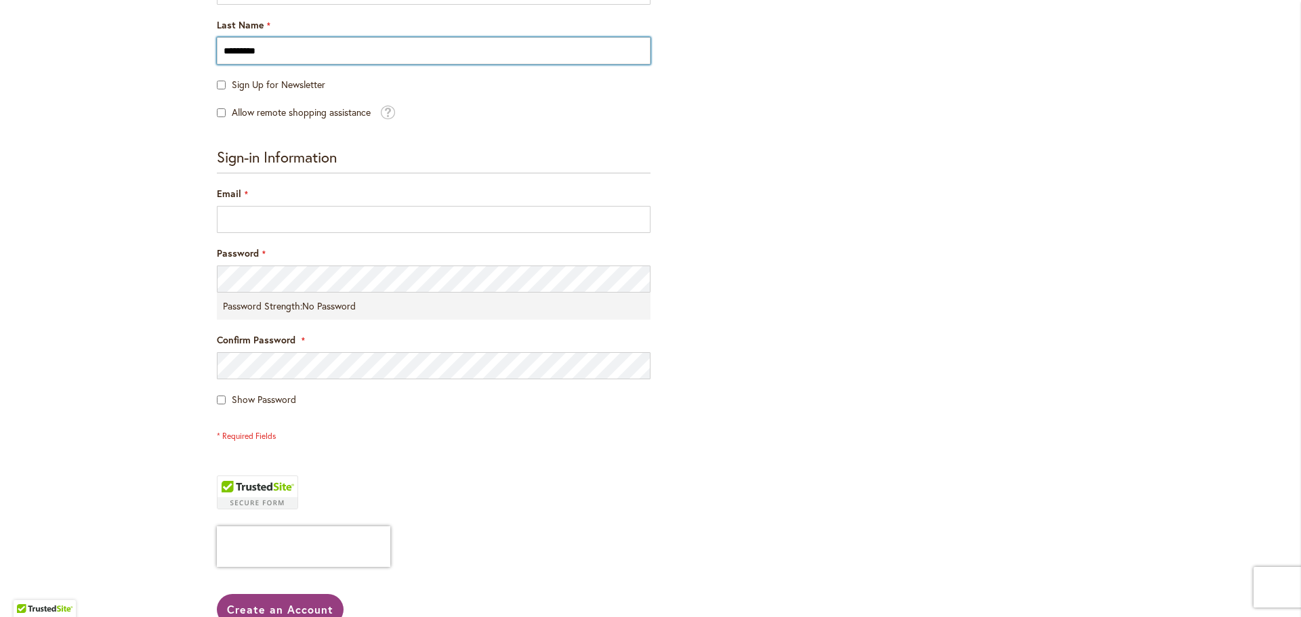
scroll to position [340, 0]
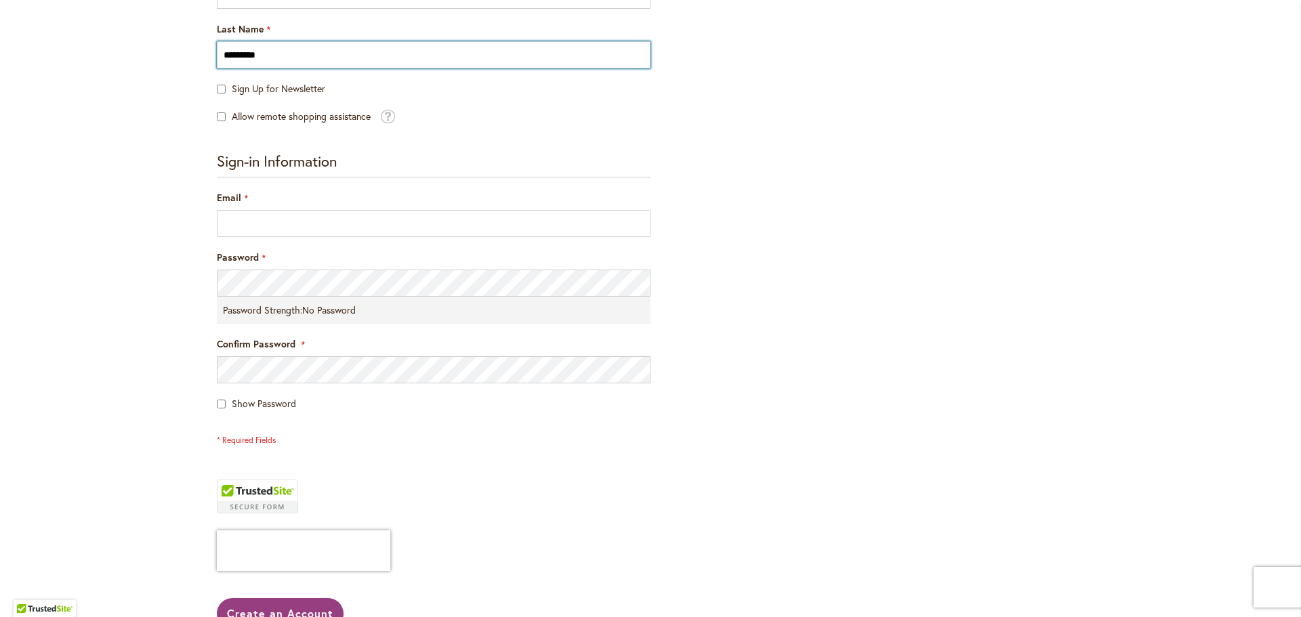
type input "*********"
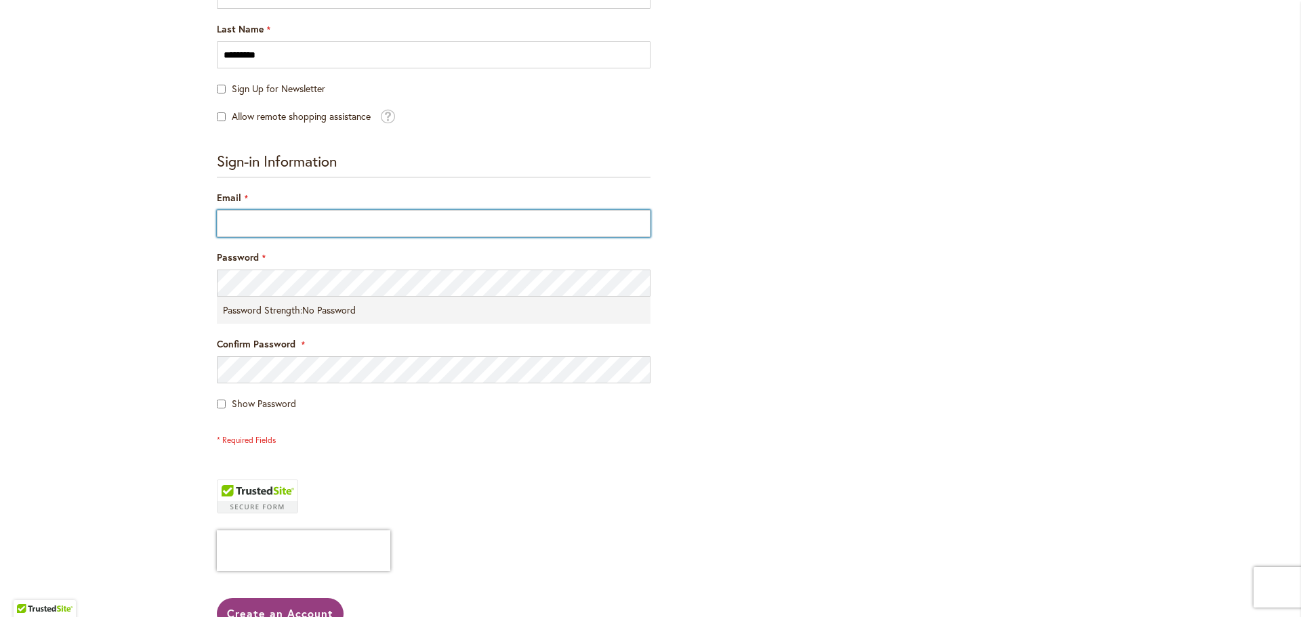
click at [253, 210] on input "Email" at bounding box center [434, 223] width 434 height 27
type input "**********"
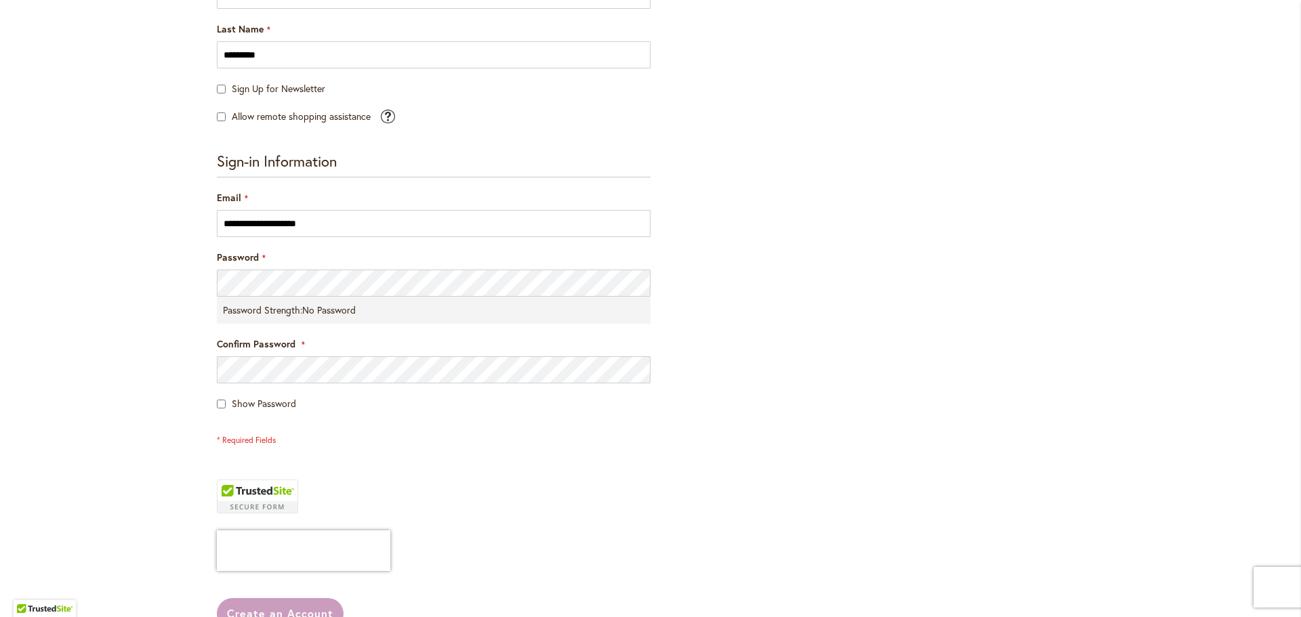
click at [388, 107] on span at bounding box center [387, 115] width 15 height 16
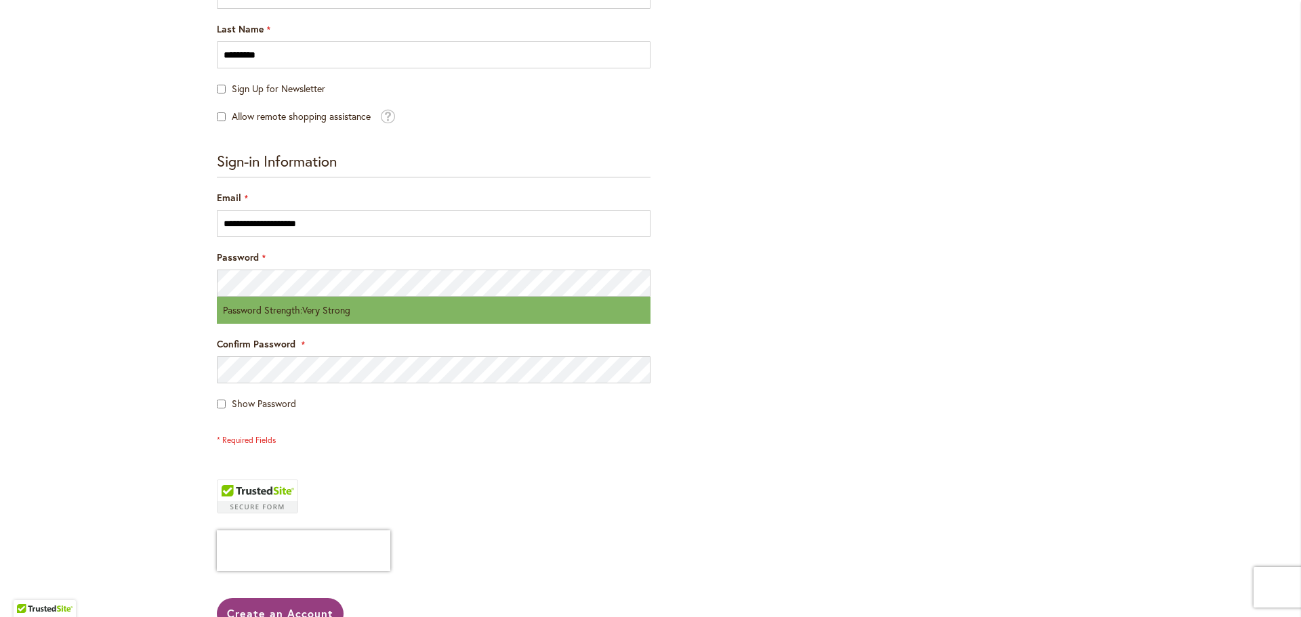
click at [217, 397] on div "Show Password" at bounding box center [434, 404] width 434 height 14
click at [217, 362] on fieldset "**********" at bounding box center [434, 299] width 434 height 294
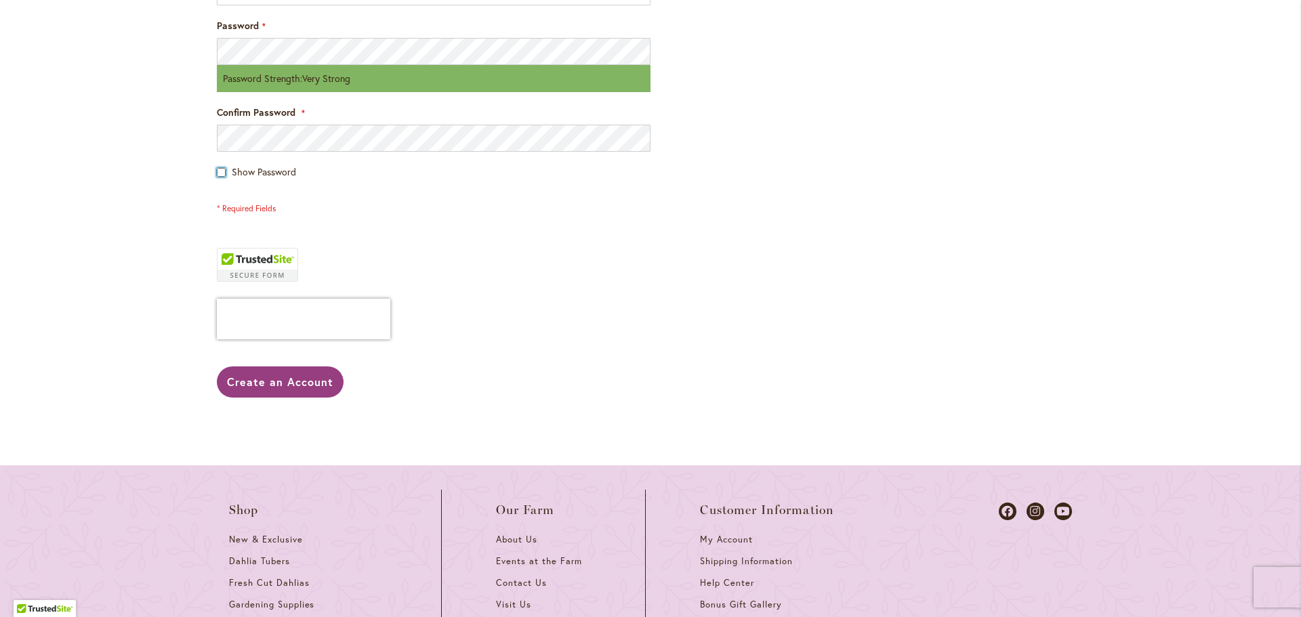
scroll to position [573, 0]
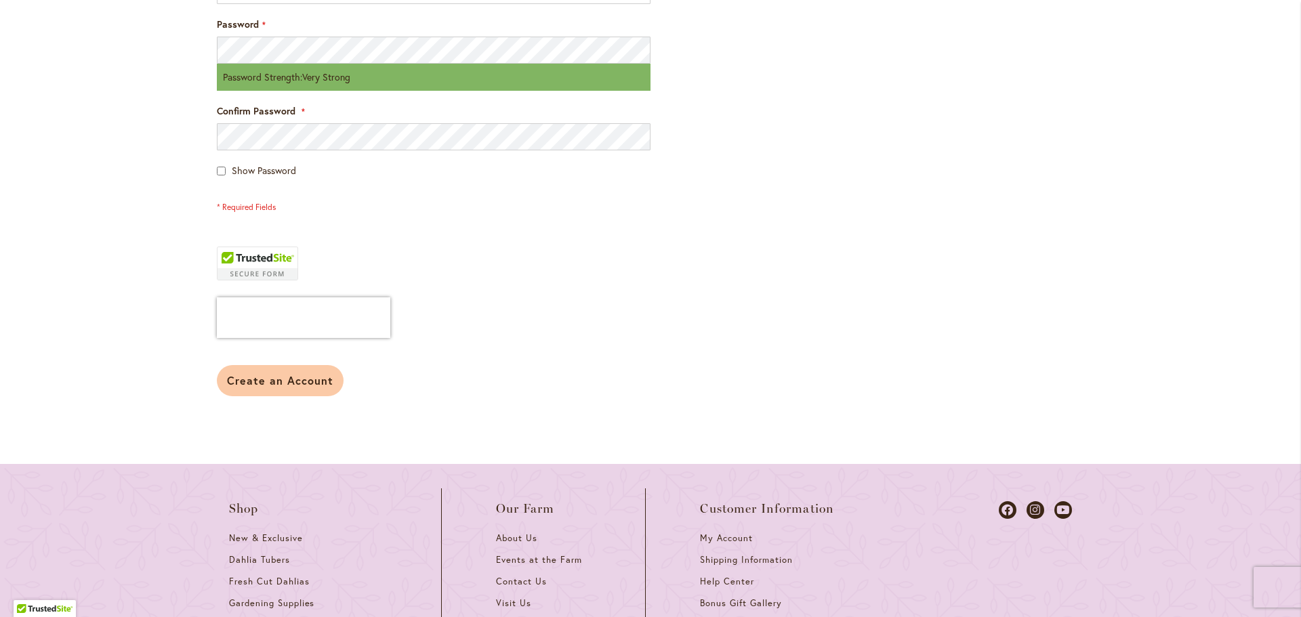
click at [263, 365] on button "Create an Account" at bounding box center [280, 380] width 127 height 31
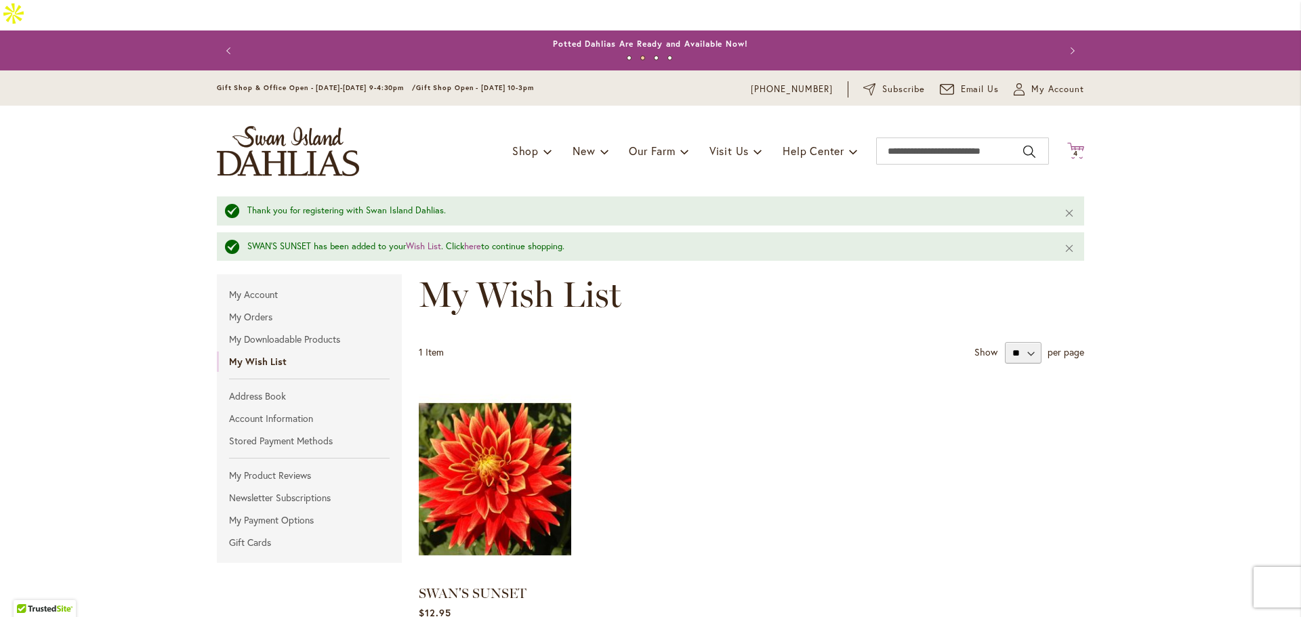
type input "**********"
click at [1073, 149] on span "4" at bounding box center [1075, 153] width 5 height 9
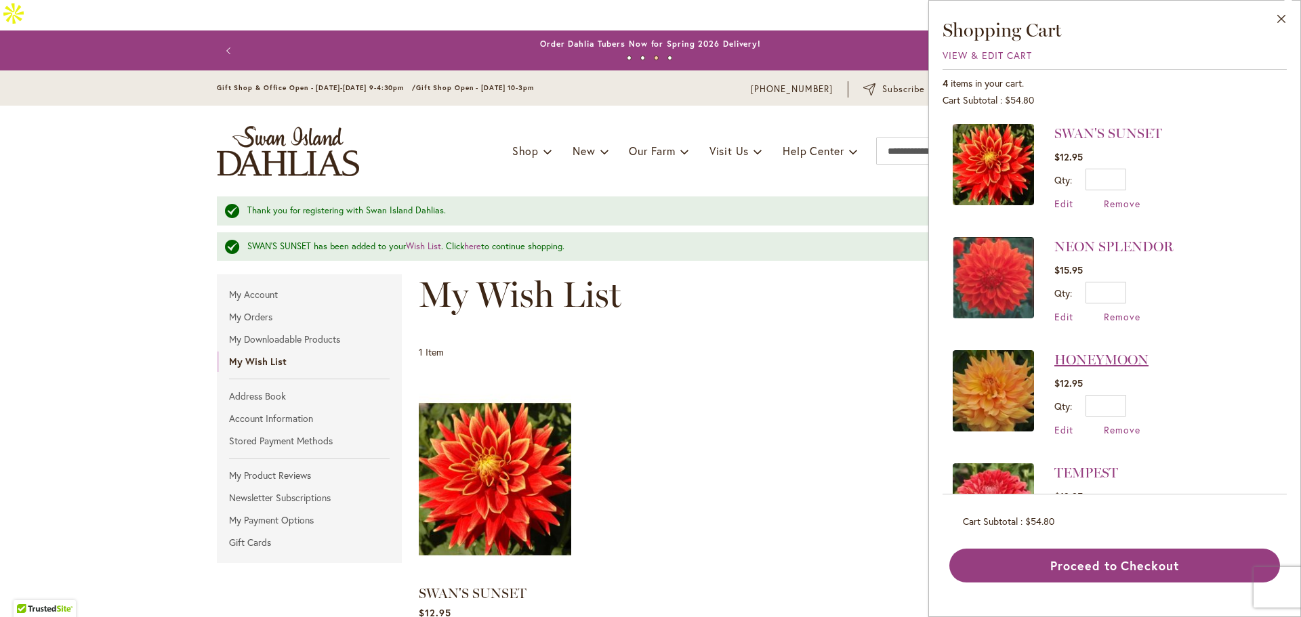
click at [1089, 359] on link "HONEYMOON" at bounding box center [1101, 360] width 94 height 16
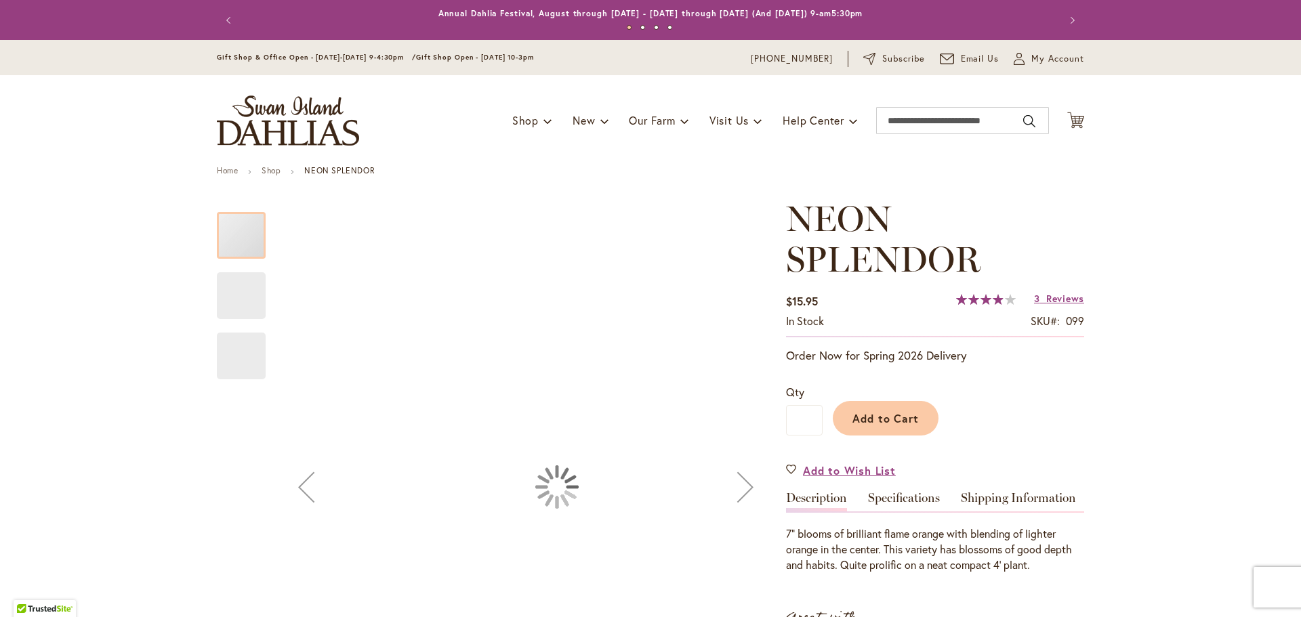
type input "*****"
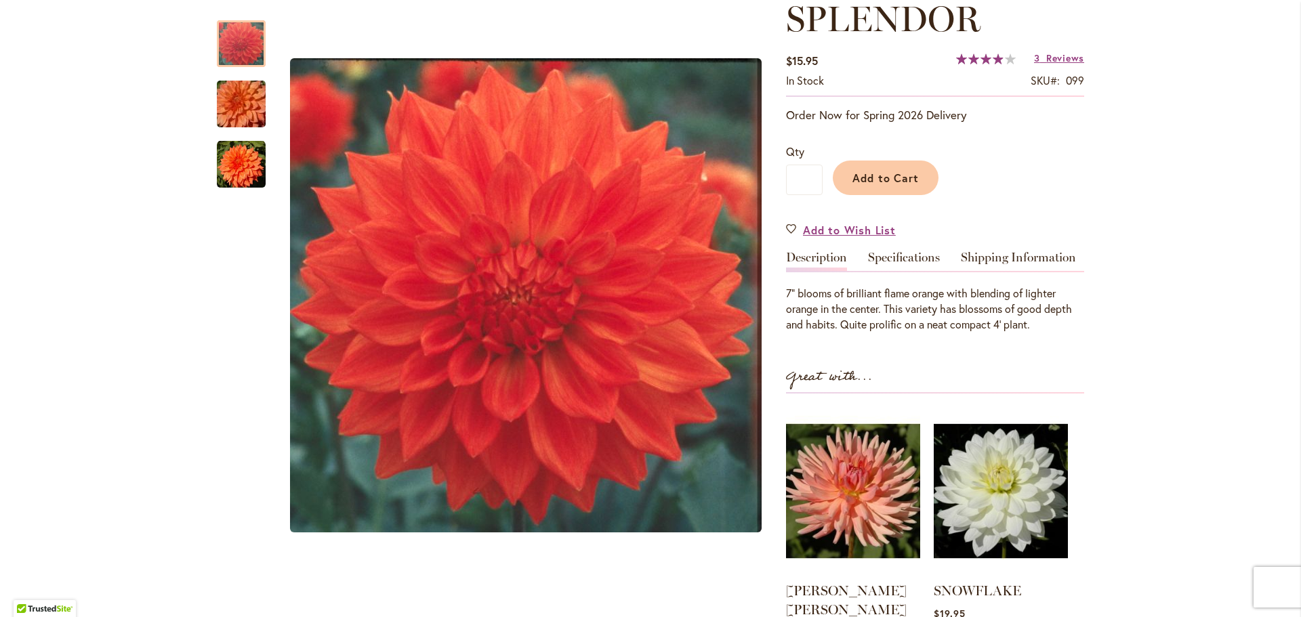
scroll to position [270, 0]
type input "**********"
click at [904, 252] on link "Specifications" at bounding box center [904, 262] width 72 height 20
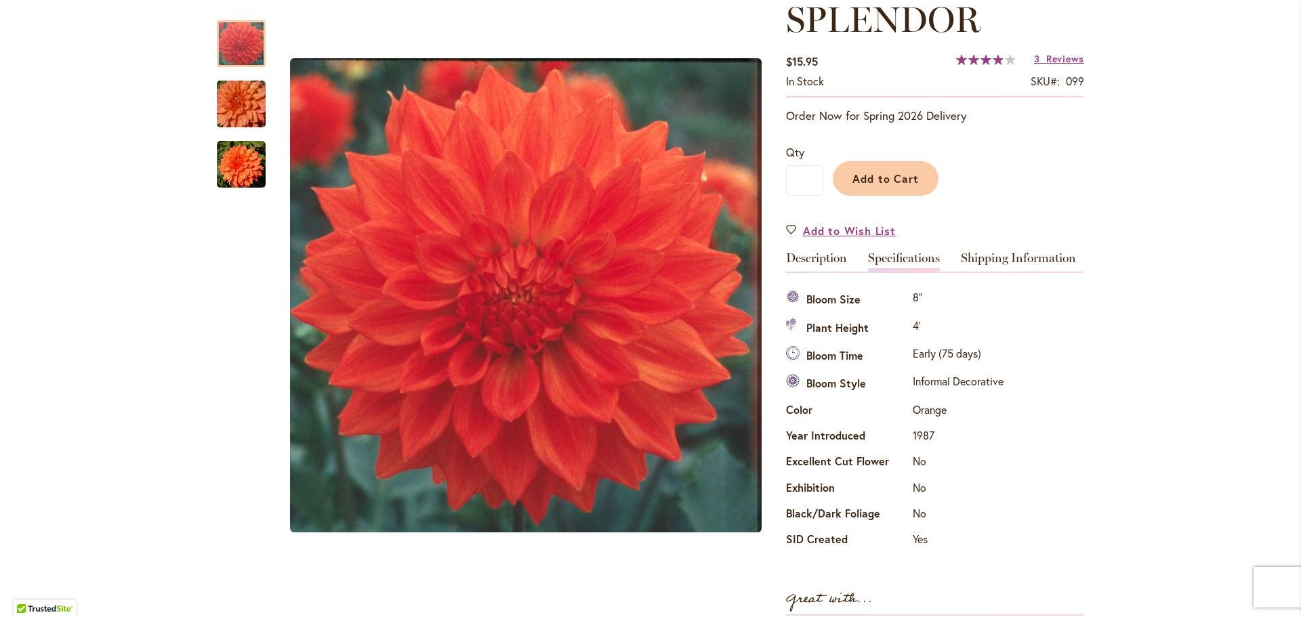
scroll to position [224, 0]
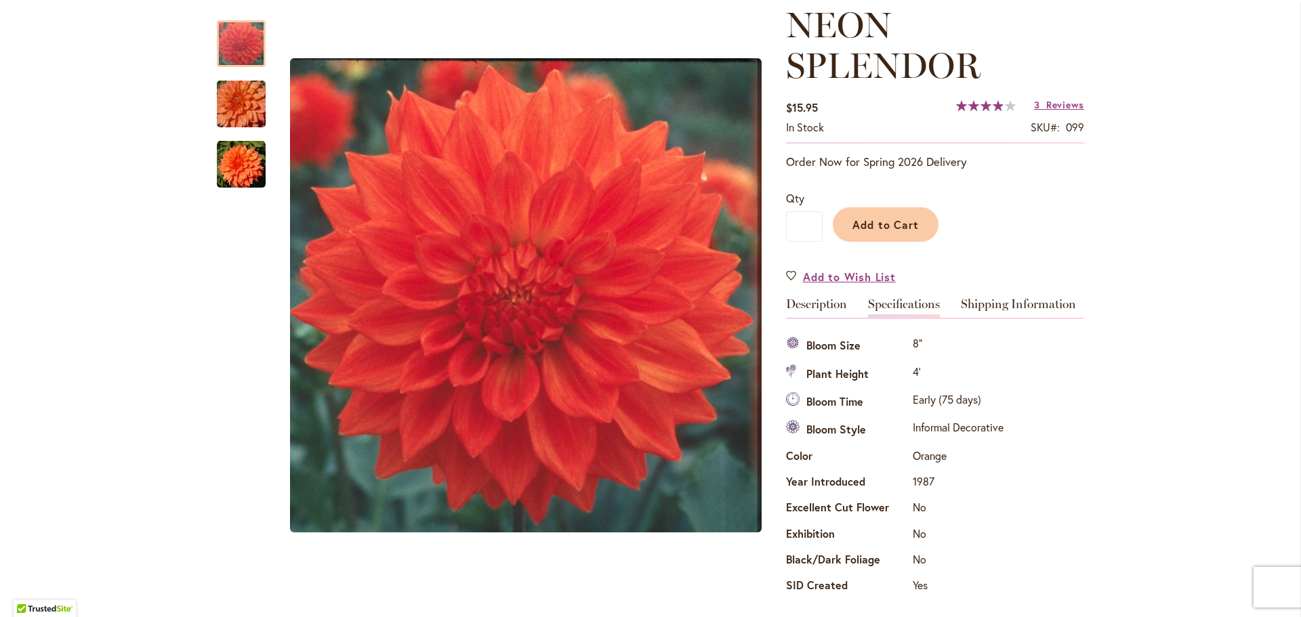
click at [1055, 96] on div "Rating: 78 % of 100 3 Reviews Add Your Review" at bounding box center [1020, 106] width 128 height 20
click at [1053, 98] on span "Reviews" at bounding box center [1065, 104] width 38 height 13
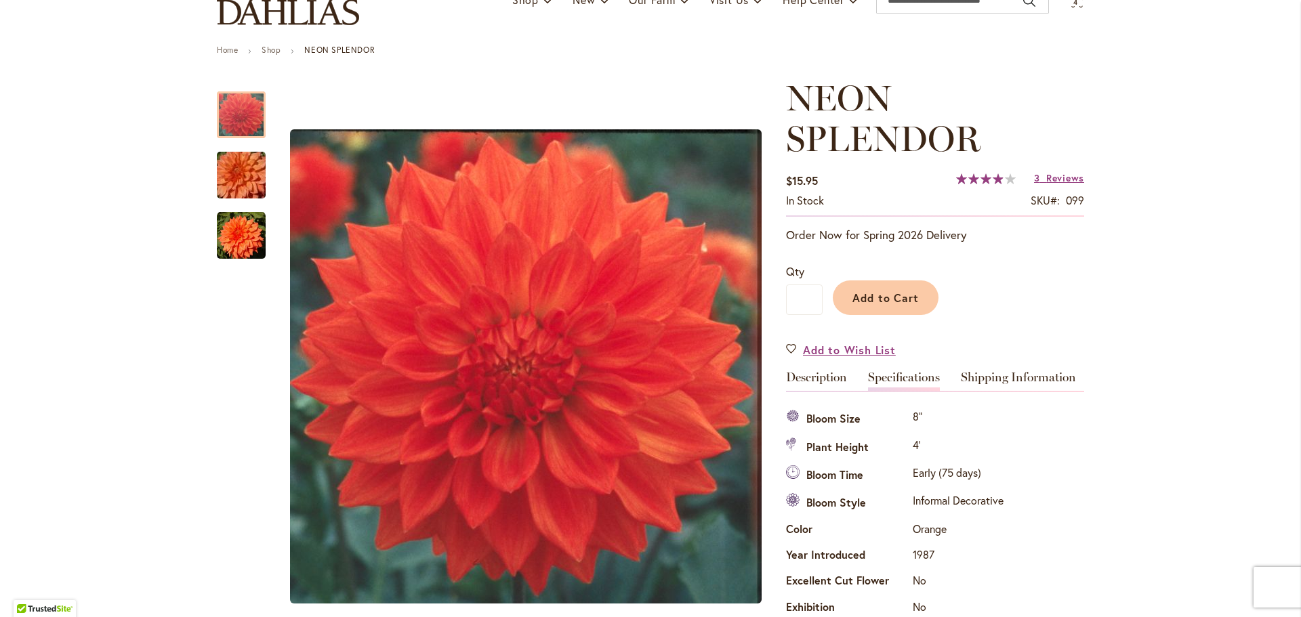
scroll to position [141, 0]
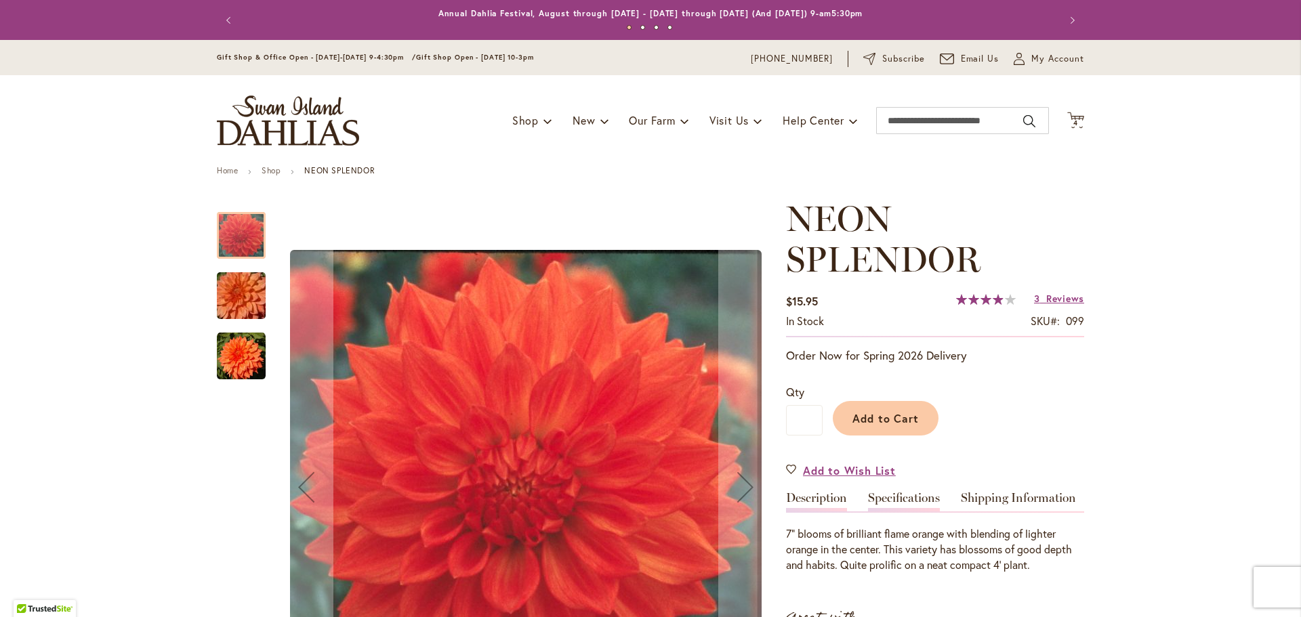
type input "**********"
click at [906, 498] on link "Specifications" at bounding box center [904, 502] width 72 height 20
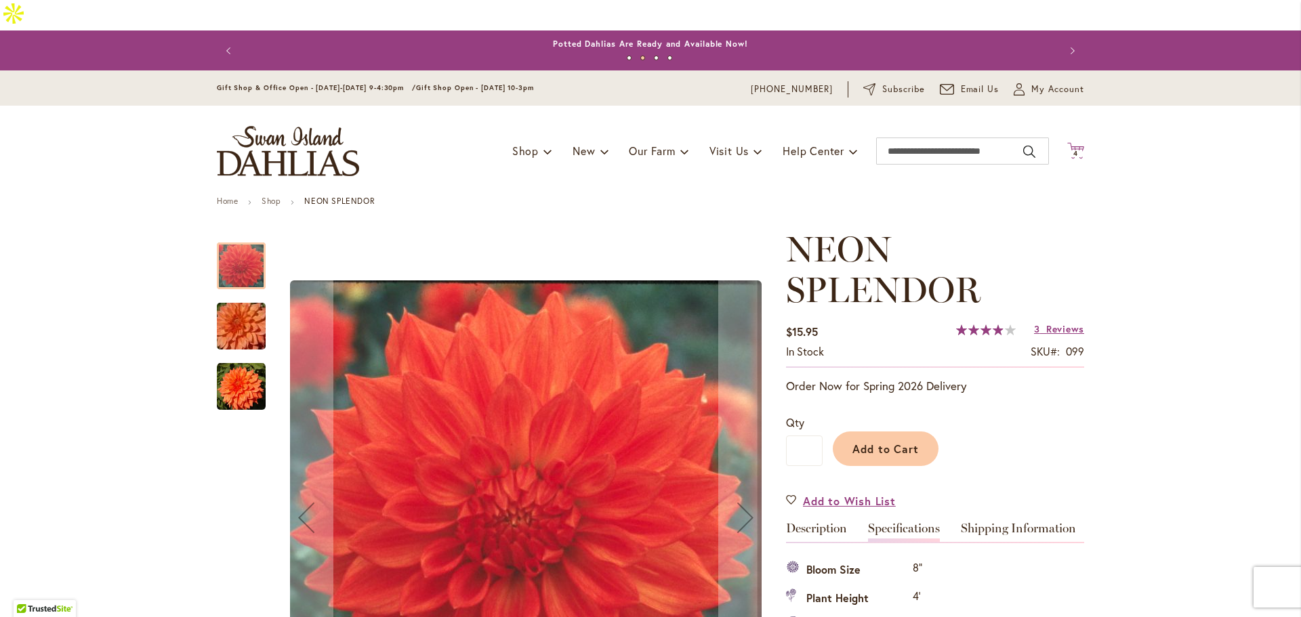
click at [1068, 142] on icon at bounding box center [1075, 150] width 17 height 16
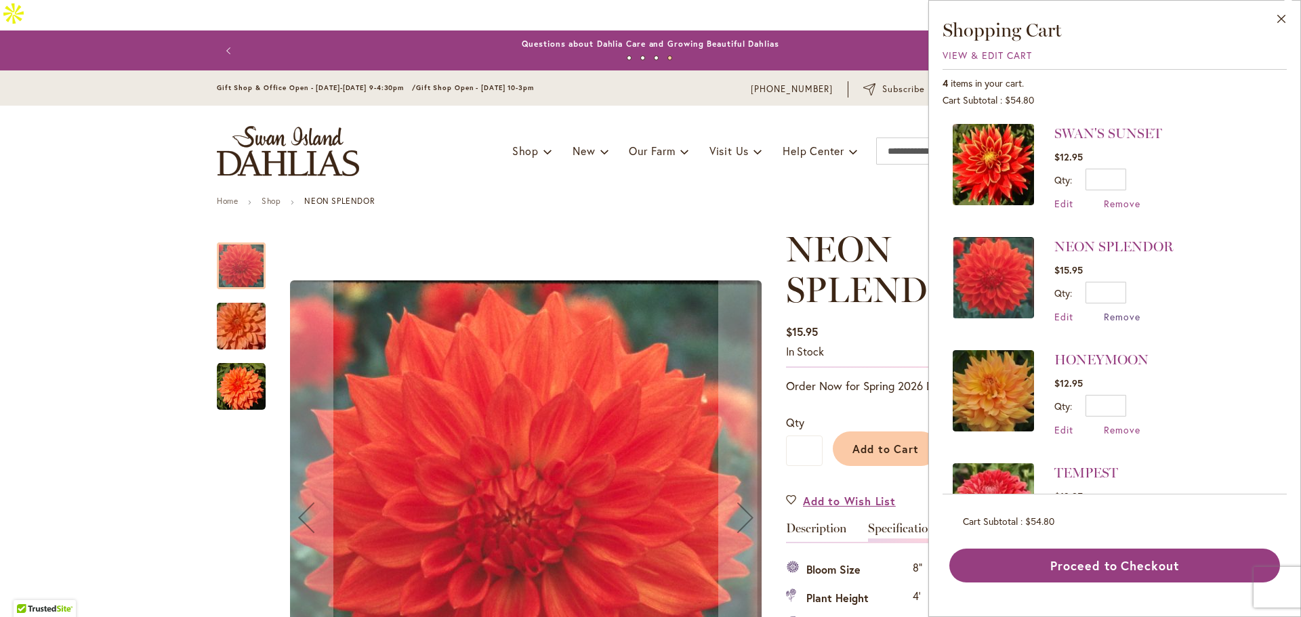
click at [1122, 318] on span "Remove" at bounding box center [1122, 316] width 37 height 13
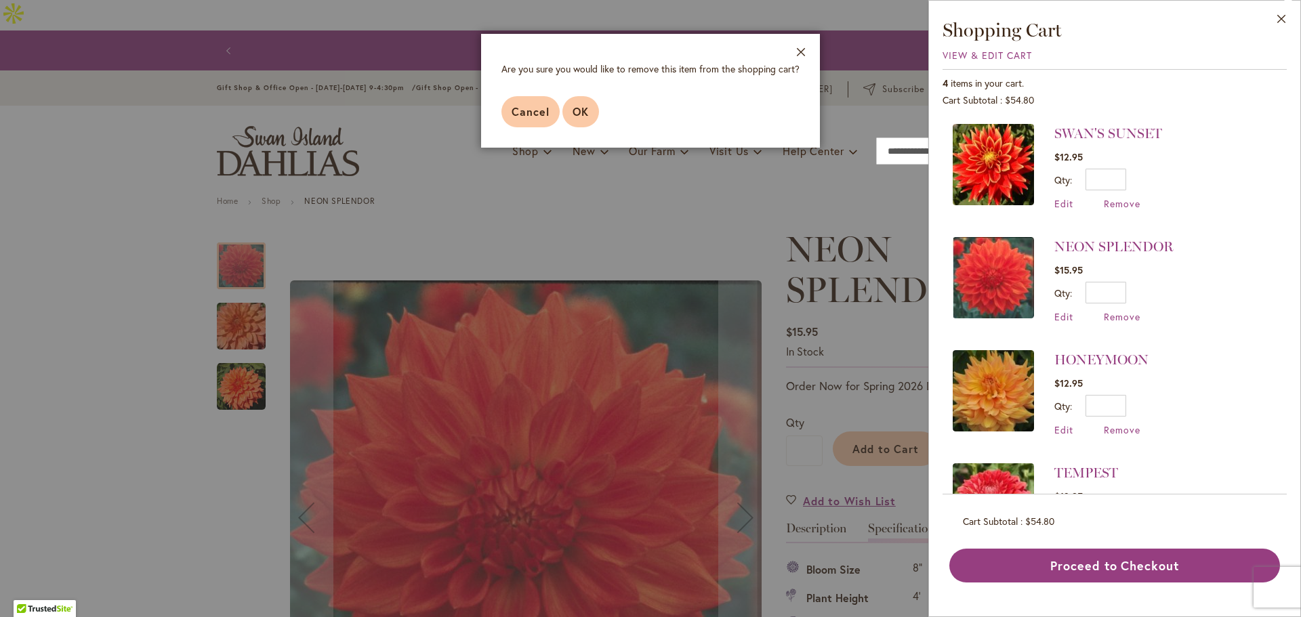
click at [587, 116] on span "OK" at bounding box center [580, 111] width 16 height 14
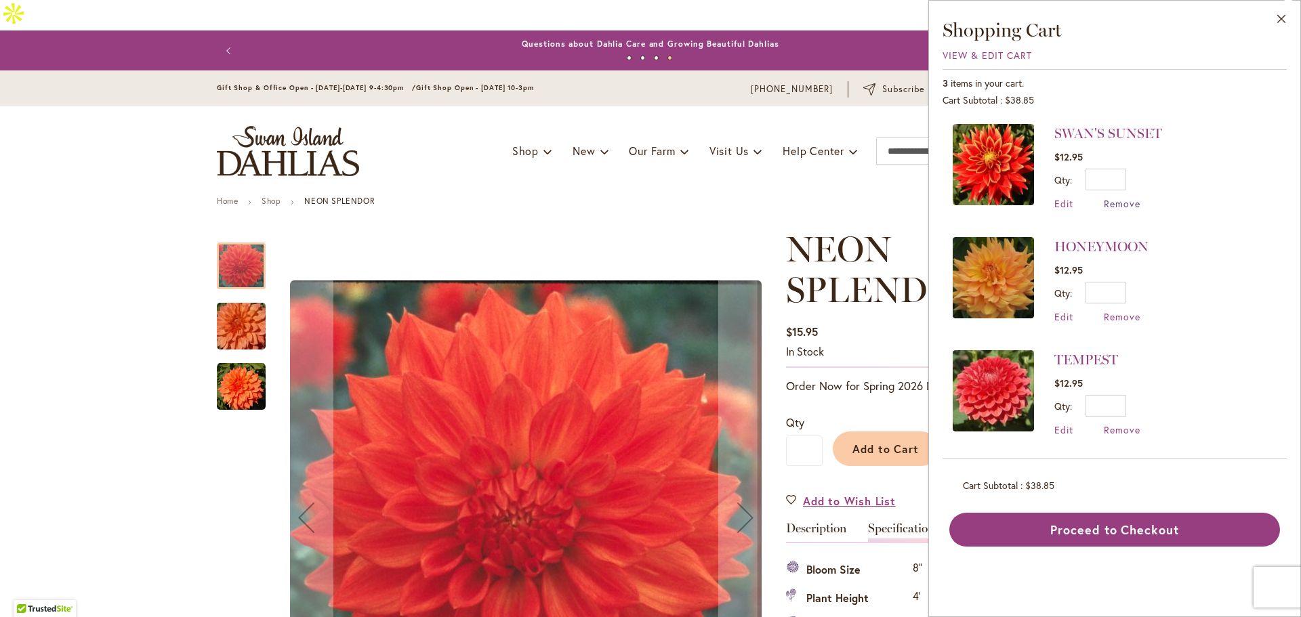
click at [1124, 199] on span "Remove" at bounding box center [1122, 203] width 37 height 13
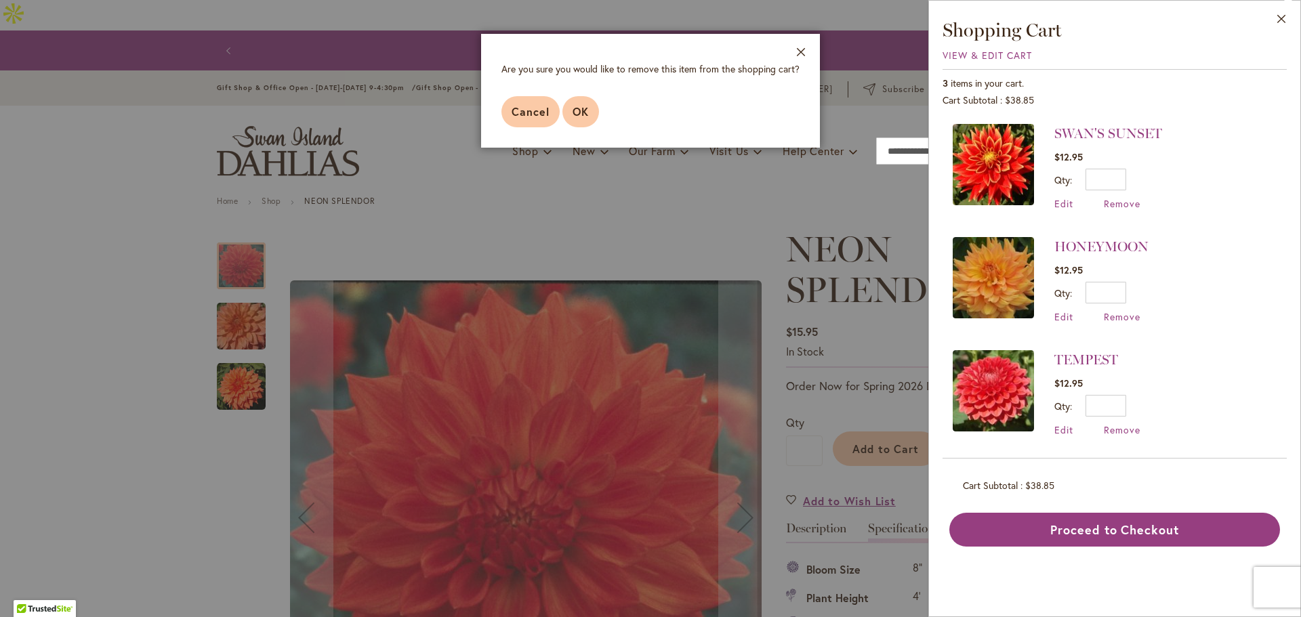
click at [579, 122] on button "OK" at bounding box center [580, 111] width 37 height 31
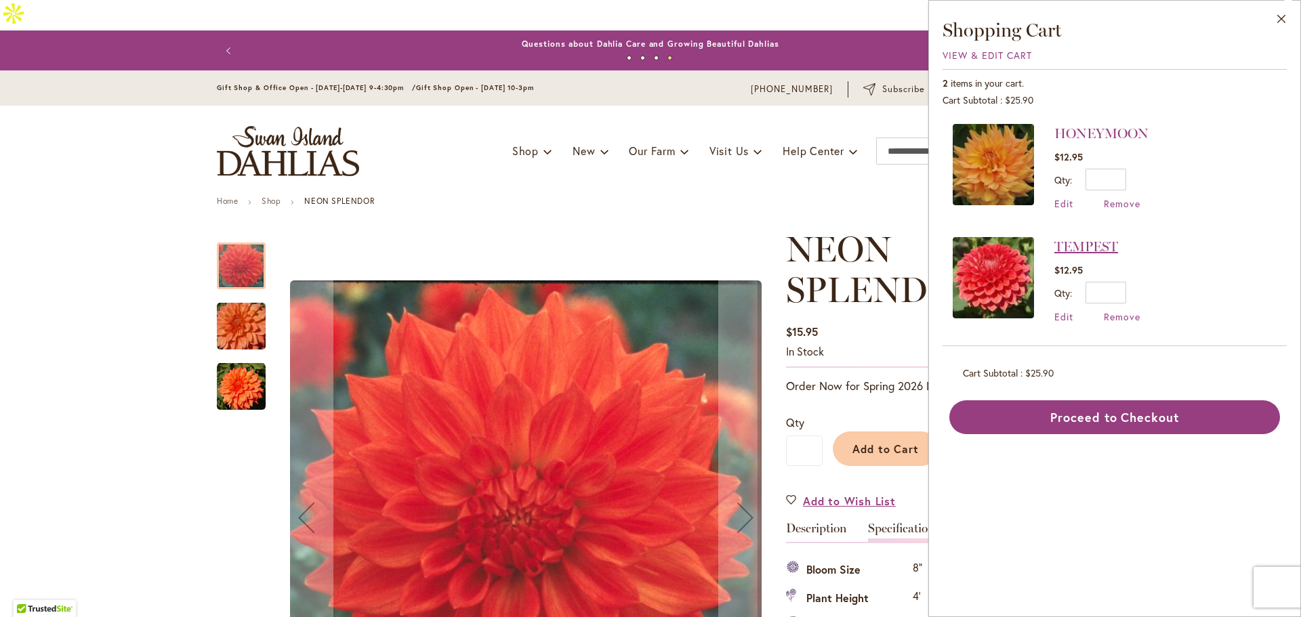
click at [1079, 238] on link "TEMPEST" at bounding box center [1086, 246] width 64 height 16
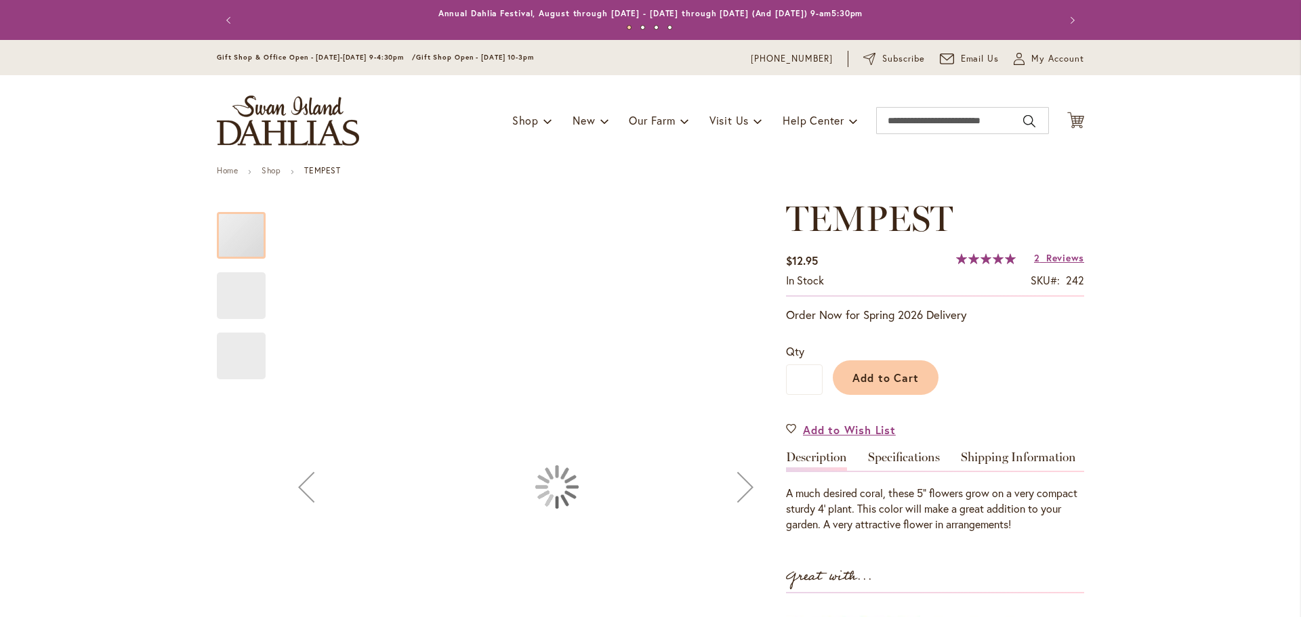
type input "*****"
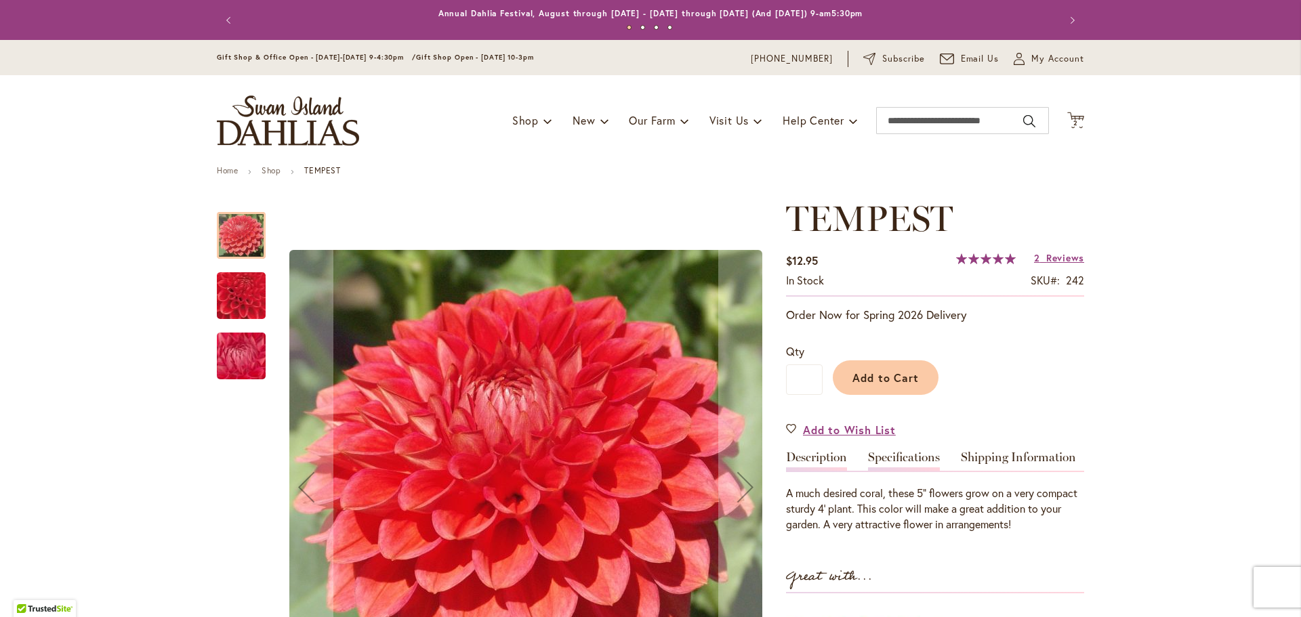
type input "**********"
click at [899, 459] on link "Specifications" at bounding box center [904, 461] width 72 height 20
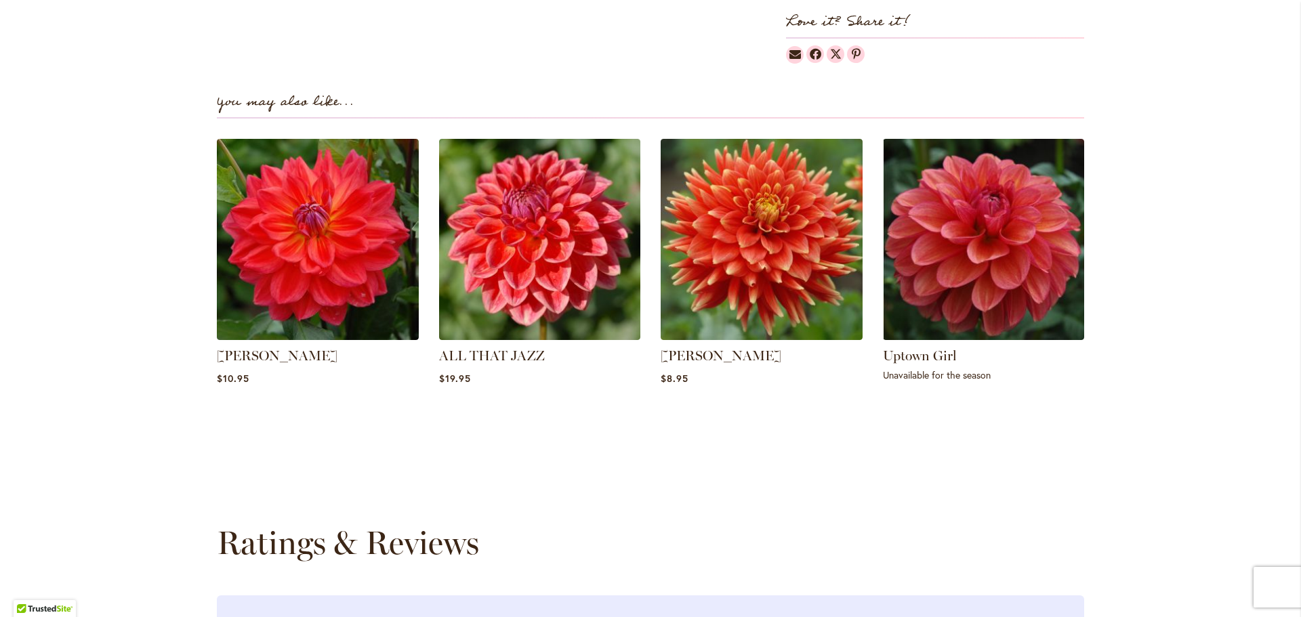
scroll to position [1138, 0]
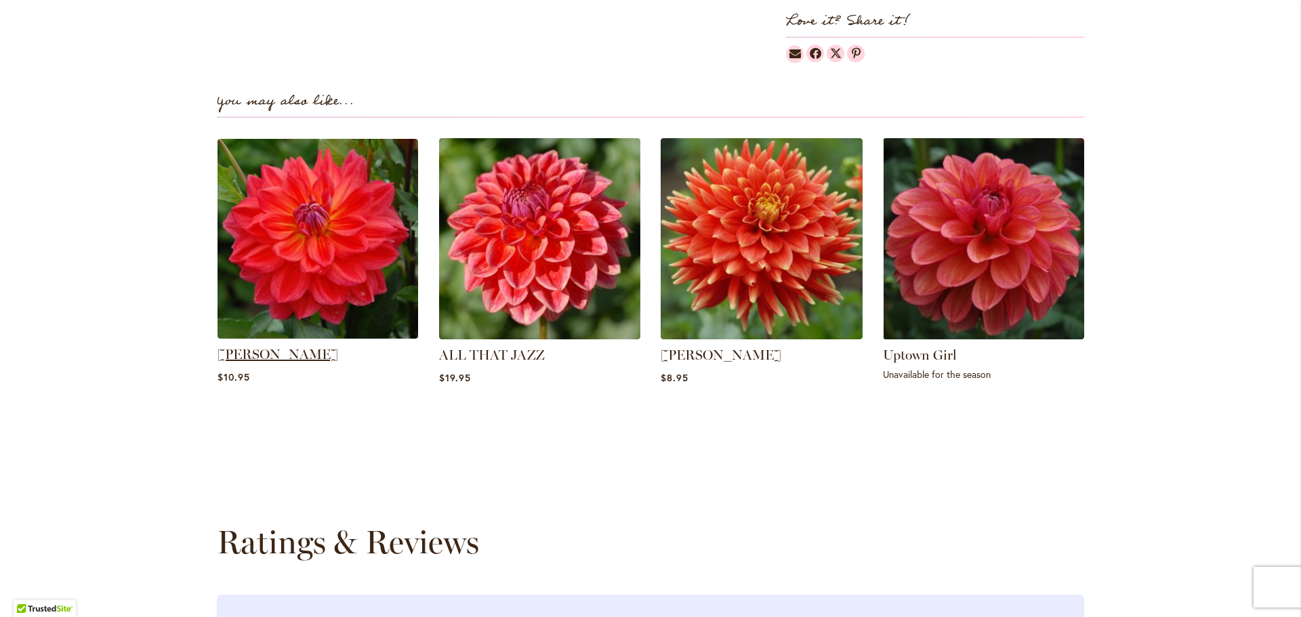
click at [282, 346] on link "[PERSON_NAME]" at bounding box center [277, 354] width 121 height 16
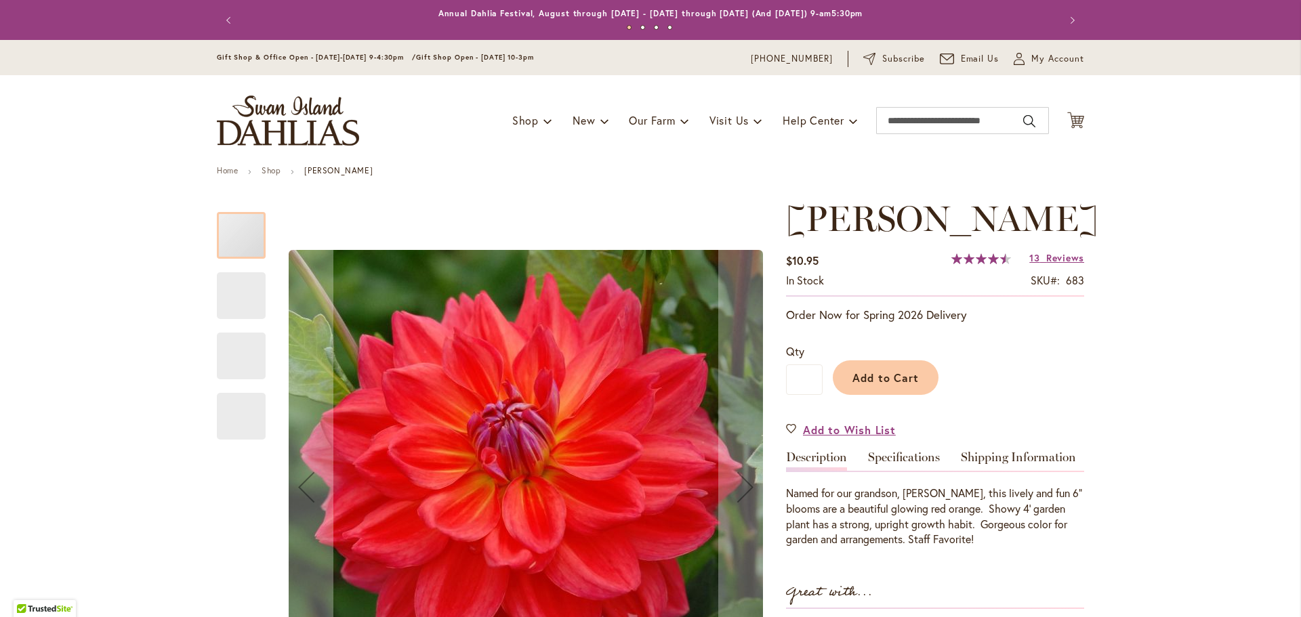
type input "*****"
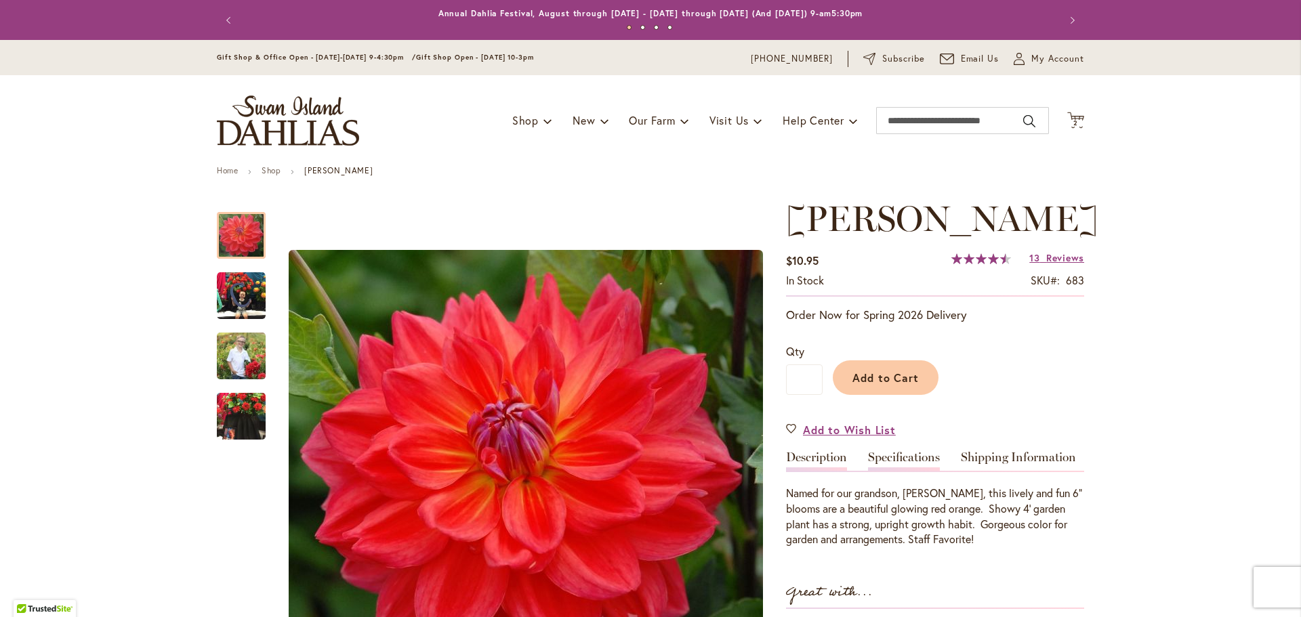
type input "**********"
click at [920, 451] on link "Specifications" at bounding box center [904, 461] width 72 height 20
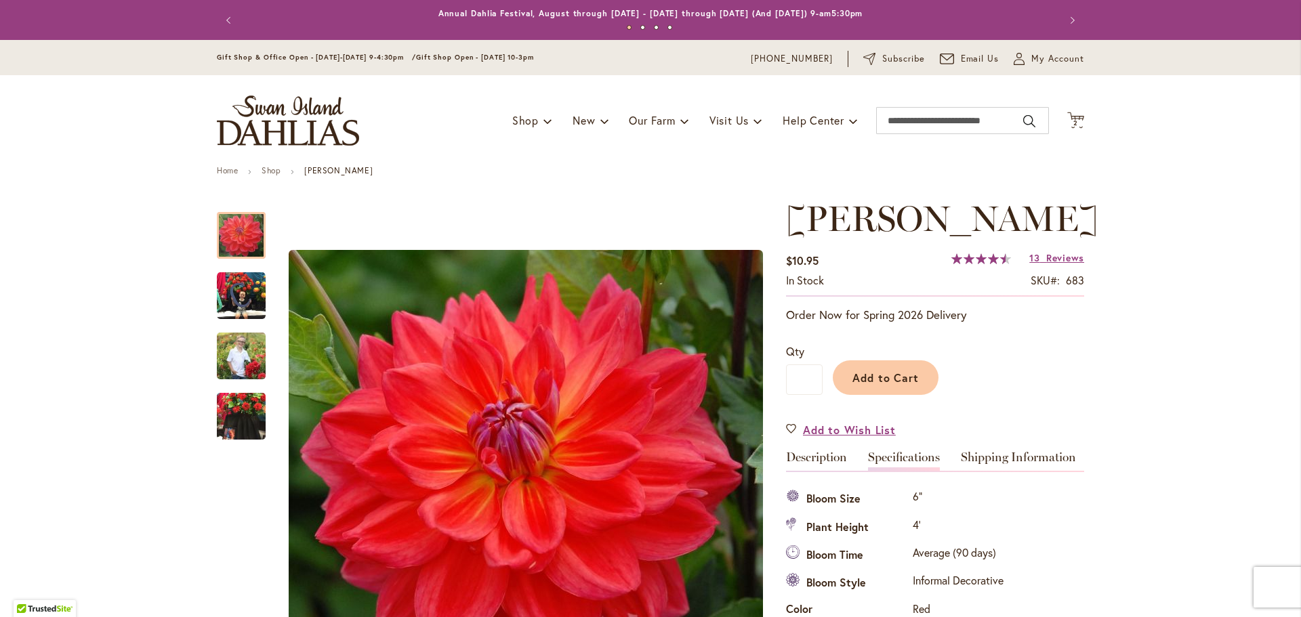
scroll to position [451, 0]
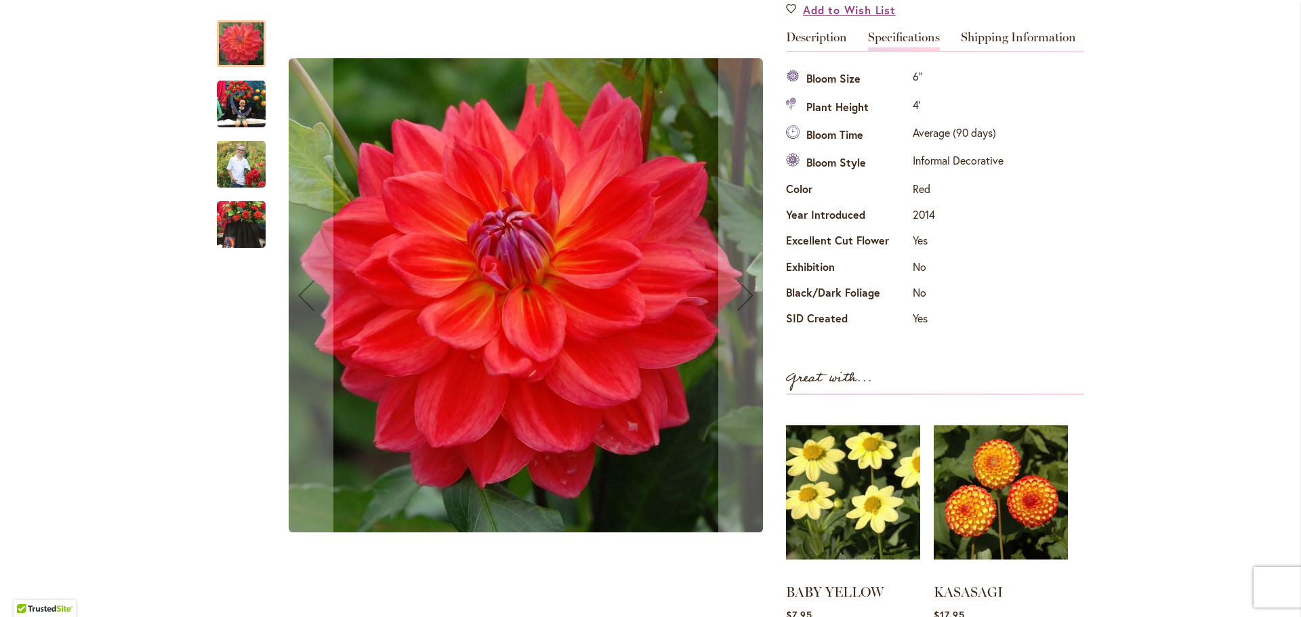
click at [242, 165] on img "COOPER BLAINE" at bounding box center [241, 163] width 49 height 61
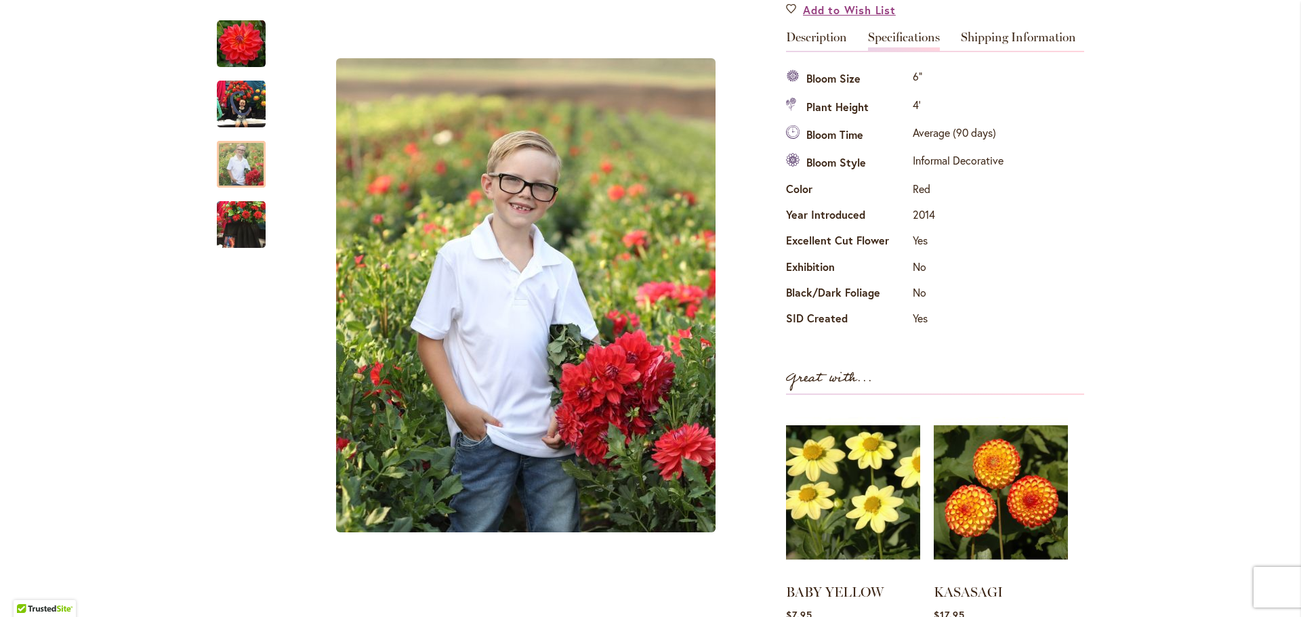
scroll to position [0, 0]
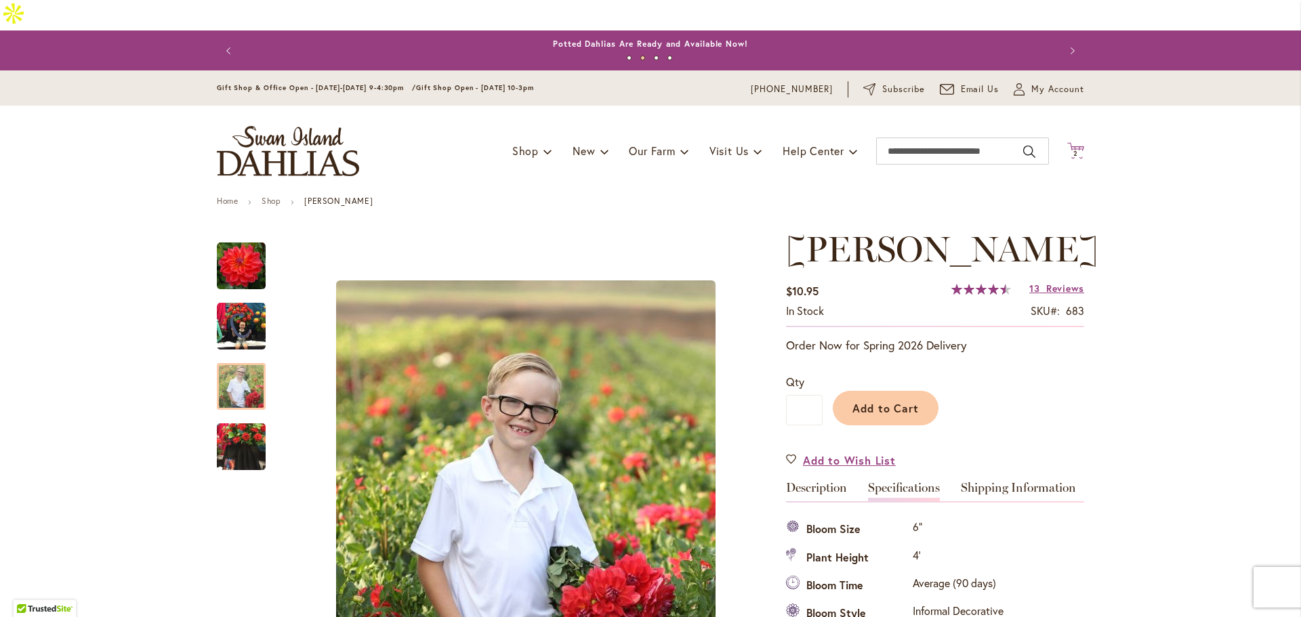
click at [1067, 142] on icon "Cart .cls-1 { fill: #231f20; }" at bounding box center [1075, 150] width 17 height 17
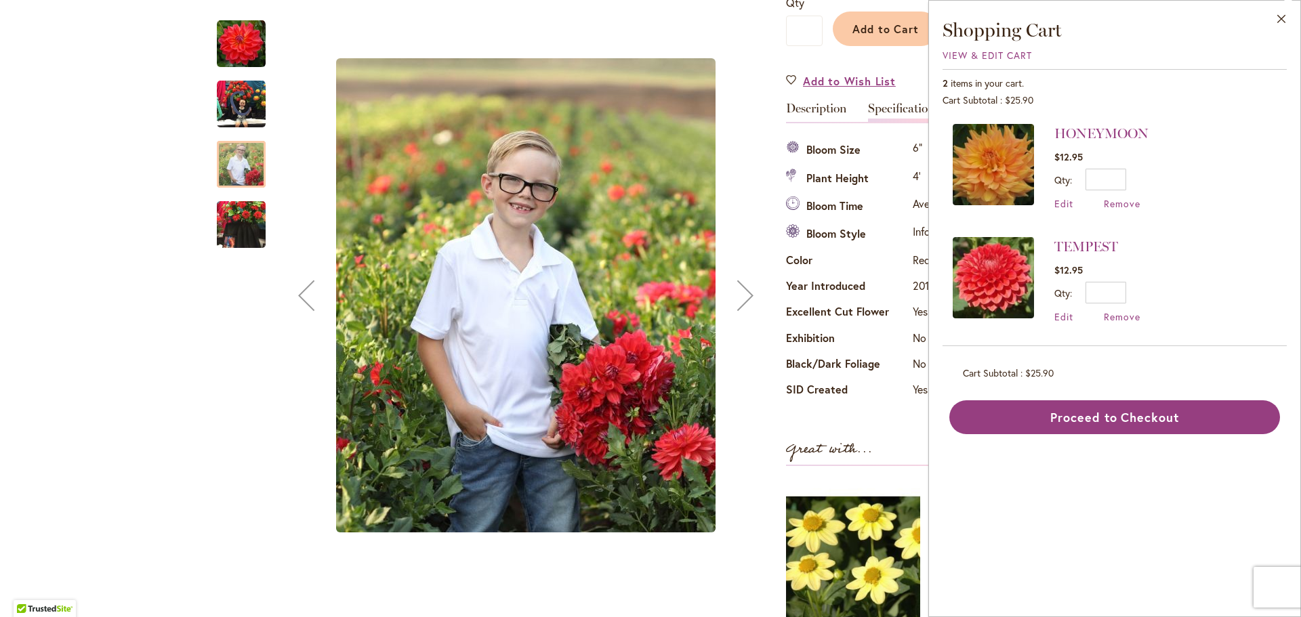
scroll to position [380, 0]
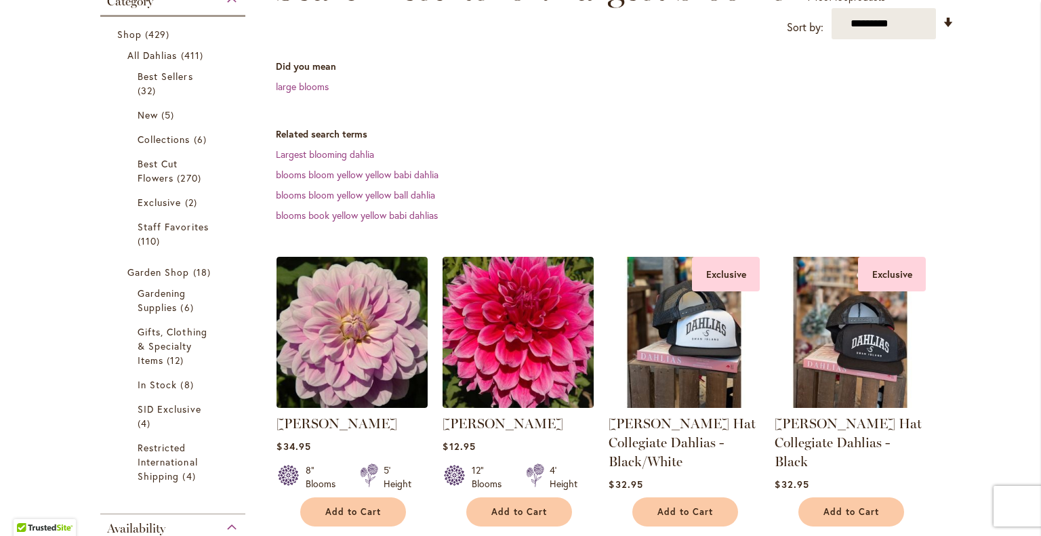
scroll to position [264, 0]
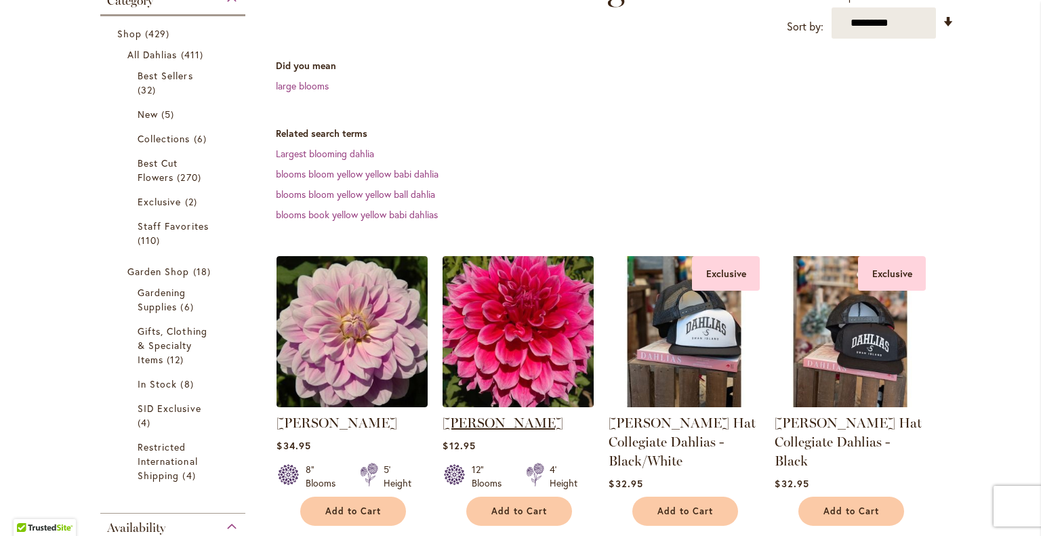
type input "**********"
click at [499, 415] on link "[PERSON_NAME]" at bounding box center [502, 423] width 121 height 16
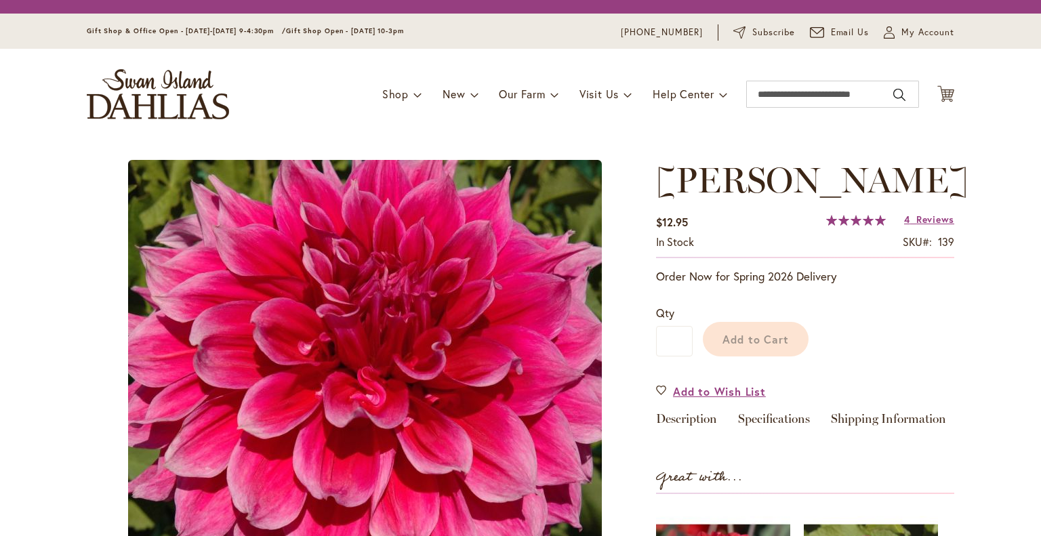
type input "*****"
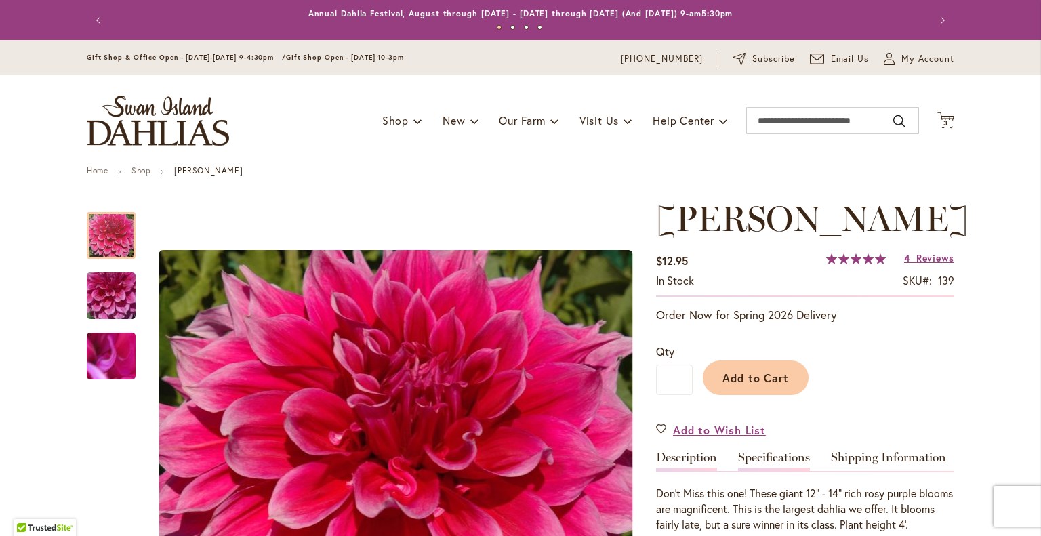
type input "**********"
click at [778, 469] on link "Specifications" at bounding box center [774, 461] width 72 height 20
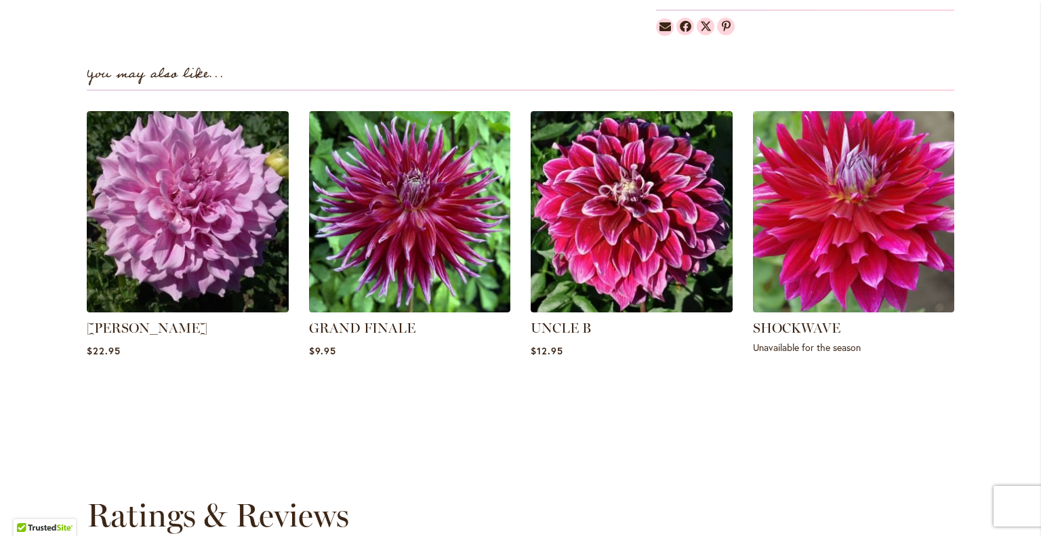
scroll to position [1146, 0]
click at [134, 282] on div "VERA SEYFANG $22.95" at bounding box center [188, 246] width 202 height 270
click at [136, 319] on link "[PERSON_NAME]" at bounding box center [147, 327] width 121 height 16
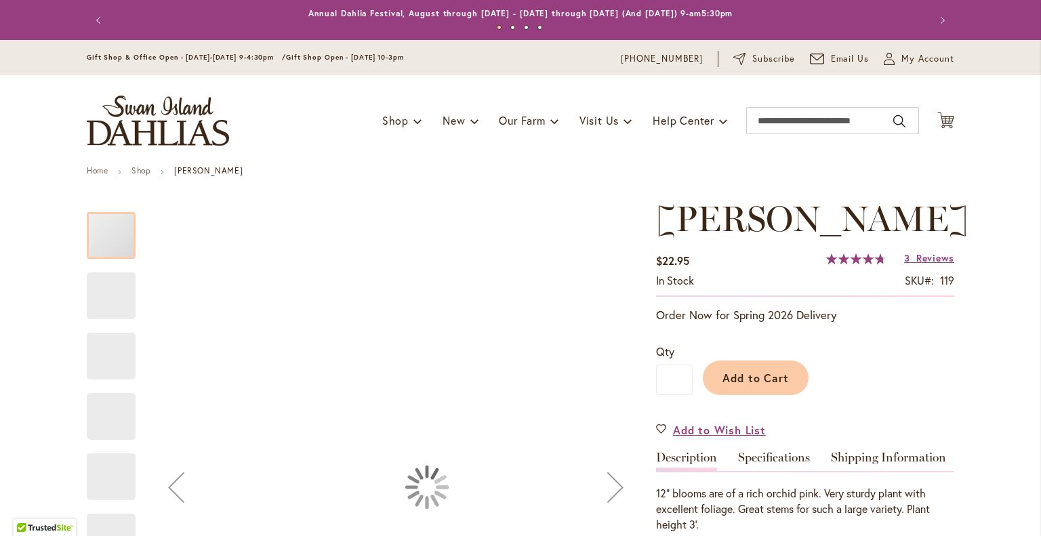
type input "*****"
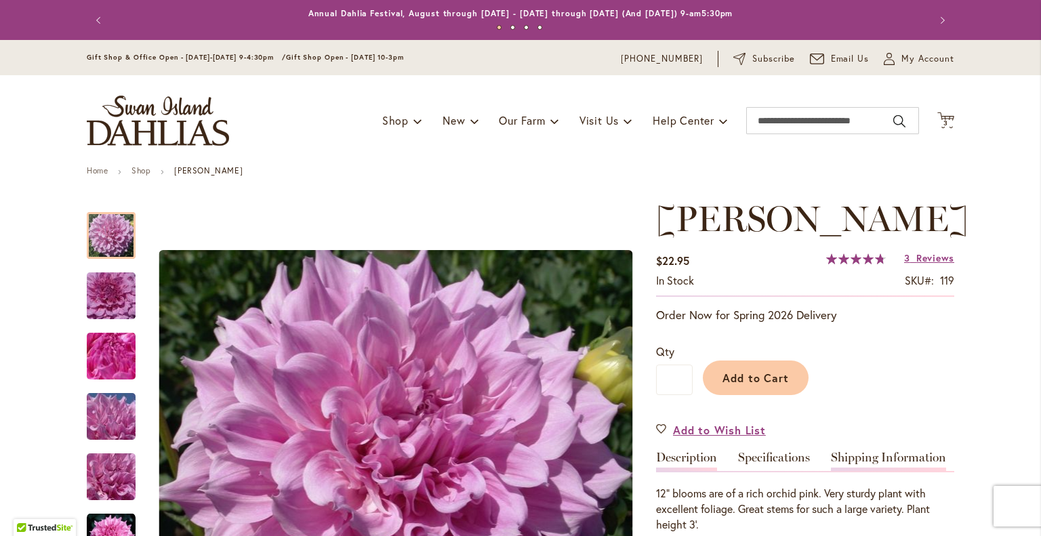
type input "**********"
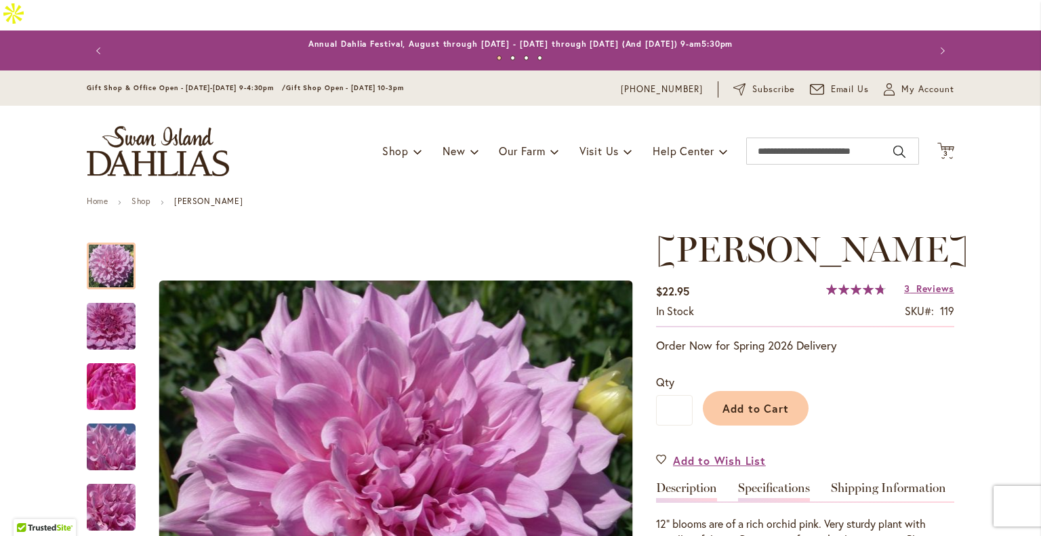
click at [766, 482] on link "Specifications" at bounding box center [774, 492] width 72 height 20
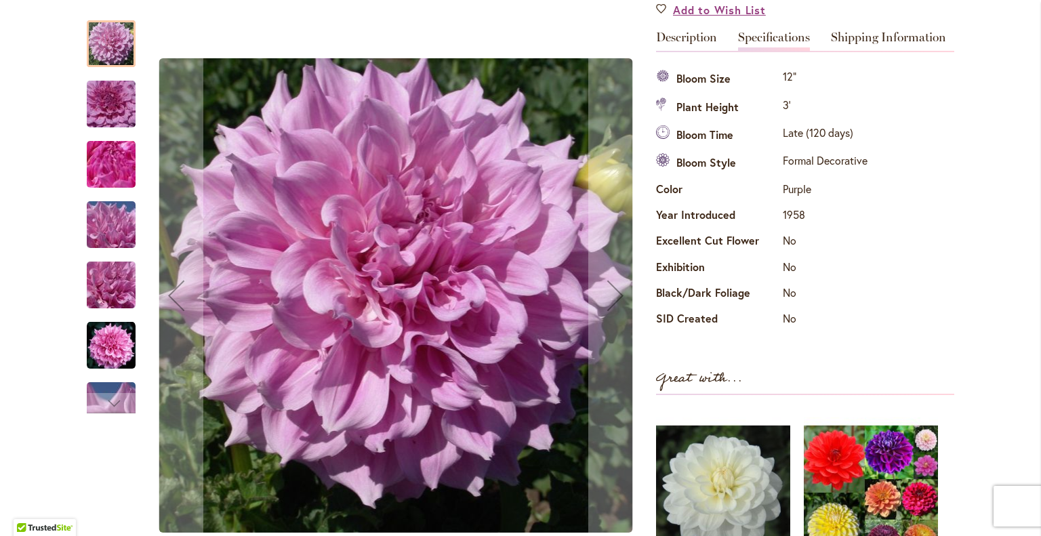
click at [103, 333] on img "Vera Seyfang" at bounding box center [111, 345] width 49 height 49
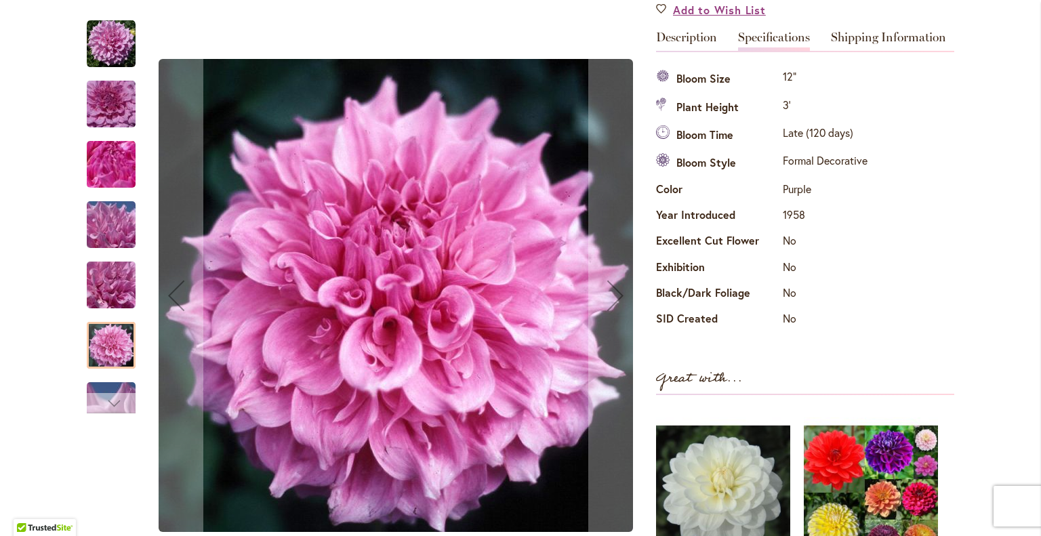
click at [110, 402] on div "Next" at bounding box center [111, 403] width 20 height 20
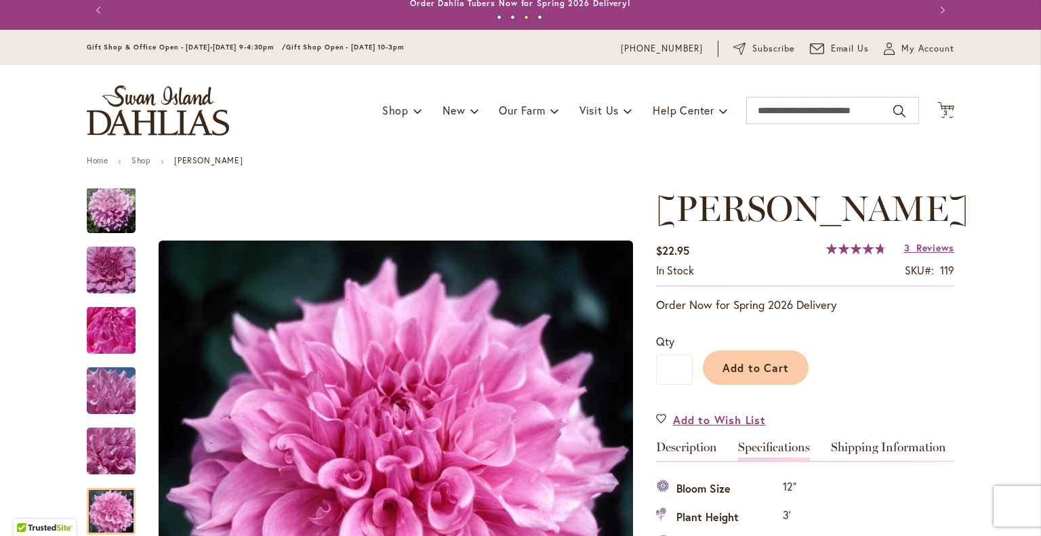
scroll to position [0, 0]
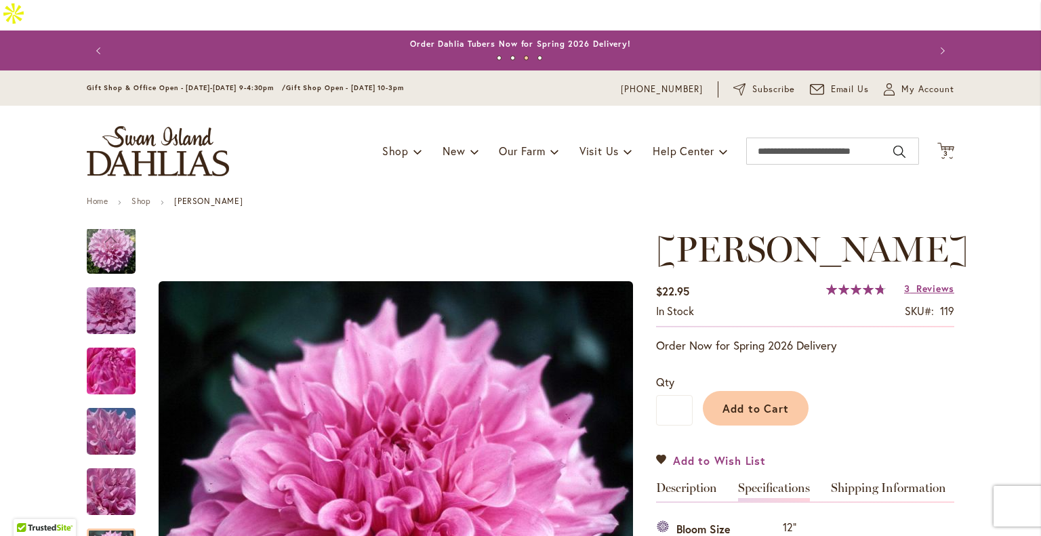
click at [726, 453] on span "Add to Wish List" at bounding box center [719, 461] width 93 height 16
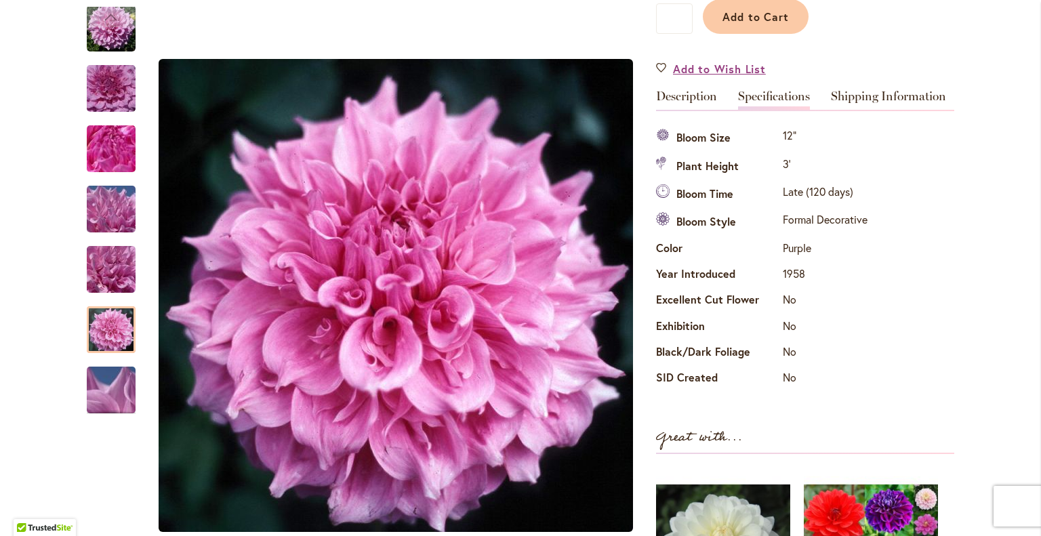
scroll to position [391, 0]
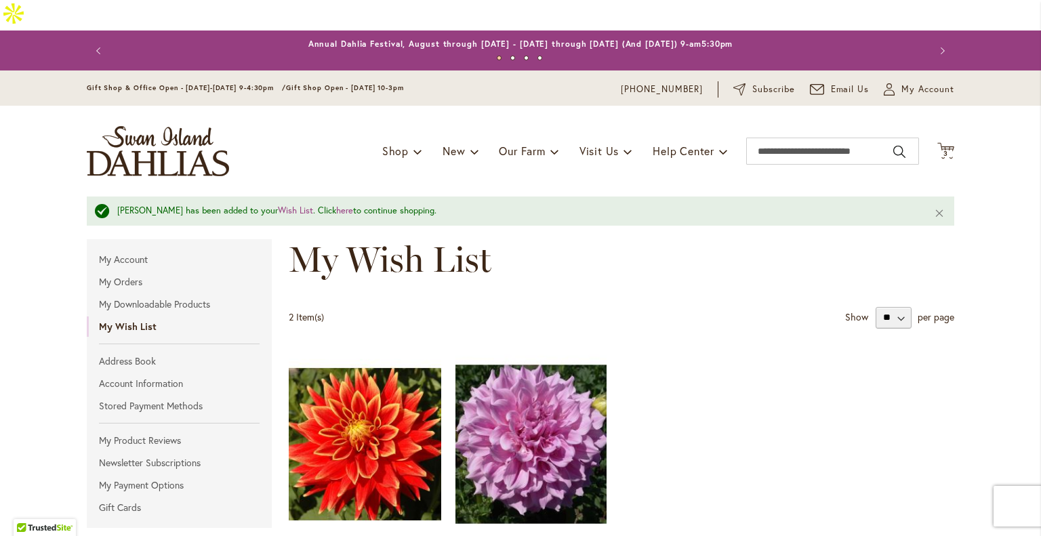
type input "**********"
click at [514, 417] on img at bounding box center [531, 444] width 159 height 198
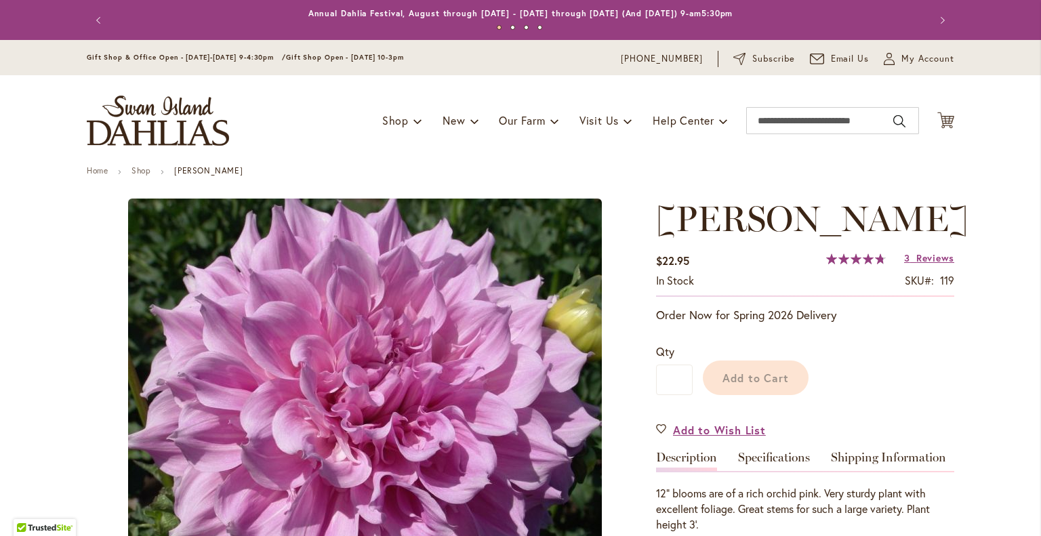
type input "*****"
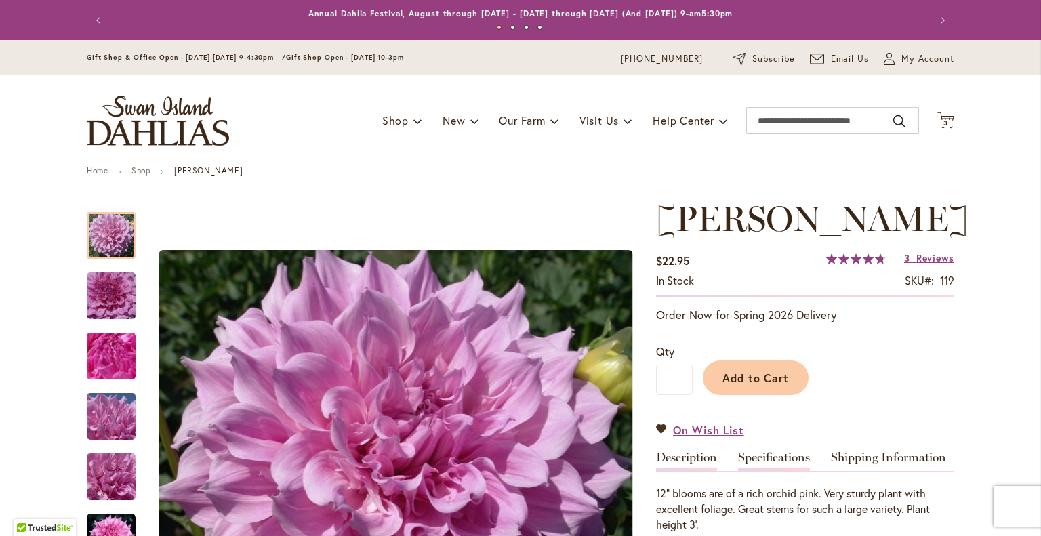
type input "**********"
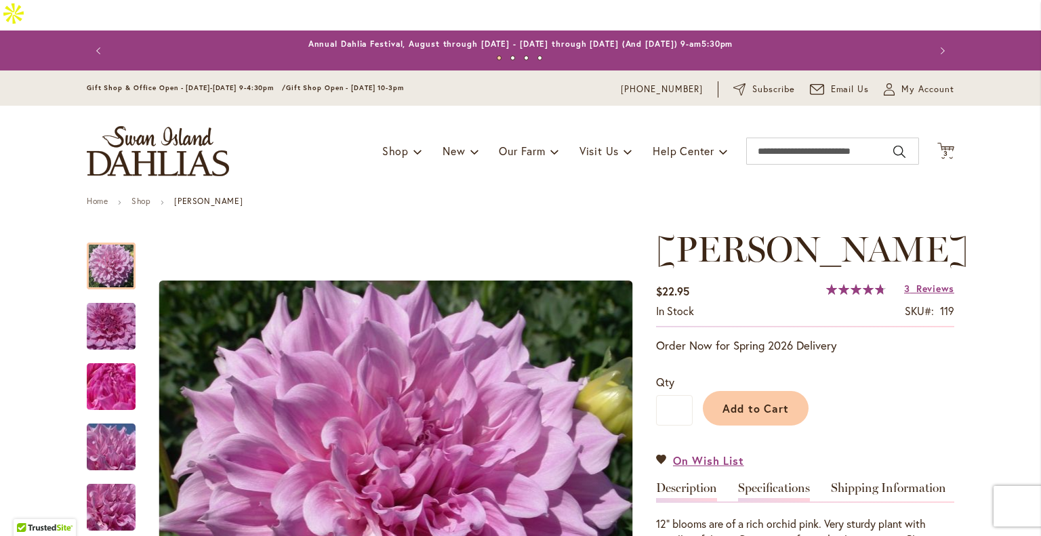
click at [786, 482] on link "Specifications" at bounding box center [774, 492] width 72 height 20
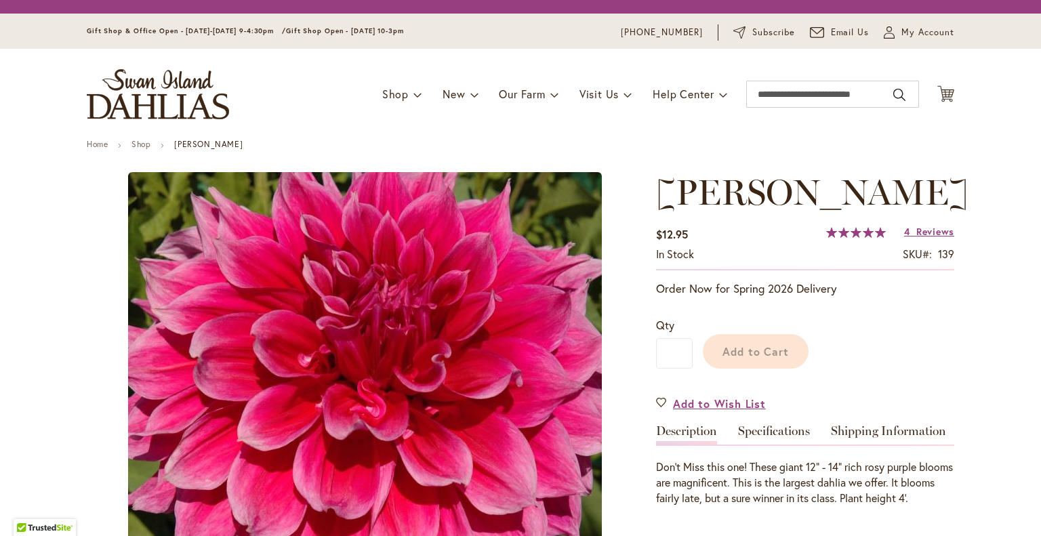
type input "*****"
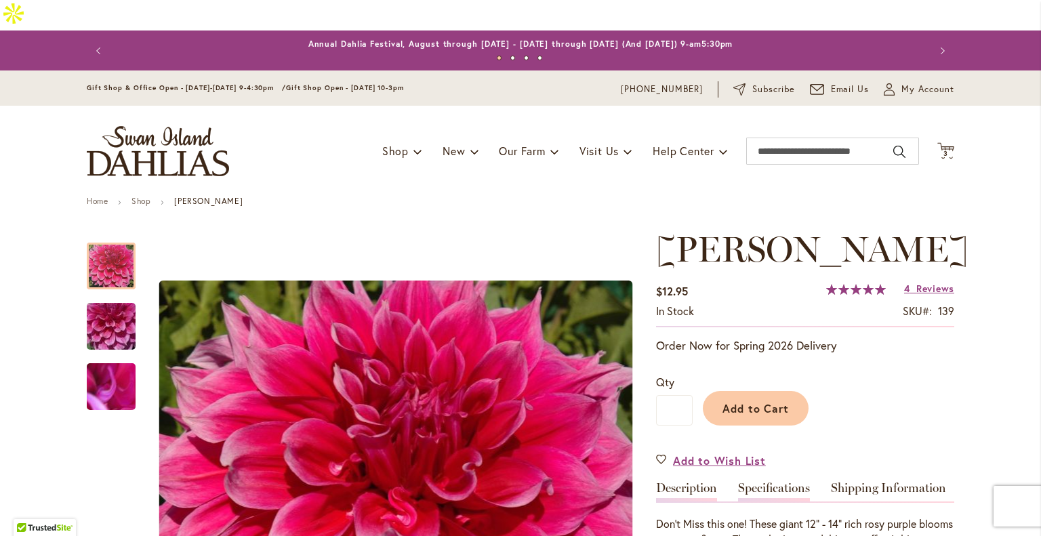
type input "**********"
click at [770, 482] on link "Specifications" at bounding box center [774, 492] width 72 height 20
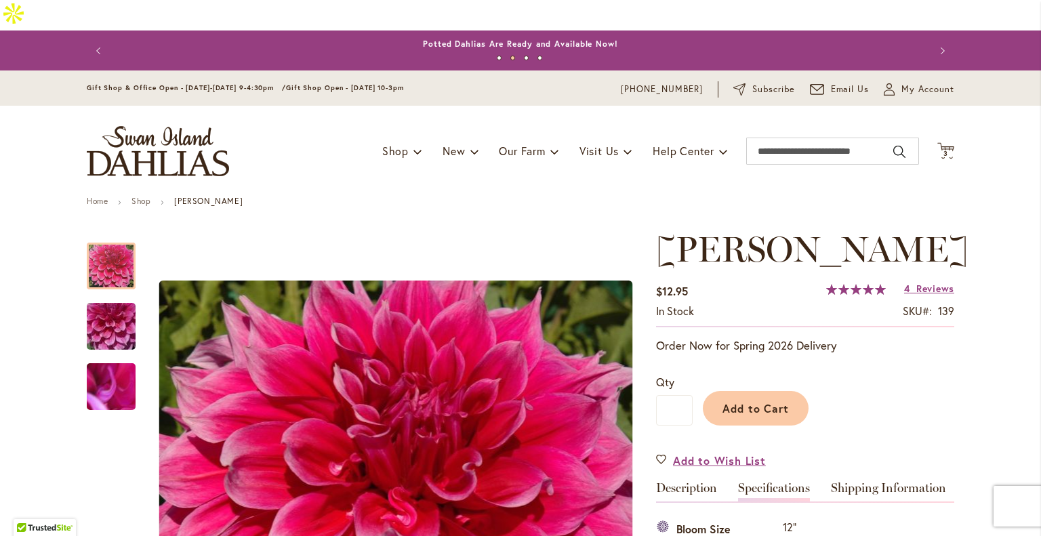
click at [793, 137] on div "Toggle Nav Shop Dahlia Tubers Collections Fresh Cut Dahlias Gardening Supplies …" at bounding box center [520, 151] width 894 height 91
click at [793, 138] on input "Search" at bounding box center [832, 151] width 173 height 27
type input "**********"
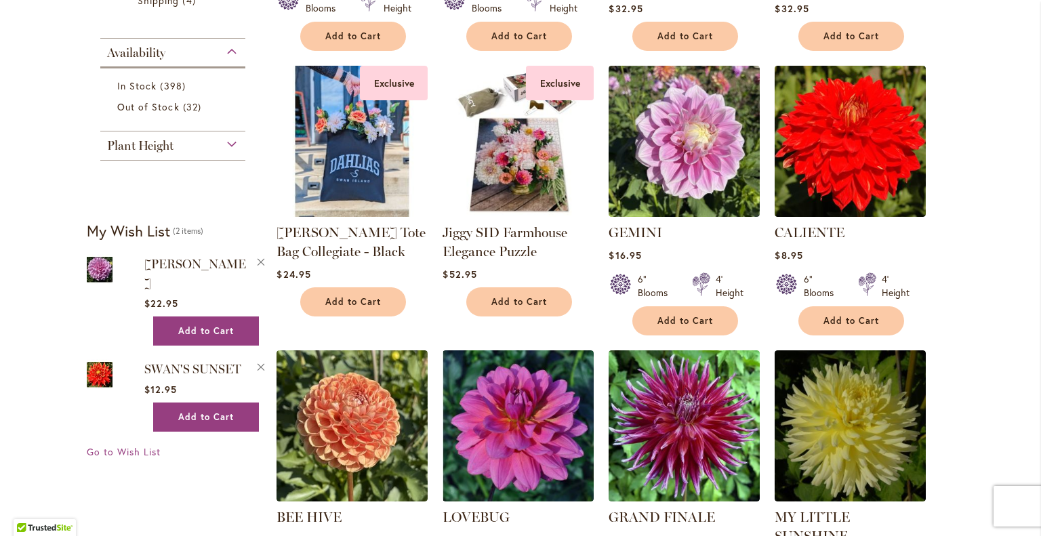
scroll to position [740, 0]
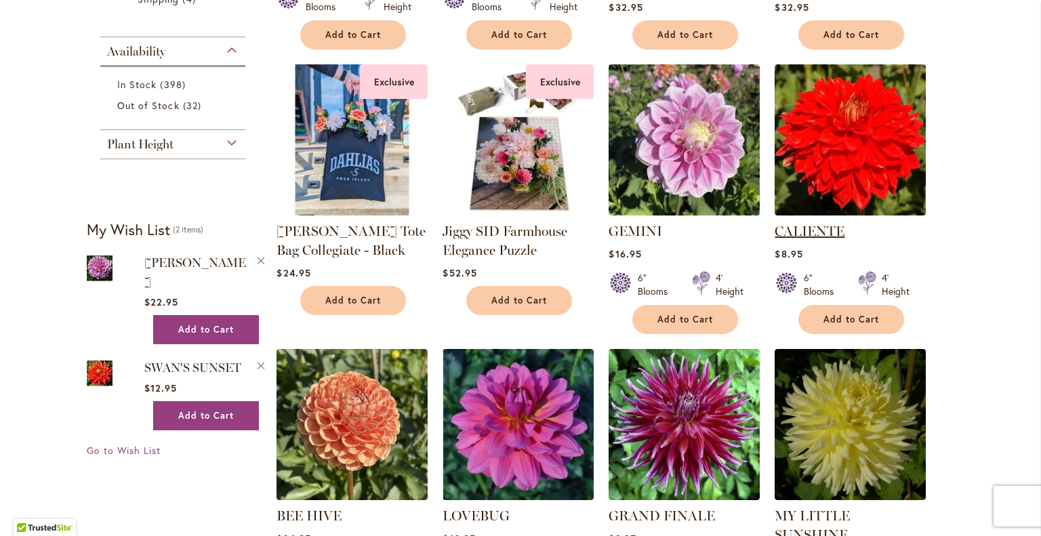
type input "**********"
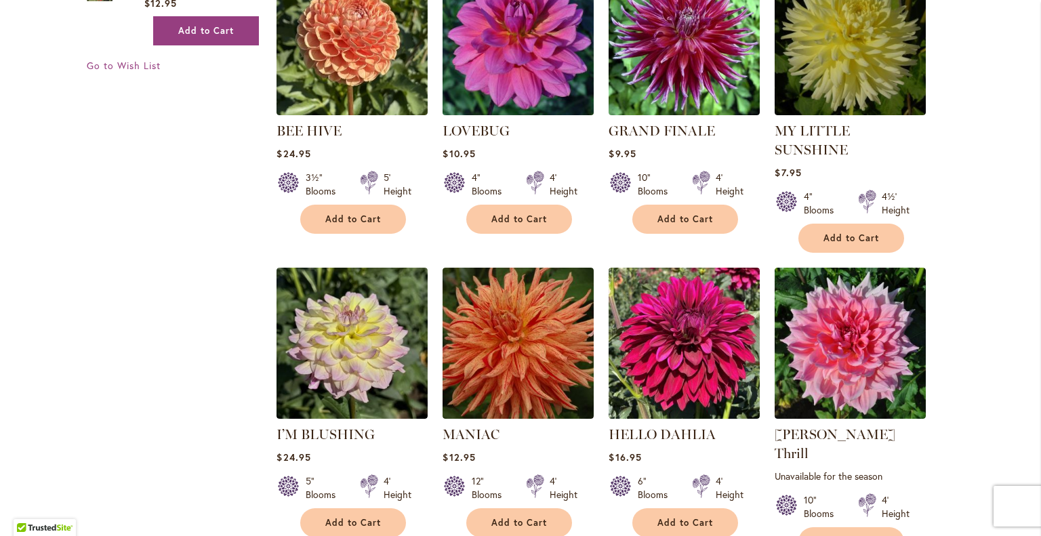
scroll to position [1126, 0]
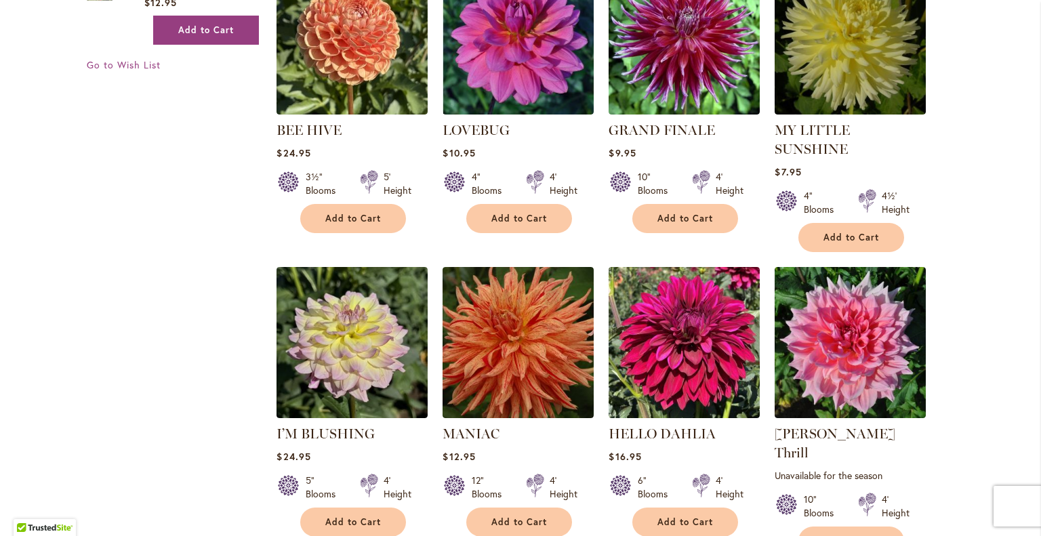
click at [822, 371] on div "Otto's Thrill Rating: 100% 1 Review Unavailable for the season 10" Blooms 4' He…" at bounding box center [849, 408] width 151 height 282
click at [814, 425] on link "Otto's Thrill" at bounding box center [834, 442] width 121 height 35
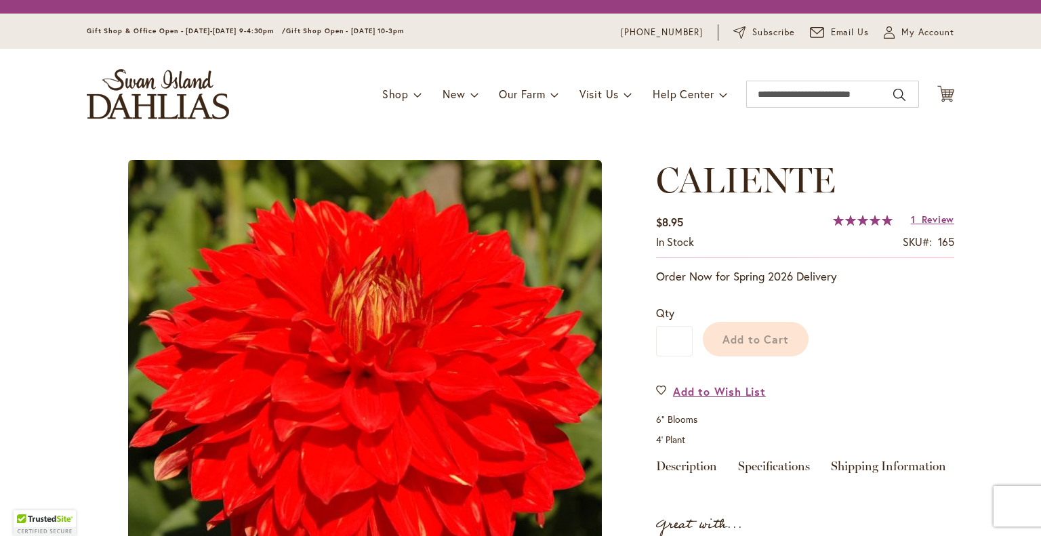
type input "*****"
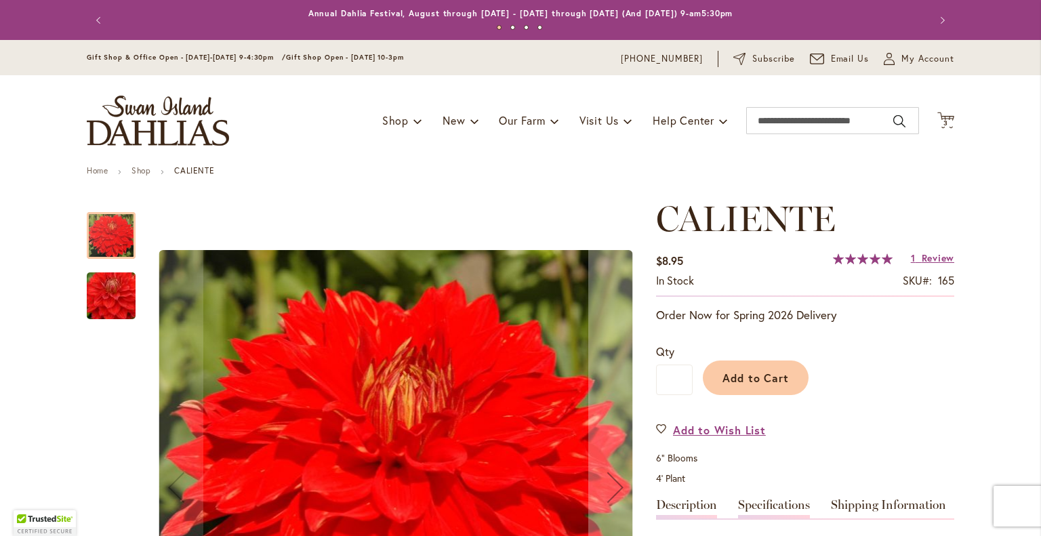
type input "**********"
click at [789, 501] on link "Specifications" at bounding box center [774, 509] width 72 height 20
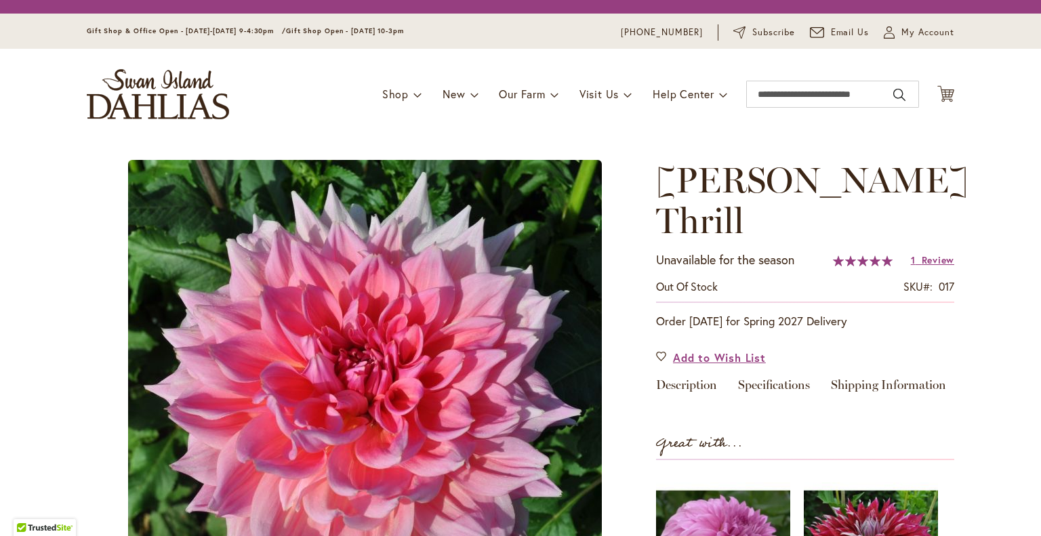
type input "*****"
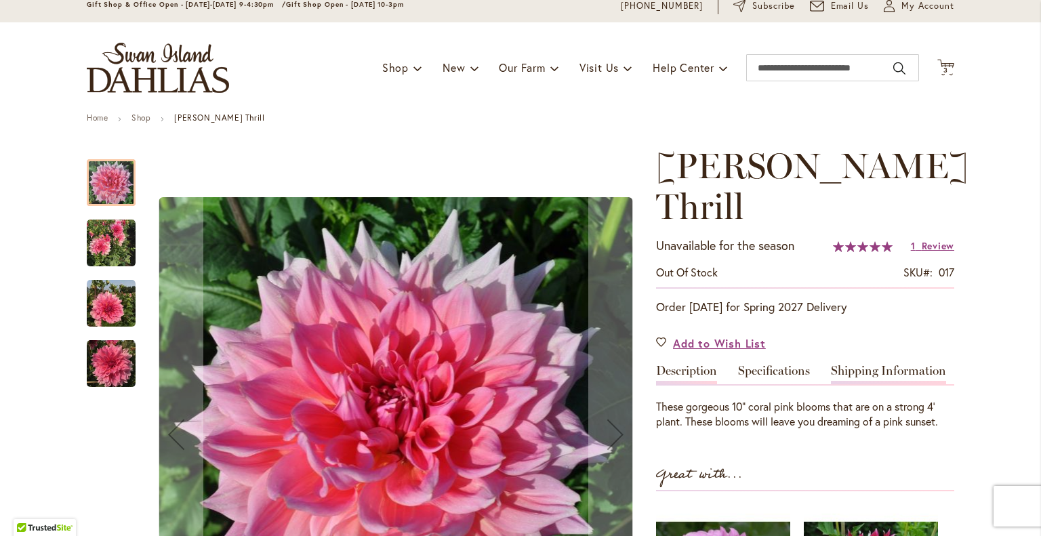
scroll to position [66, 0]
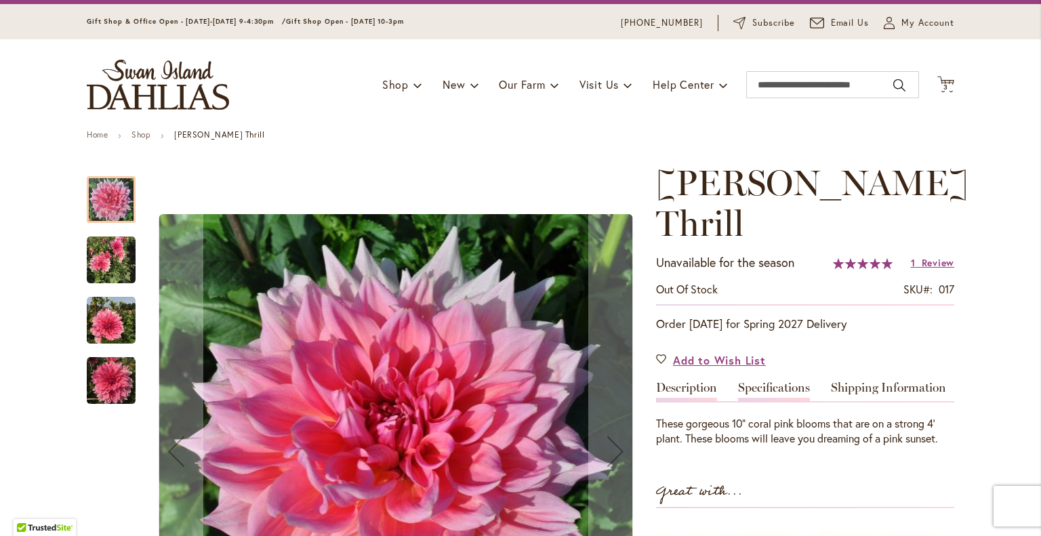
type input "**********"
click at [753, 381] on link "Specifications" at bounding box center [774, 391] width 72 height 20
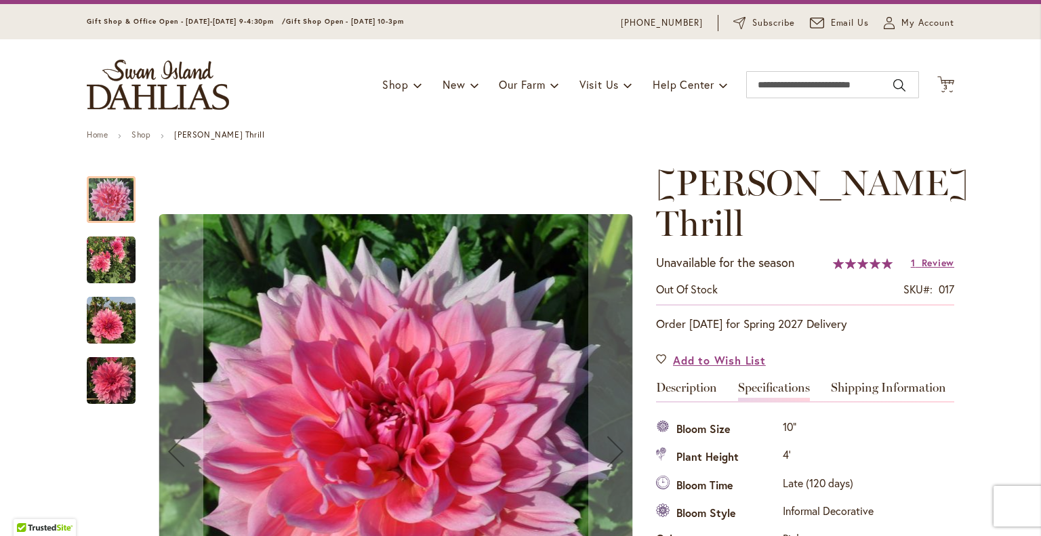
scroll to position [375, 0]
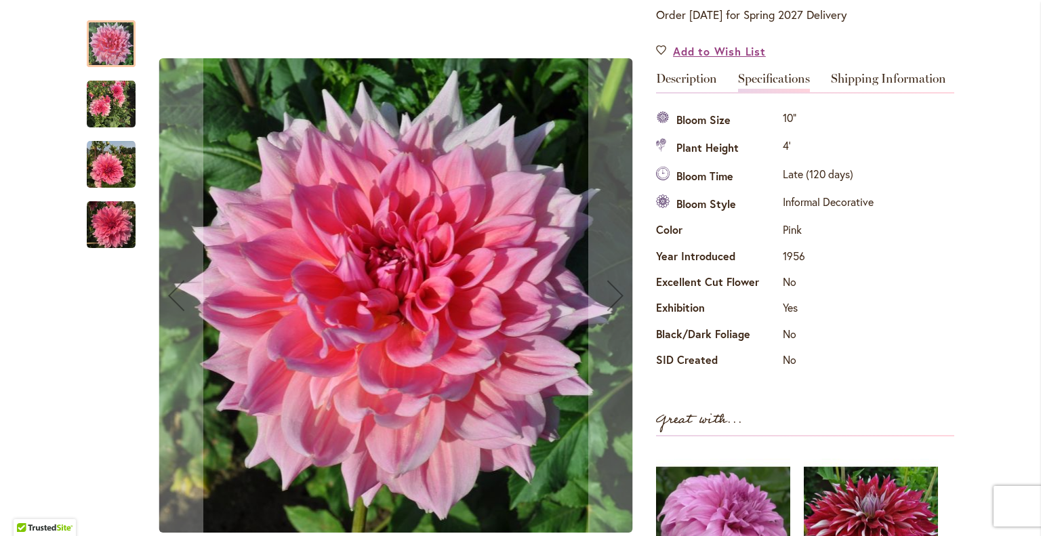
click at [110, 106] on img "Otto's Thrill" at bounding box center [111, 104] width 49 height 49
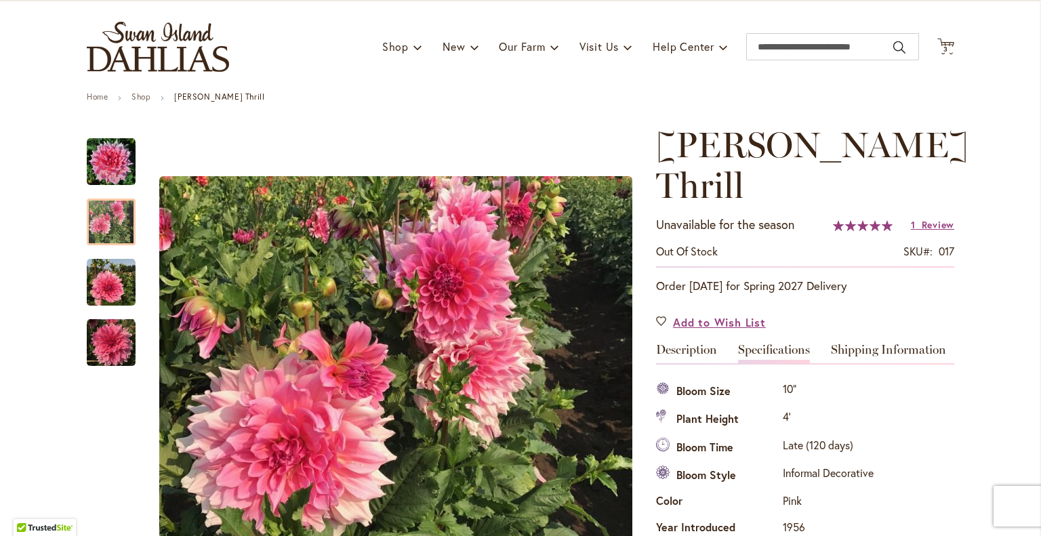
scroll to position [103, 0]
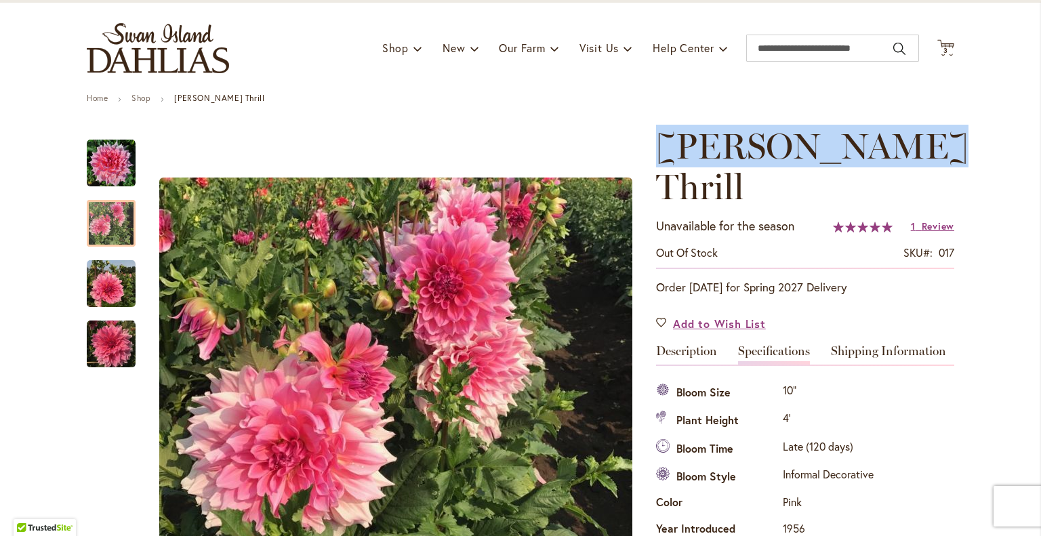
drag, startPoint x: 831, startPoint y: 111, endPoint x: 644, endPoint y: 110, distance: 187.0
copy div "Skip to the beginning of the images gallery Otto's Thrill"
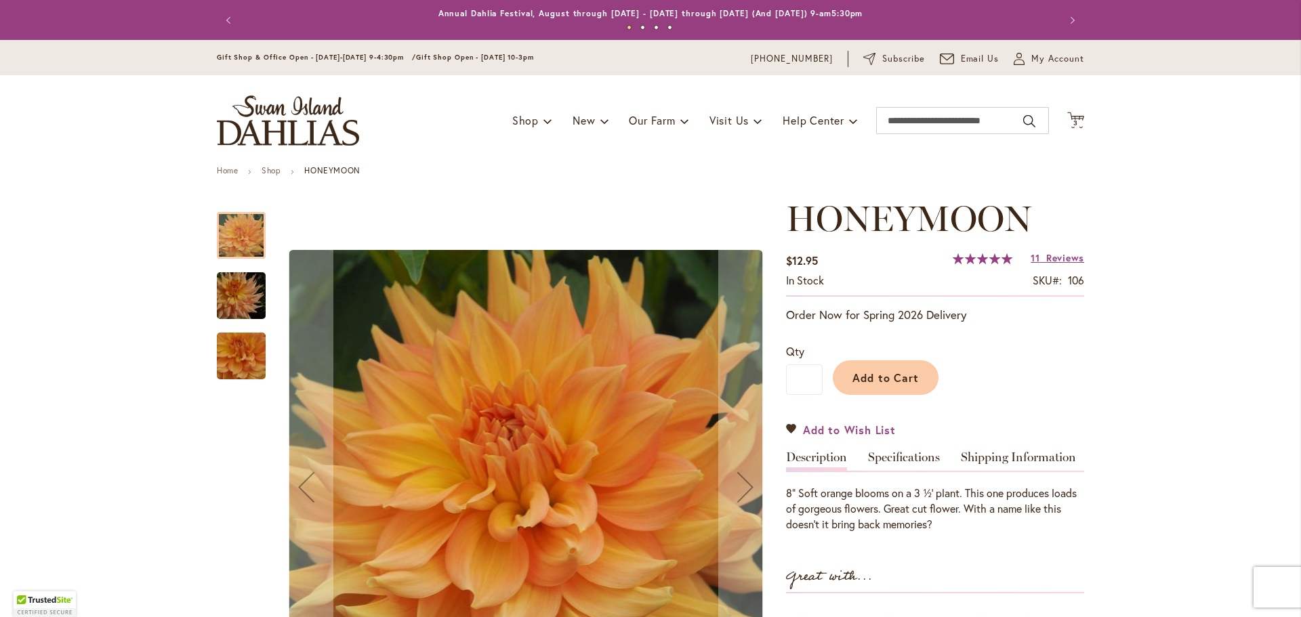
type input "**********"
click at [843, 435] on span "Add to Wish List" at bounding box center [849, 430] width 93 height 16
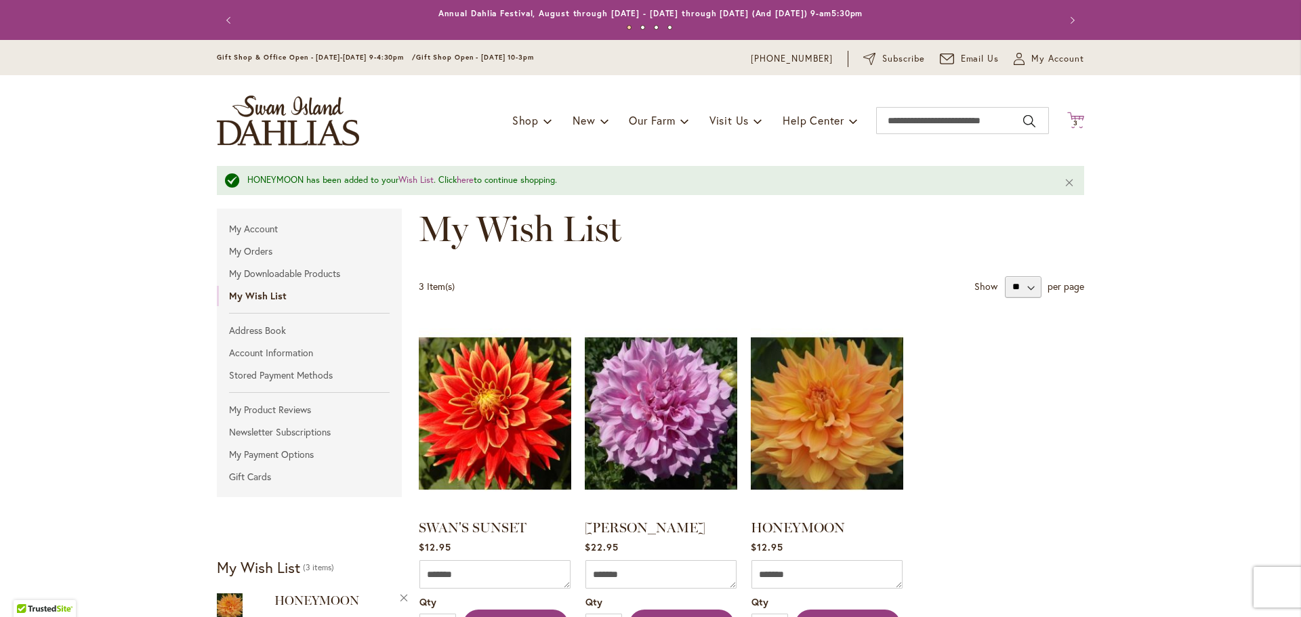
type input "**********"
click at [1073, 121] on span "3" at bounding box center [1075, 123] width 5 height 9
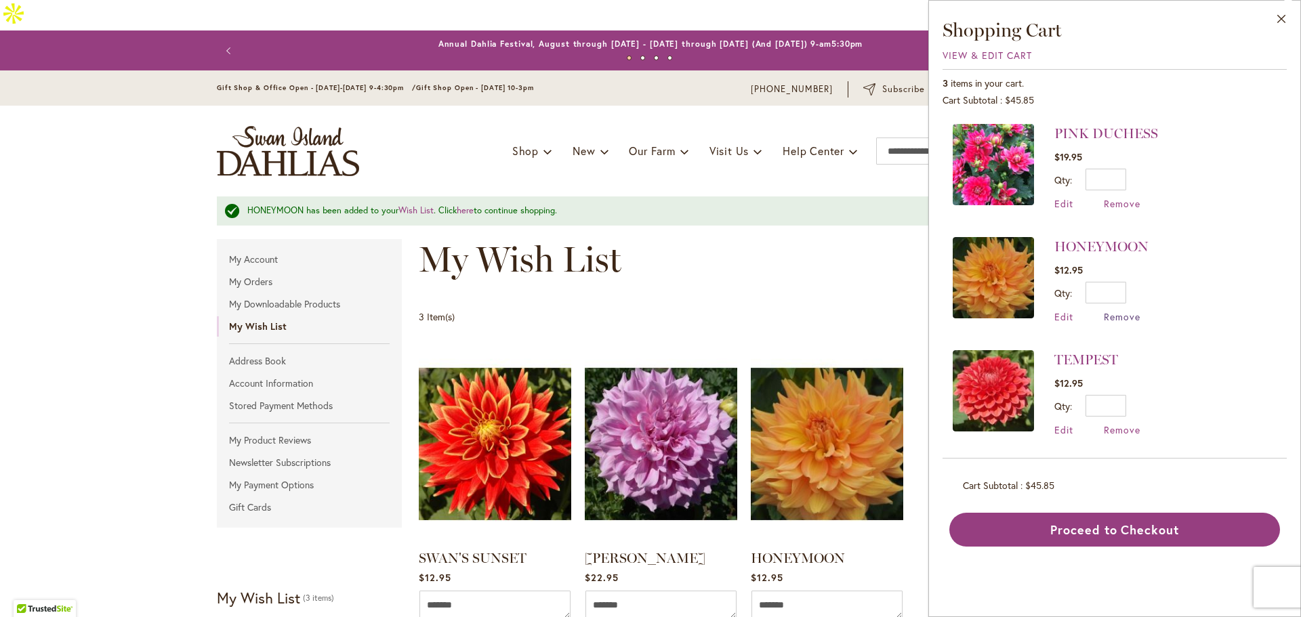
click at [1116, 319] on span "Remove" at bounding box center [1122, 316] width 37 height 13
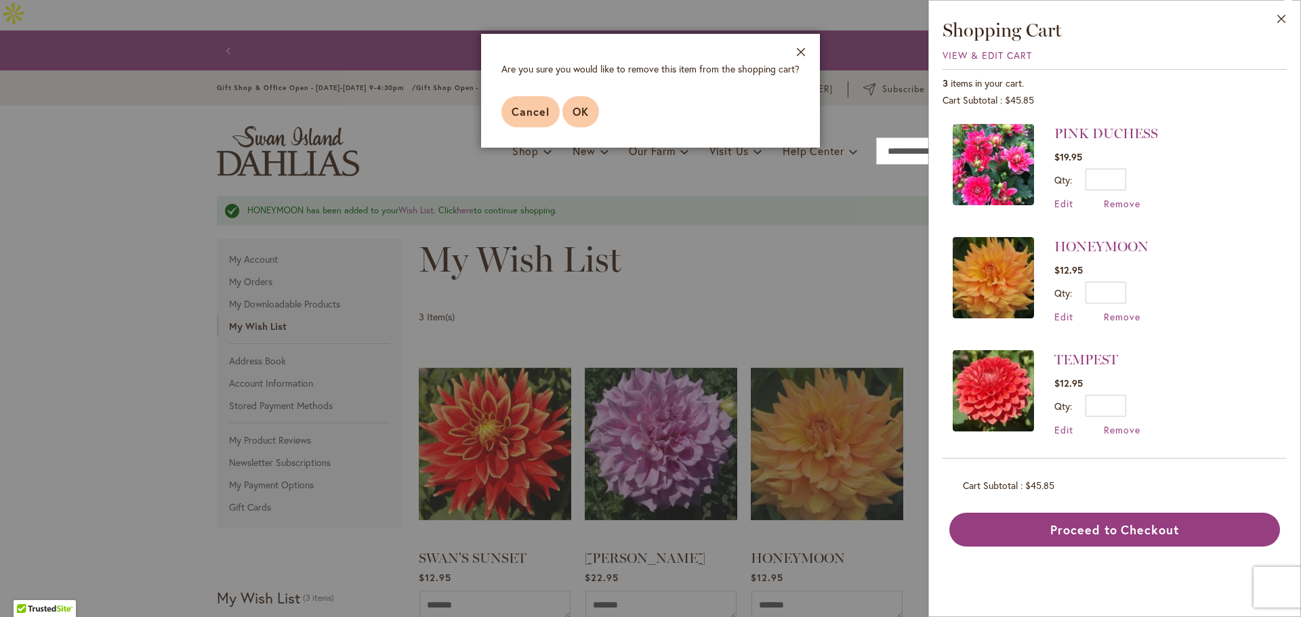
click at [597, 108] on button "OK" at bounding box center [580, 111] width 37 height 31
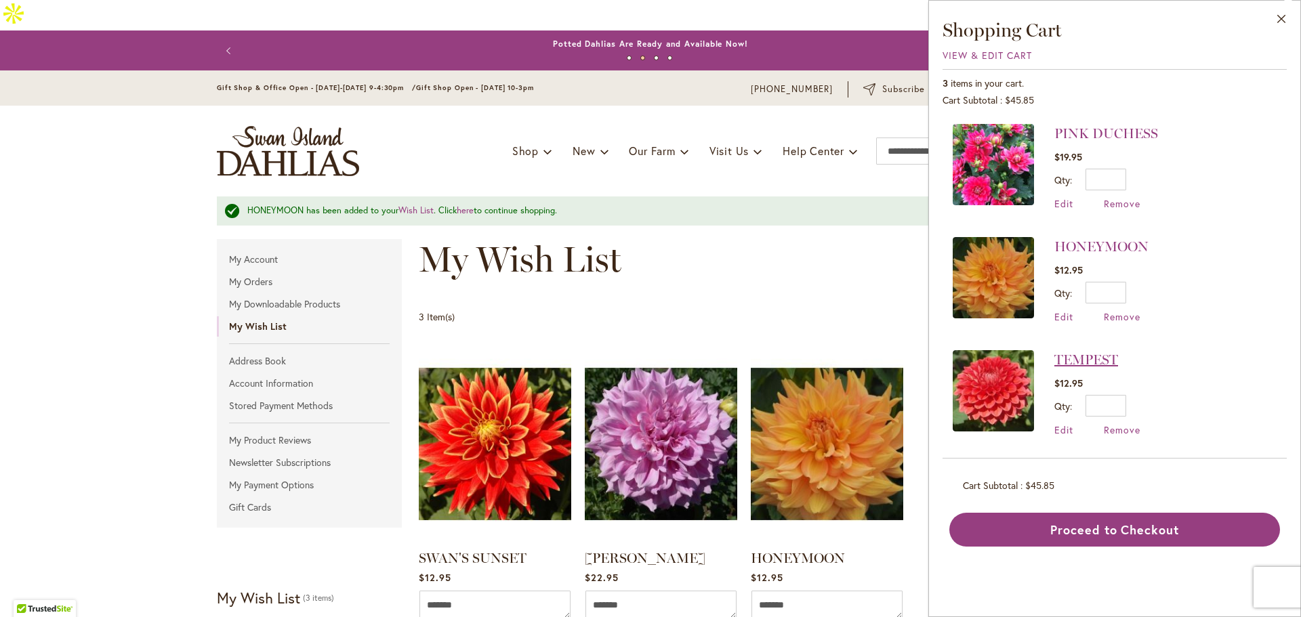
click at [1086, 356] on link "TEMPEST" at bounding box center [1086, 360] width 64 height 16
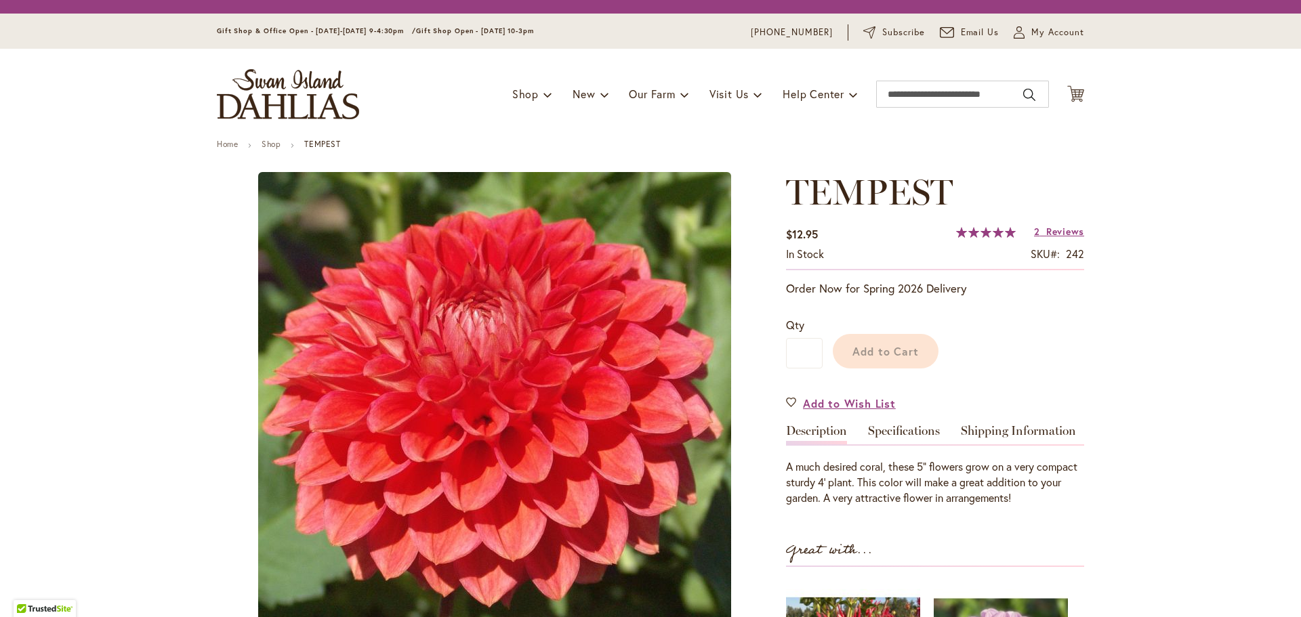
type input "*****"
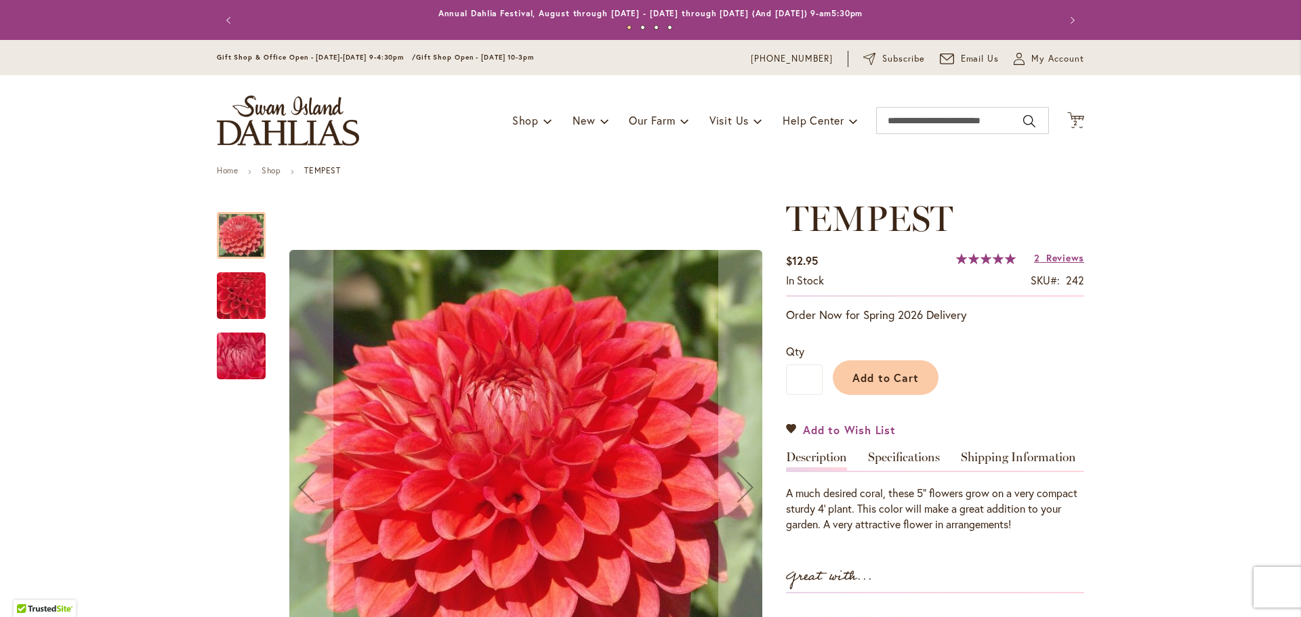
type input "**********"
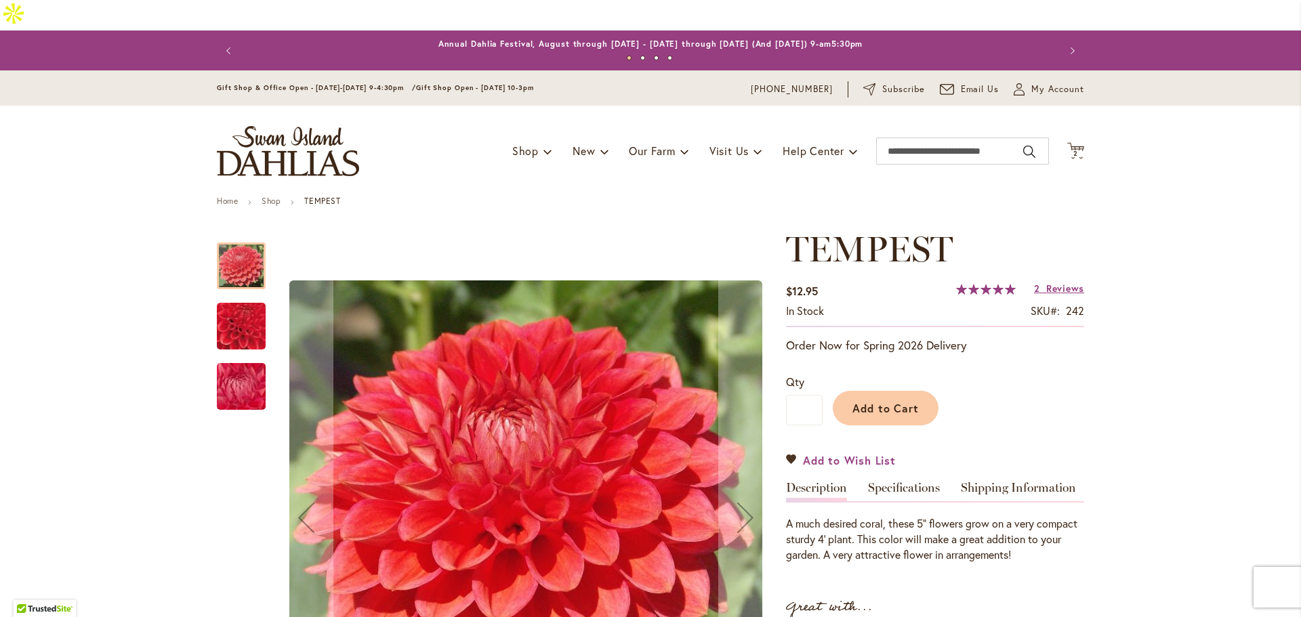
click at [824, 453] on span "Add to Wish List" at bounding box center [849, 461] width 93 height 16
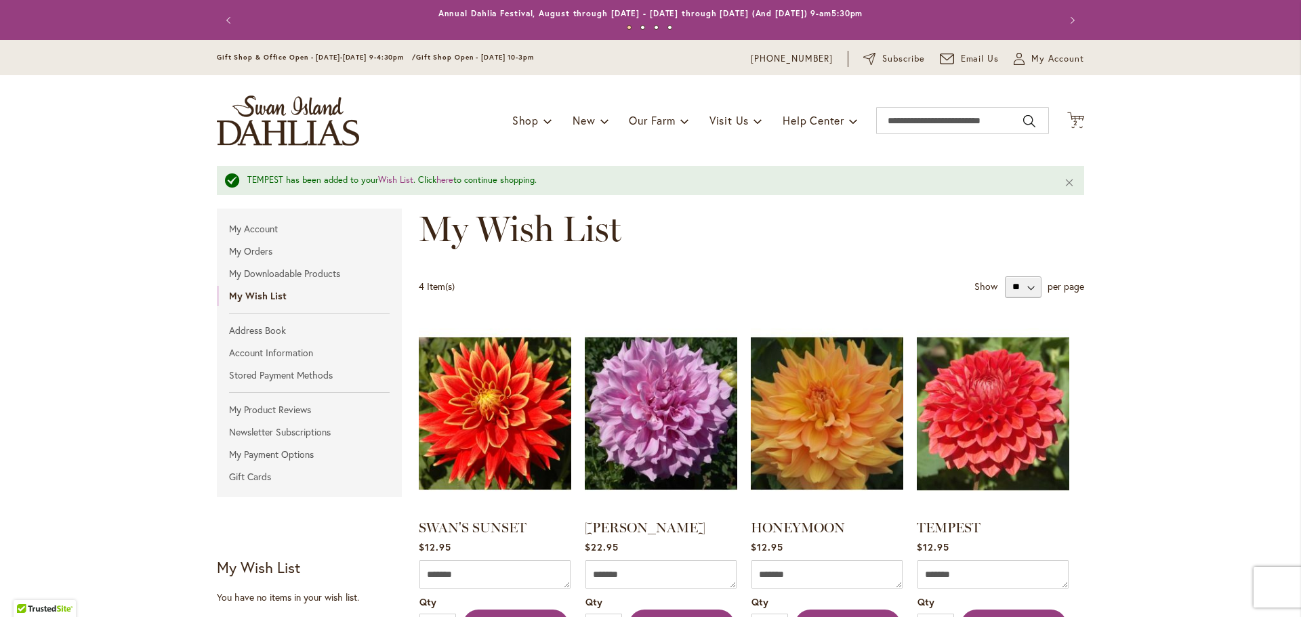
click at [904, 445] on ol "SWAN'S SUNSET Rating: 93% 5 Reviews $12.95 Comment Qty * Add to Cart Edit Remov…" at bounding box center [751, 498] width 665 height 361
type input "**********"
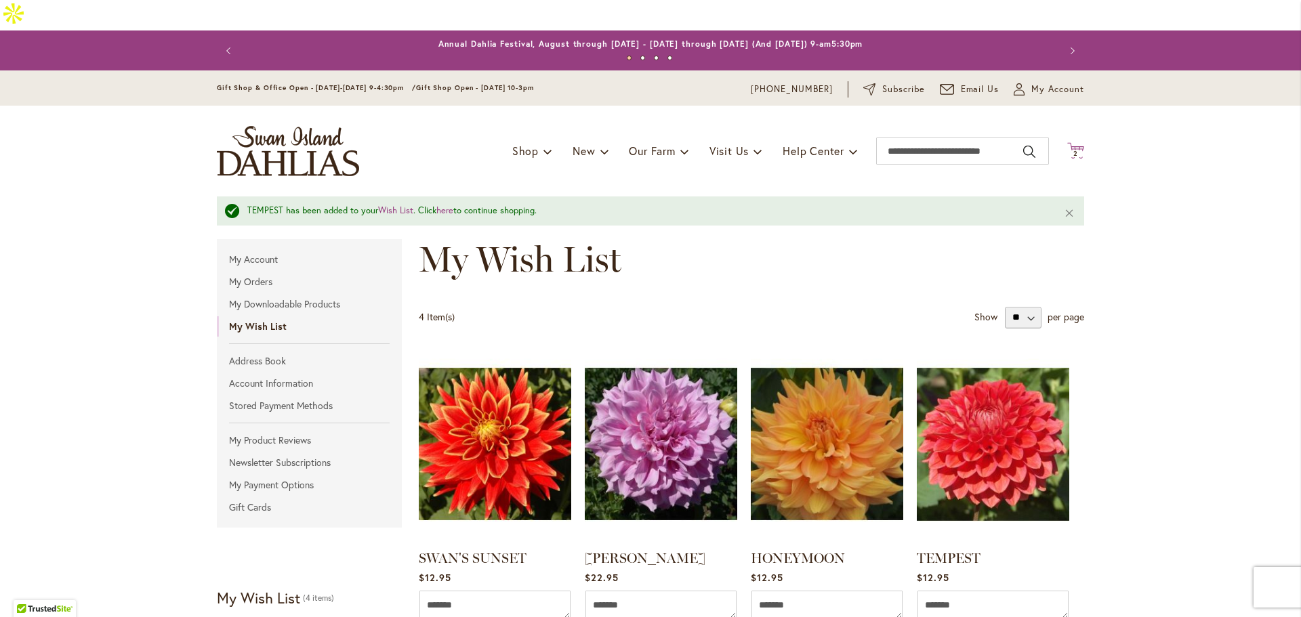
click at [1073, 149] on span "2" at bounding box center [1075, 153] width 5 height 9
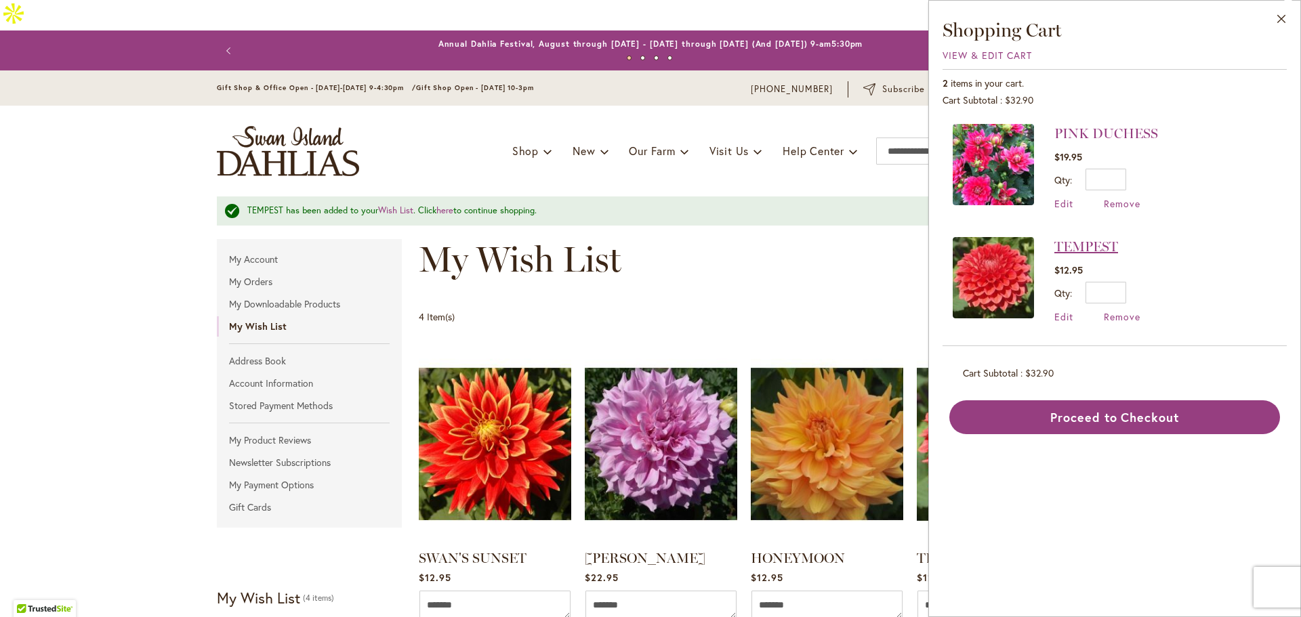
click at [1084, 238] on link "TEMPEST" at bounding box center [1086, 246] width 64 height 16
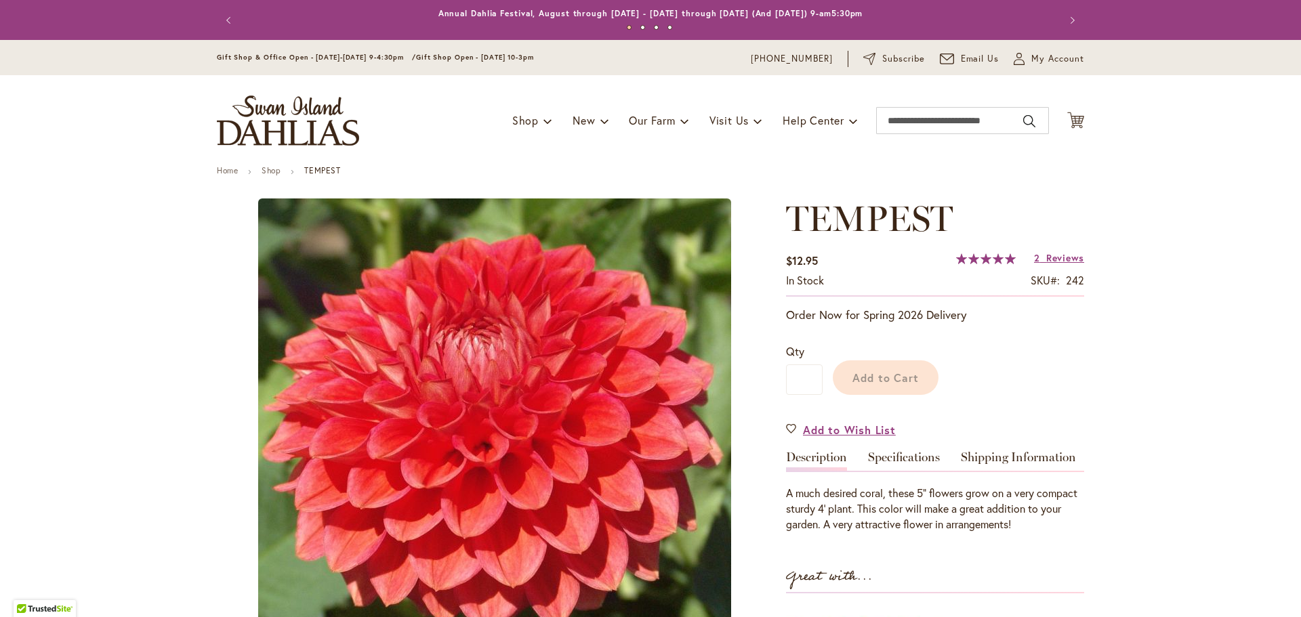
type input "*****"
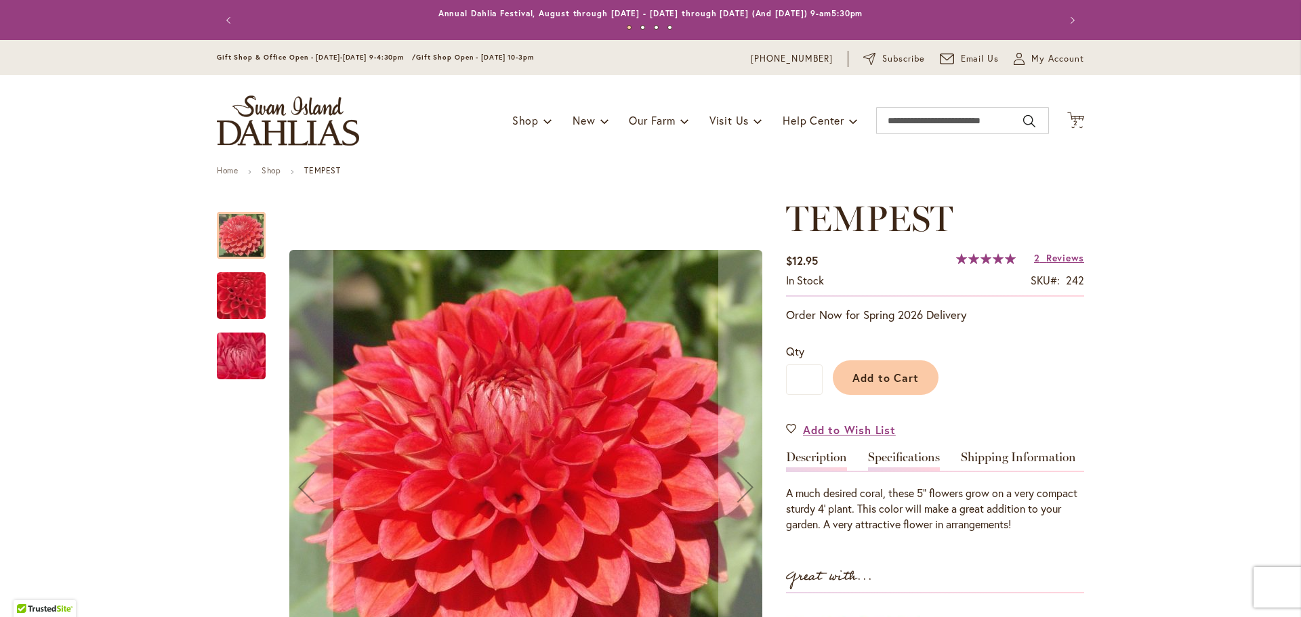
type input "**********"
click at [919, 455] on link "Specifications" at bounding box center [904, 461] width 72 height 20
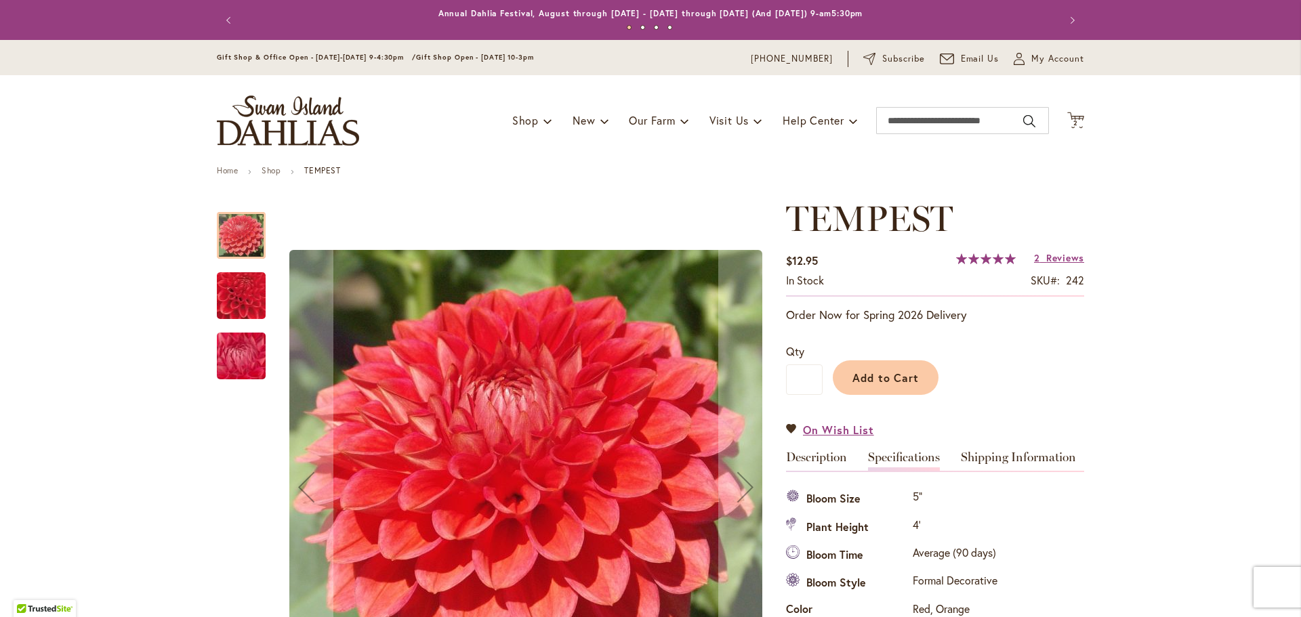
scroll to position [451, 0]
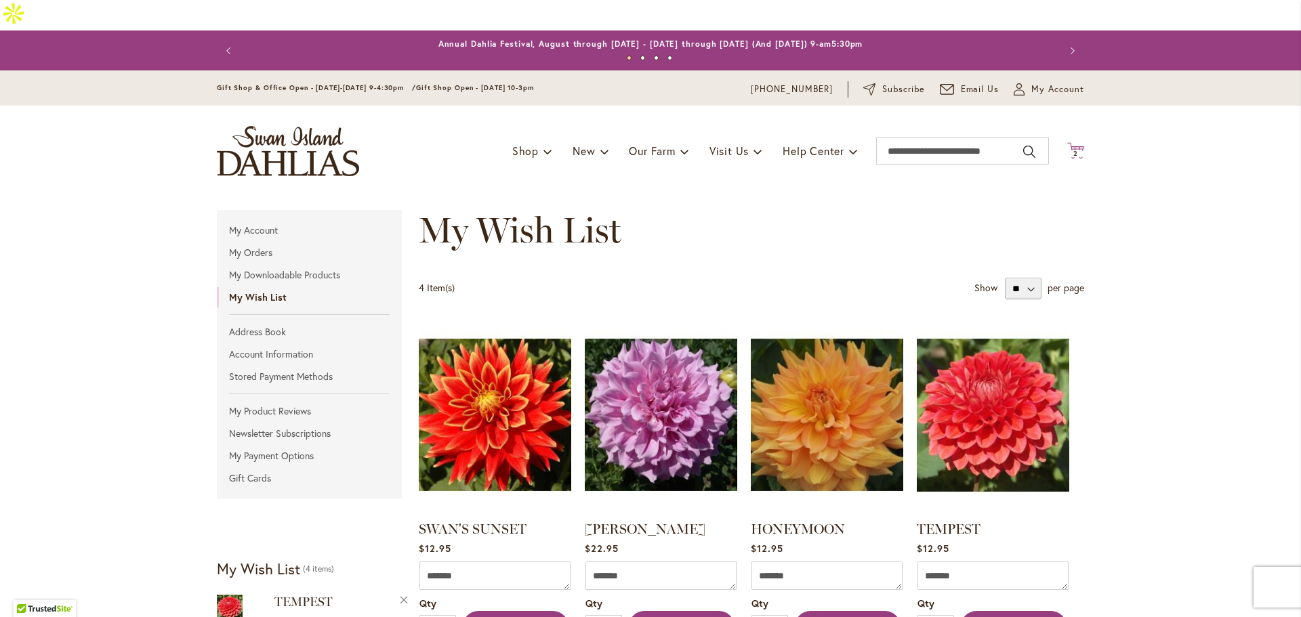
type input "**********"
click at [1074, 142] on icon "Cart .cls-1 { fill: #231f20; }" at bounding box center [1075, 150] width 17 height 17
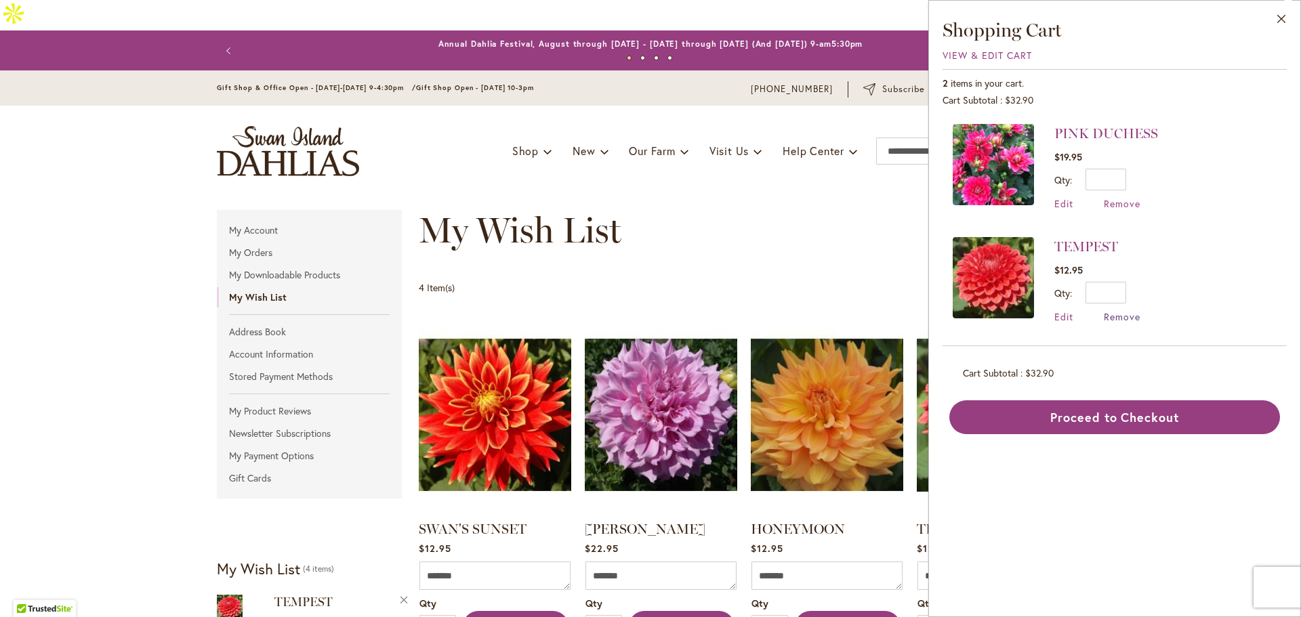
click at [1127, 318] on span "Remove" at bounding box center [1122, 316] width 37 height 13
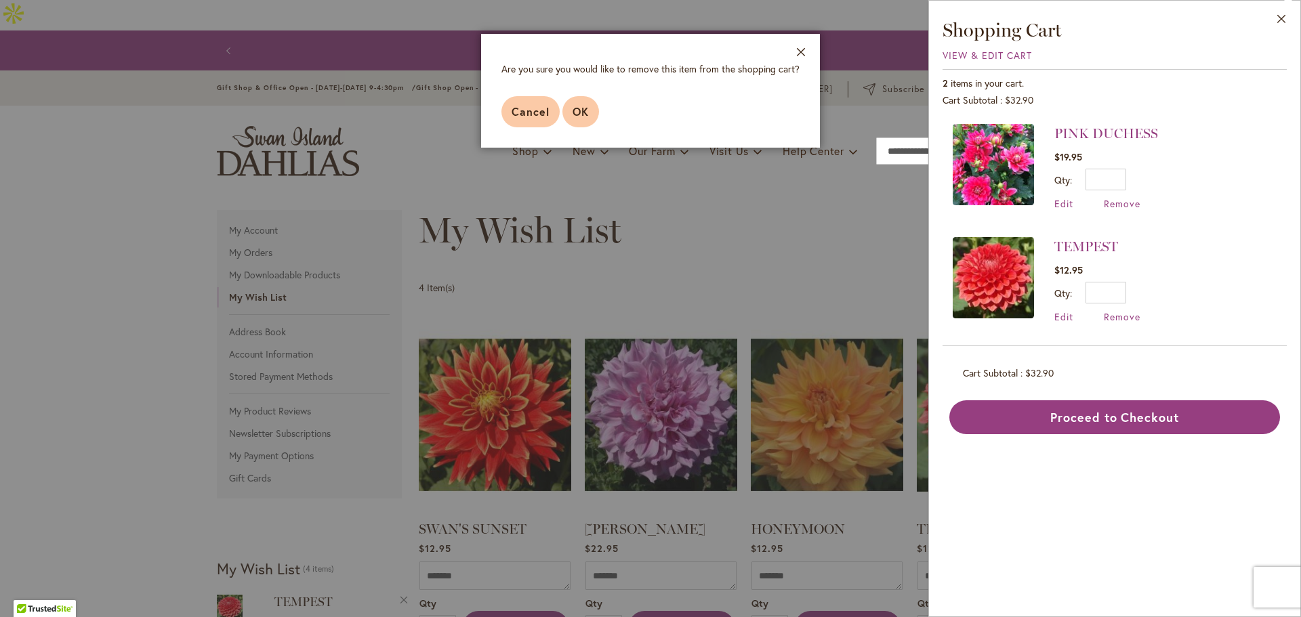
click at [576, 110] on span "OK" at bounding box center [580, 111] width 16 height 14
